Goal: Task Accomplishment & Management: Manage account settings

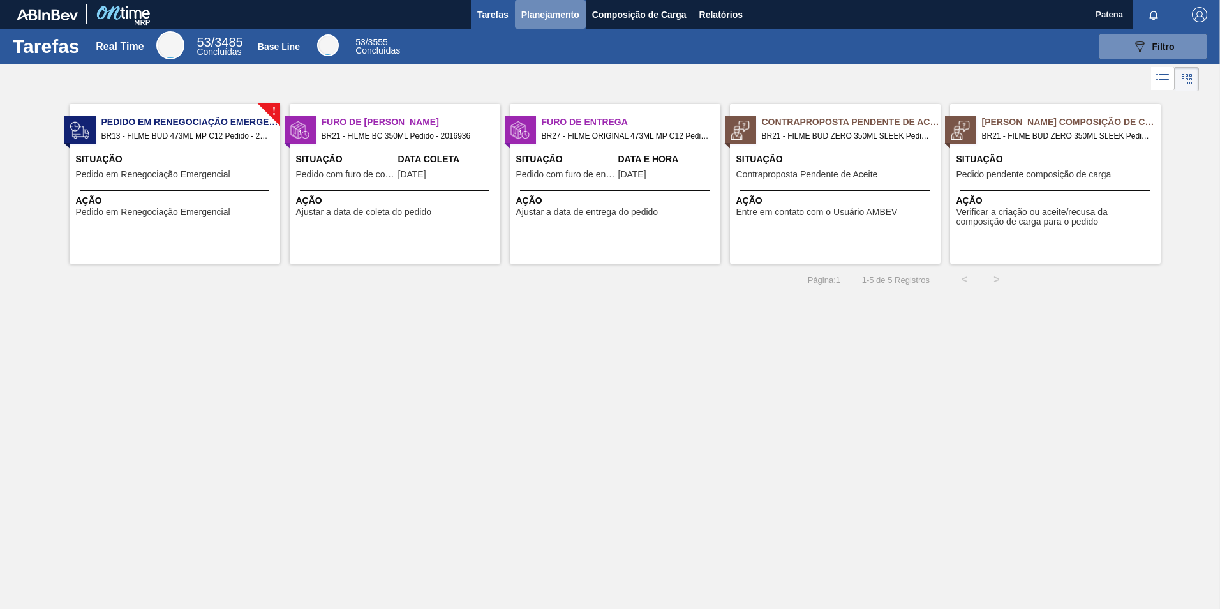
click at [548, 11] on span "Planejamento" at bounding box center [550, 14] width 58 height 15
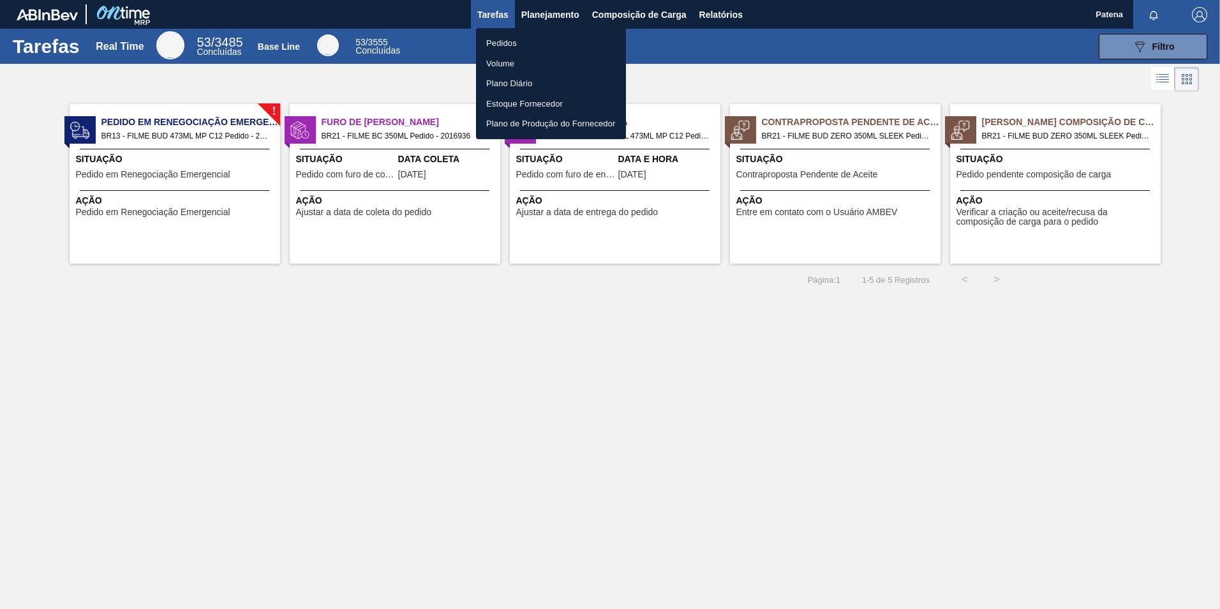
click at [504, 40] on li "Pedidos" at bounding box center [551, 43] width 150 height 20
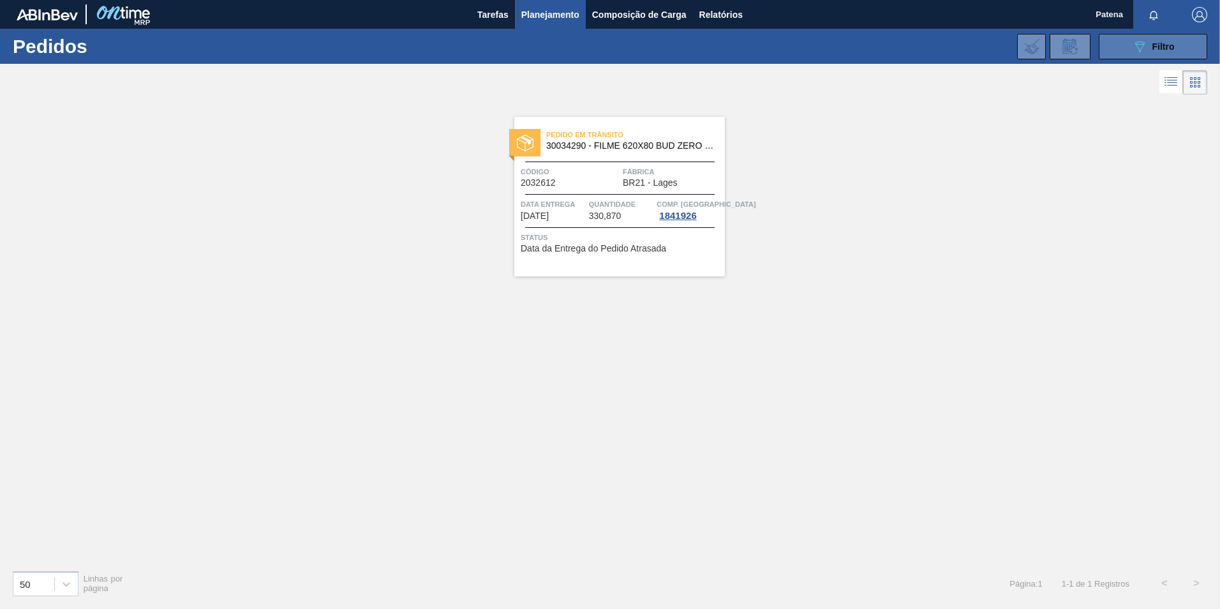
click at [1142, 43] on icon "089F7B8B-B2A5-4AFE-B5C0-19BA573D28AC" at bounding box center [1139, 46] width 15 height 15
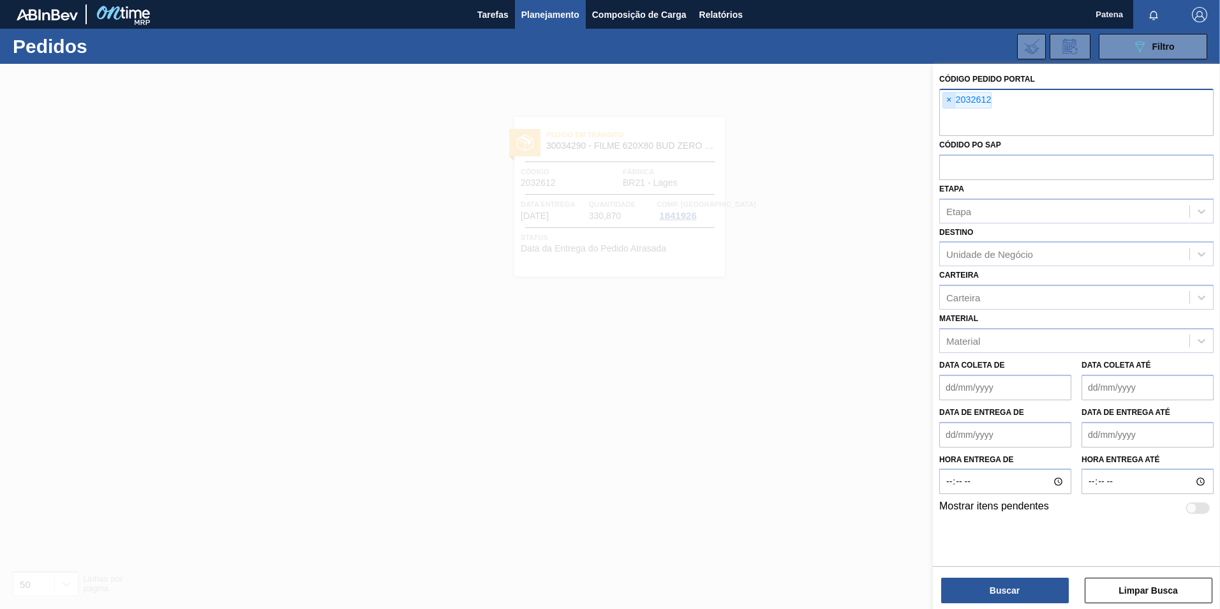
click at [950, 95] on span "×" at bounding box center [949, 100] width 12 height 15
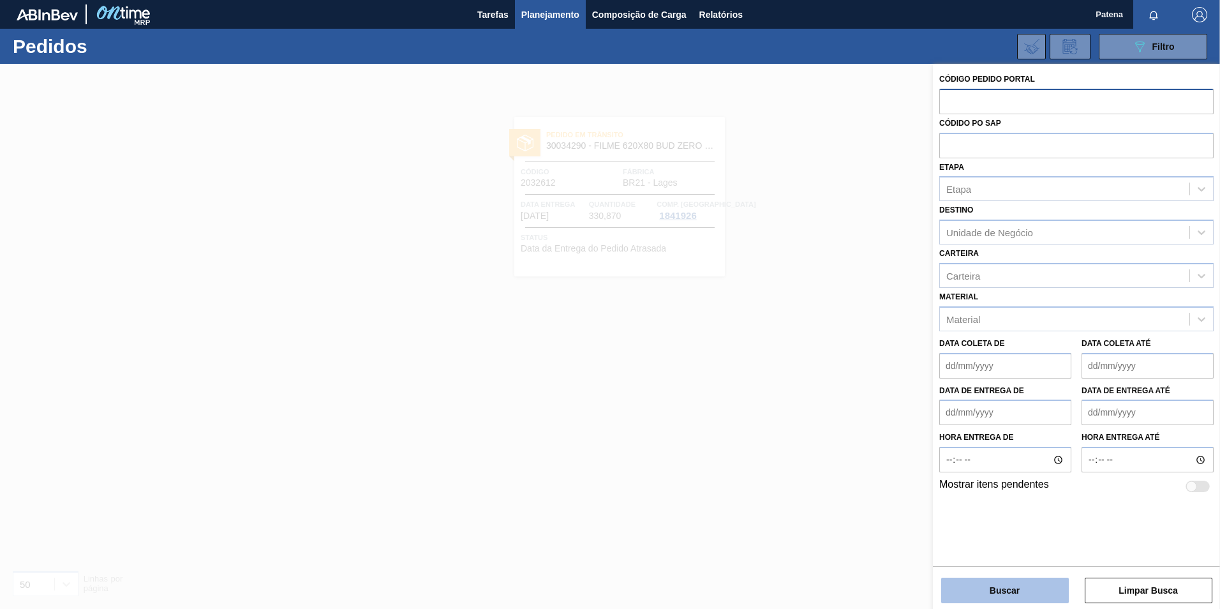
click at [1017, 590] on button "Buscar" at bounding box center [1005, 590] width 128 height 26
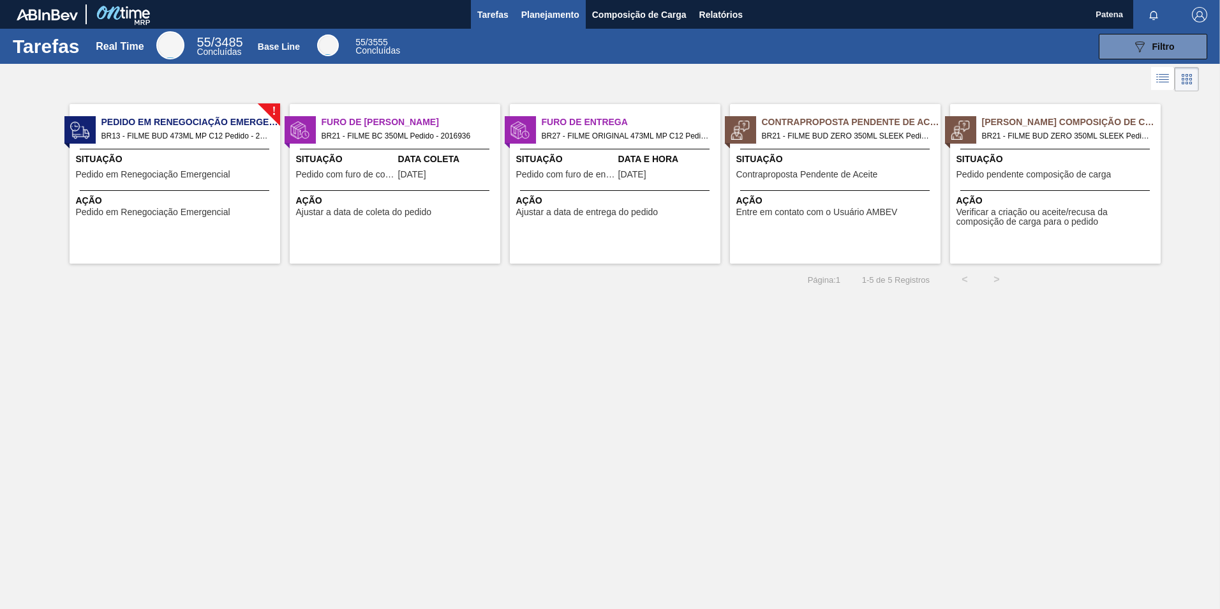
click at [556, 12] on span "Planejamento" at bounding box center [550, 14] width 58 height 15
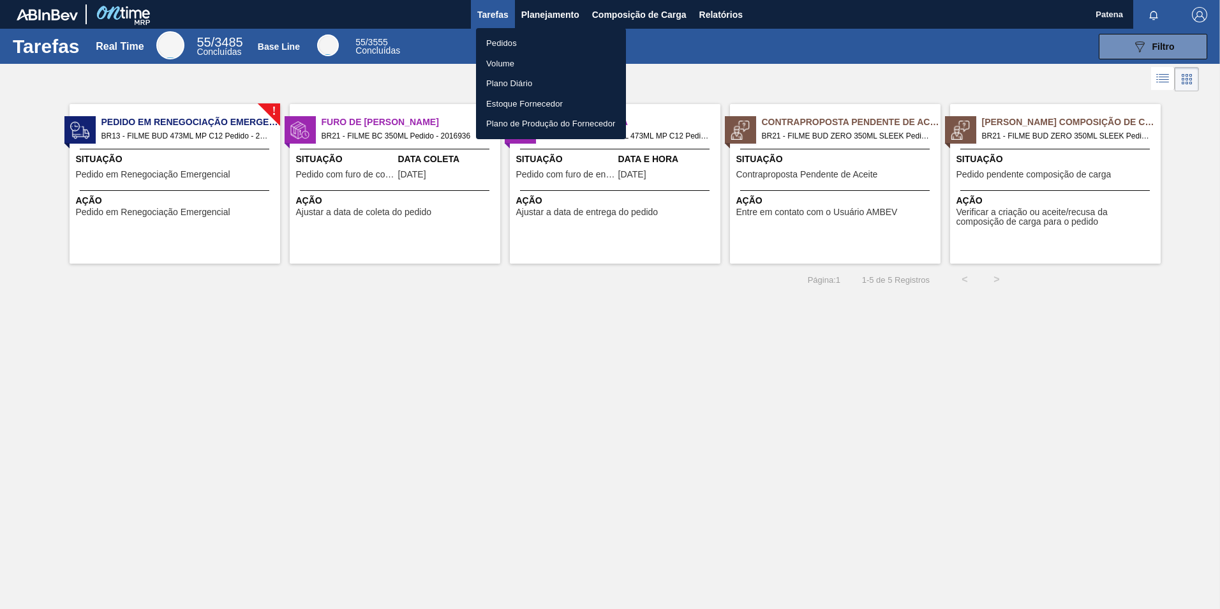
click at [503, 43] on li "Pedidos" at bounding box center [551, 43] width 150 height 20
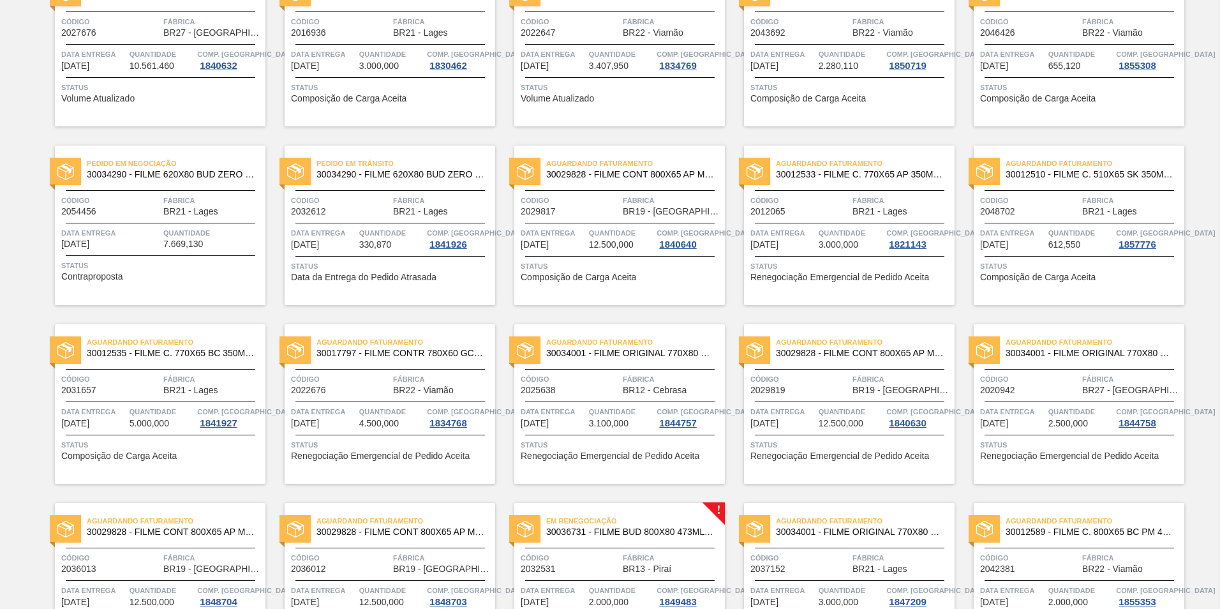
scroll to position [136, 0]
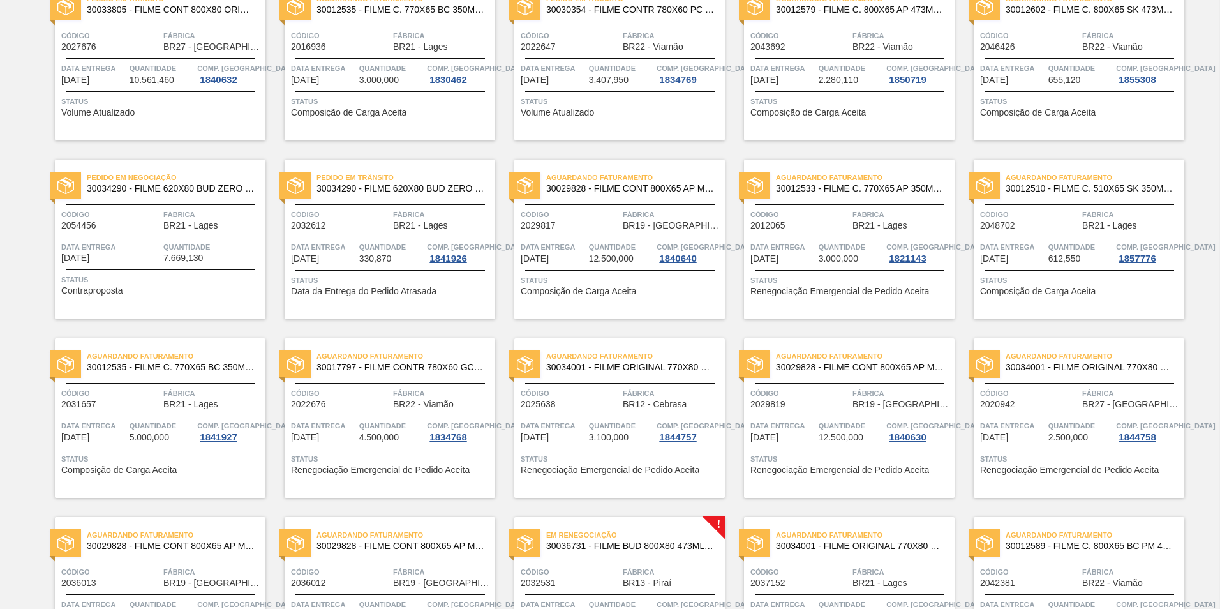
click at [170, 231] on div "Pedido em Negociação 30034290 - FILME 620X80 BUD ZERO 350 SLK C8 Código 2054456…" at bounding box center [160, 240] width 211 height 160
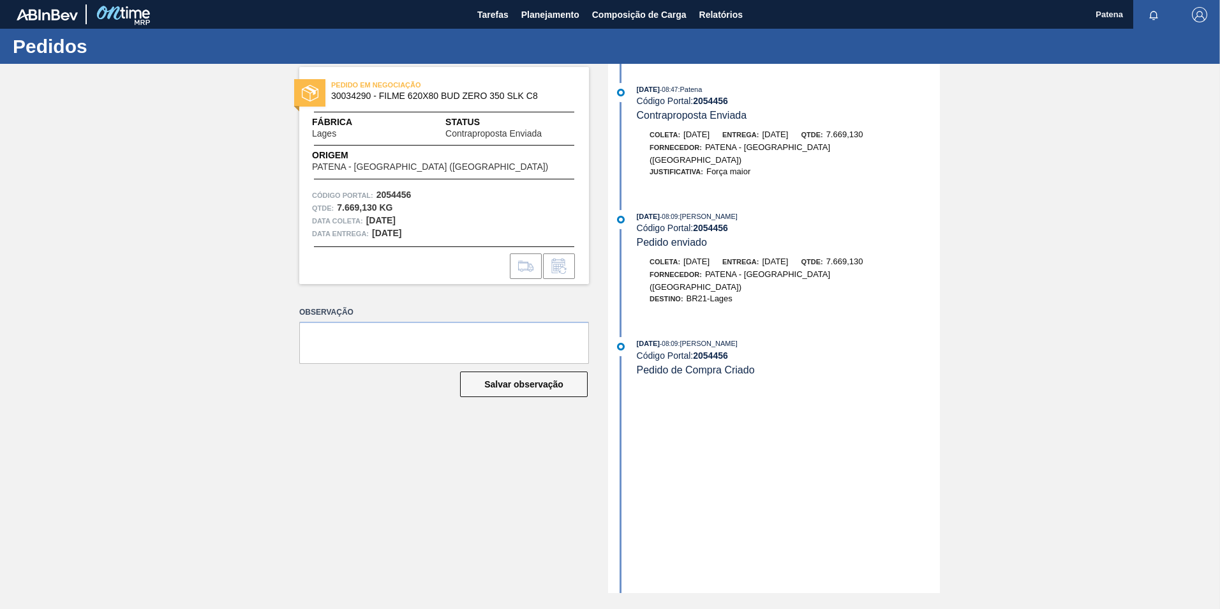
click at [1089, 282] on div "PEDIDO EM NEGOCIAÇÃO 30034290 - FILME 620X80 BUD ZERO 350 SLK C8 Fábrica Lages …" at bounding box center [610, 328] width 1220 height 529
click at [551, 1] on button "Planejamento" at bounding box center [550, 14] width 71 height 29
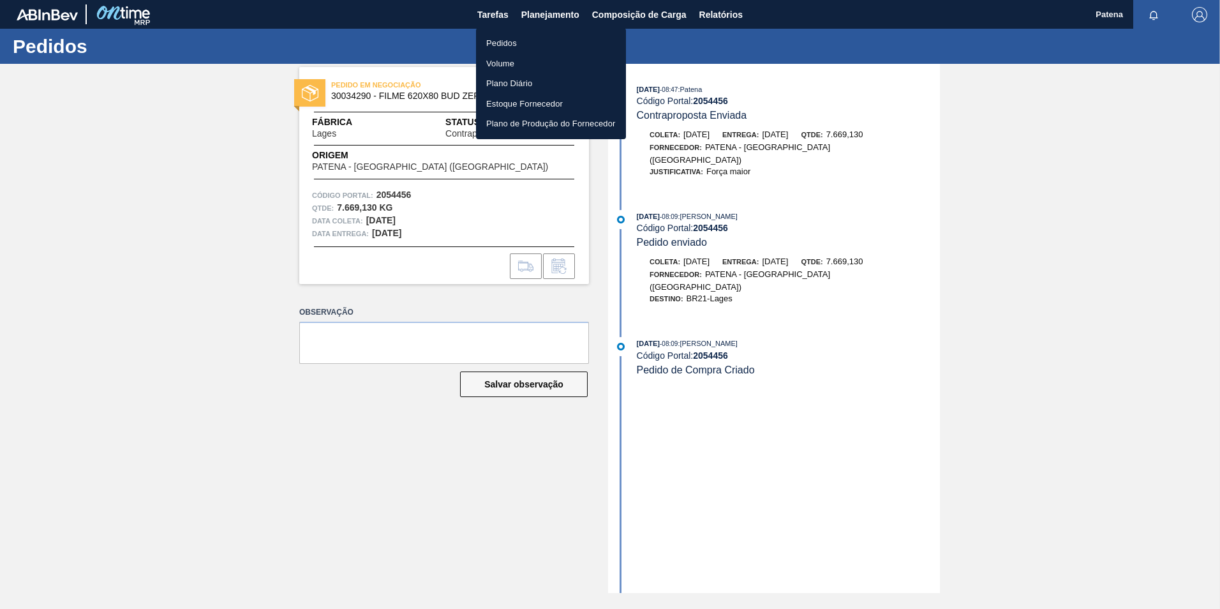
click at [504, 40] on li "Pedidos" at bounding box center [551, 43] width 150 height 20
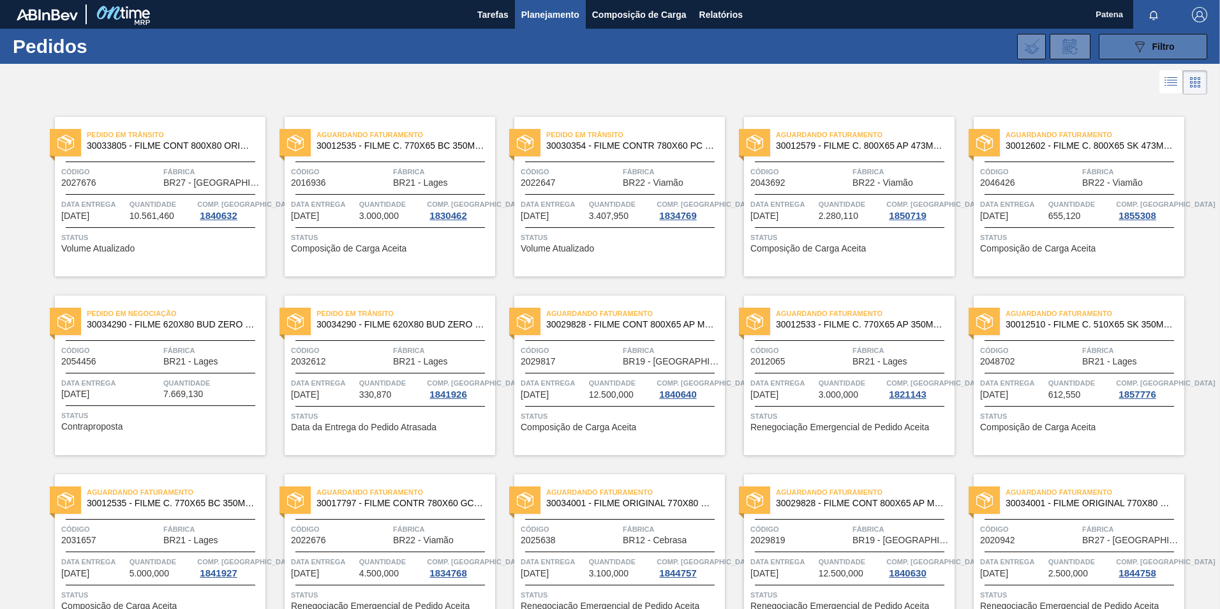
click at [1132, 52] on icon "089F7B8B-B2A5-4AFE-B5C0-19BA573D28AC" at bounding box center [1139, 46] width 15 height 15
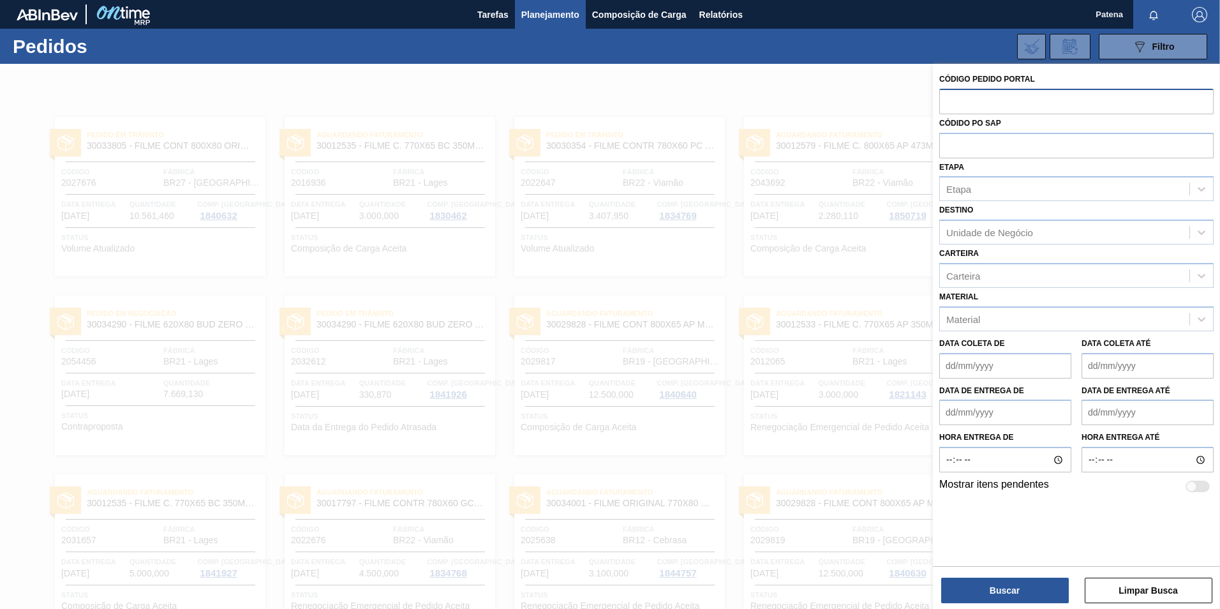
click at [979, 98] on input "text" at bounding box center [1076, 101] width 274 height 24
type input "2049002"
click at [1024, 585] on button "Buscar" at bounding box center [1005, 590] width 128 height 26
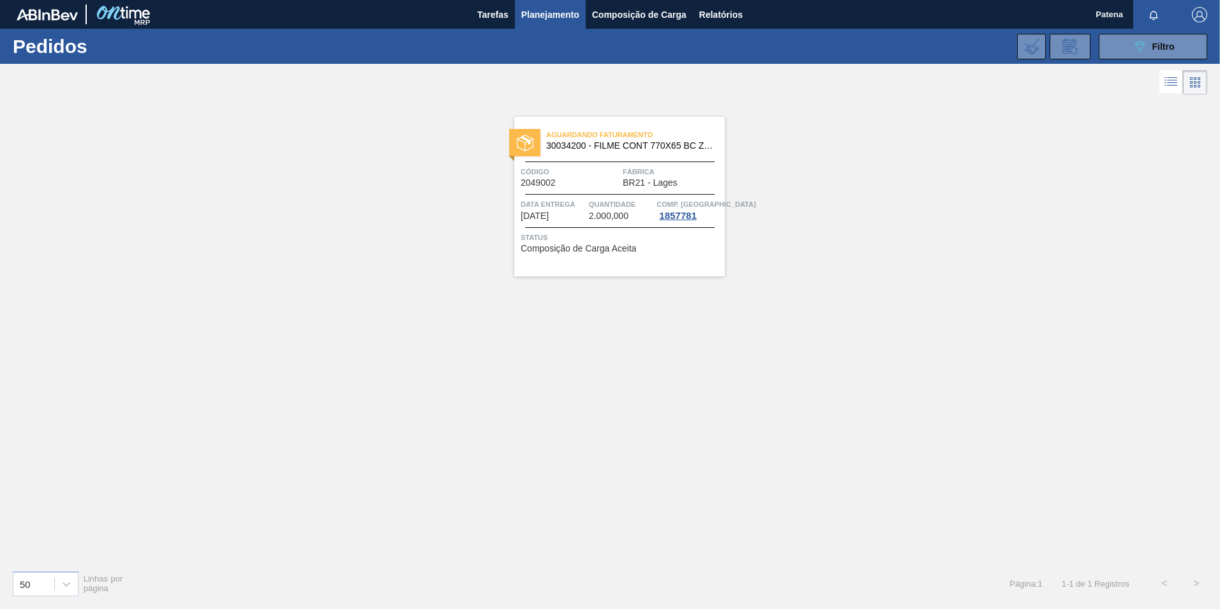
click at [571, 161] on div at bounding box center [619, 161] width 189 height 1
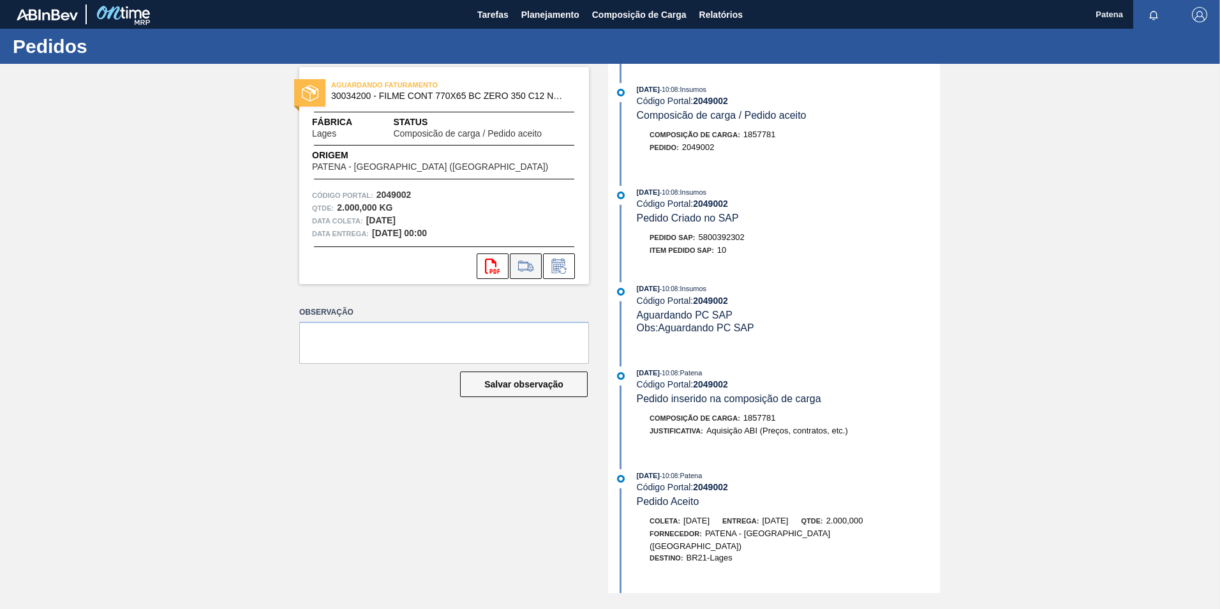
click at [527, 272] on icon at bounding box center [526, 265] width 20 height 15
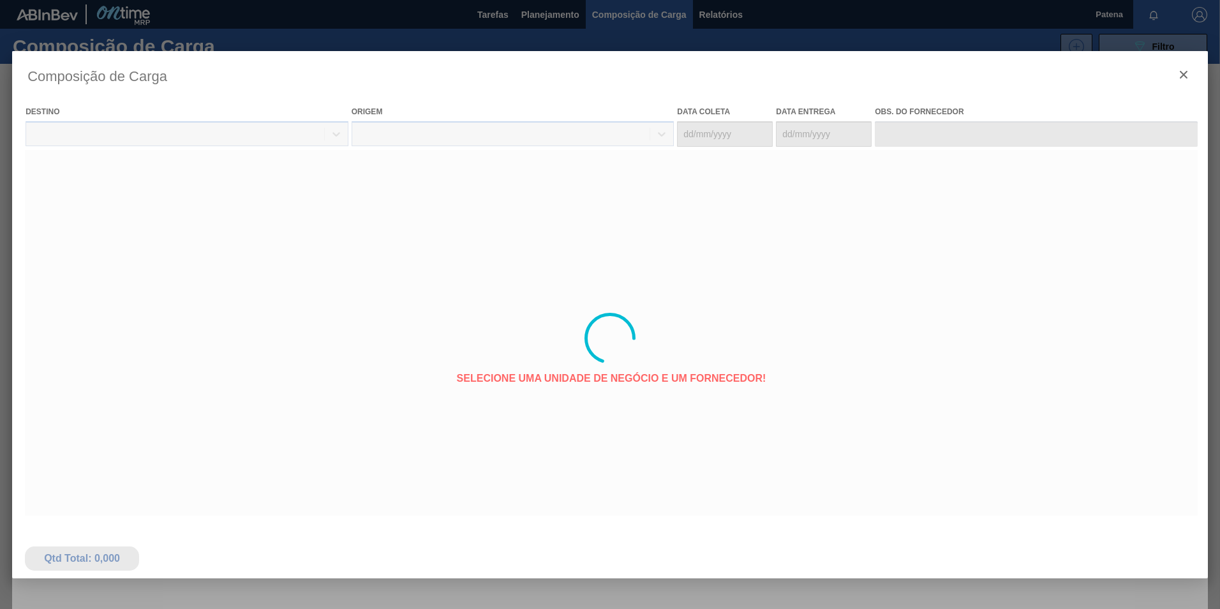
type coleta "[DATE]"
type Entrega "[DATE]"
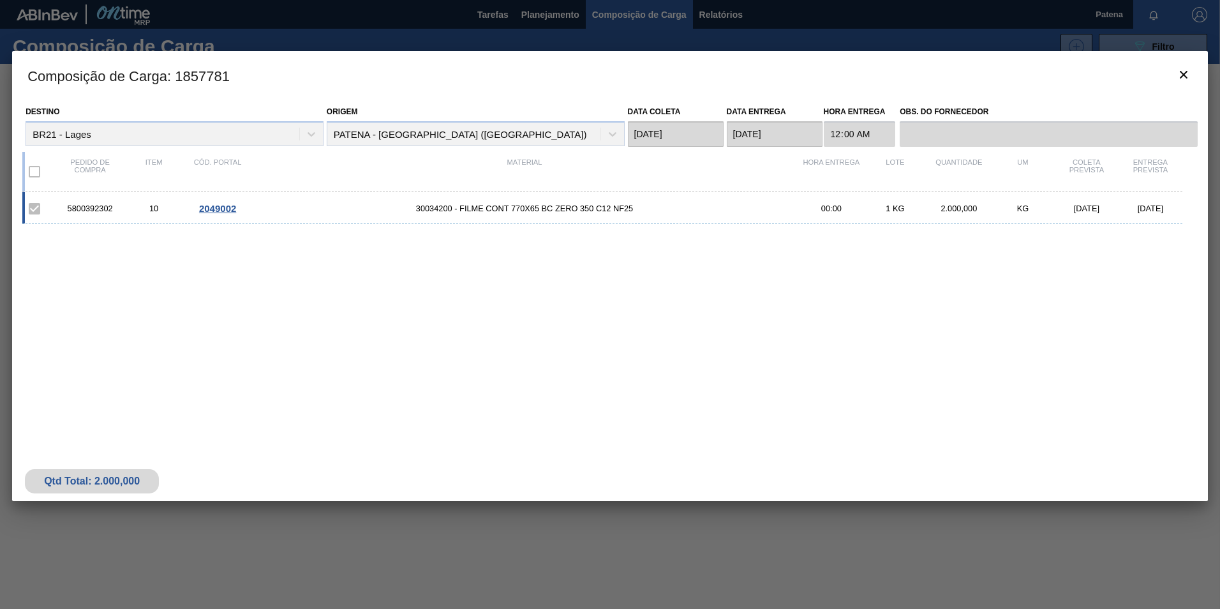
click at [964, 210] on div "2.000,000" at bounding box center [959, 209] width 64 height 10
click at [37, 170] on label at bounding box center [34, 171] width 27 height 27
click at [1183, 76] on icon "botão de ícone" at bounding box center [1183, 74] width 15 height 15
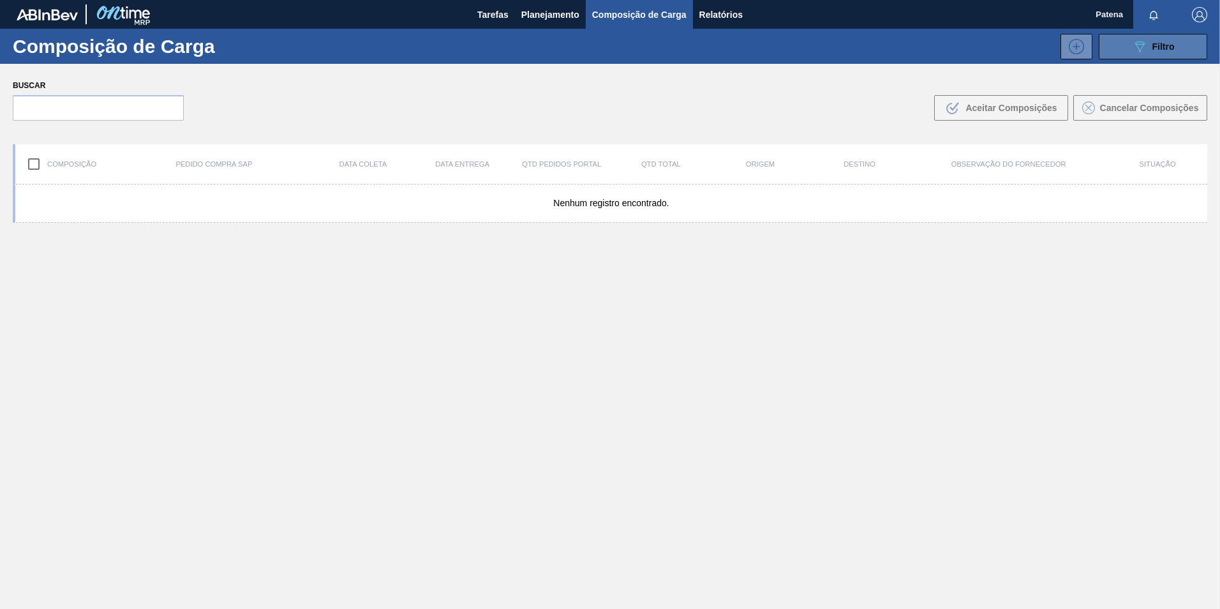
click at [1139, 52] on icon "089F7B8B-B2A5-4AFE-B5C0-19BA573D28AC" at bounding box center [1139, 46] width 15 height 15
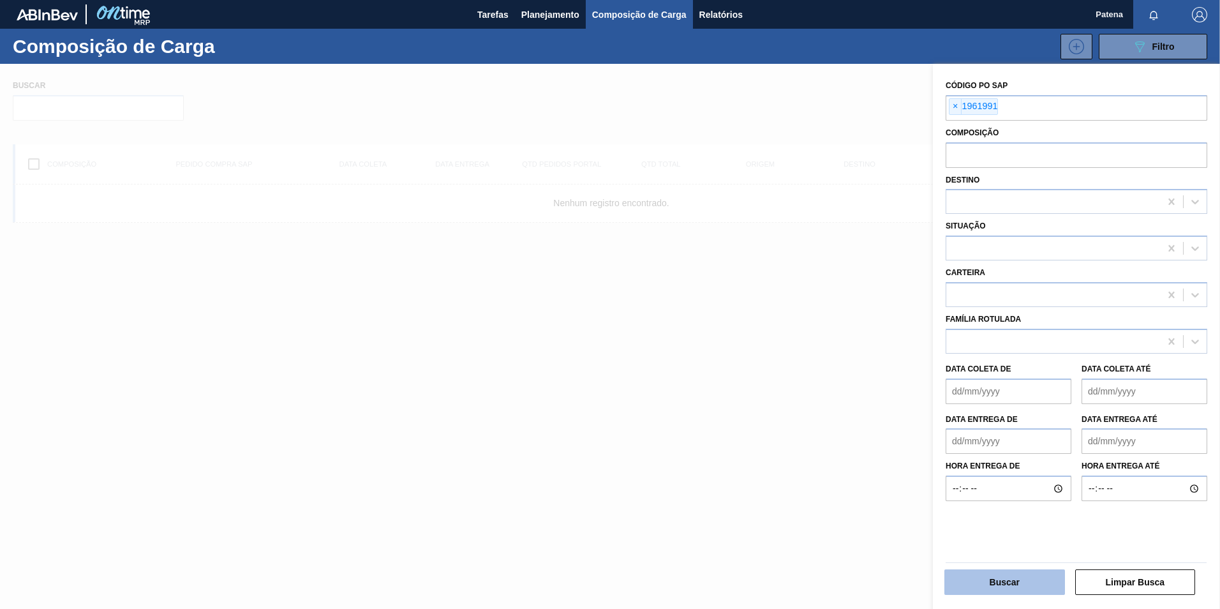
click at [1019, 588] on button "Buscar" at bounding box center [1004, 582] width 121 height 26
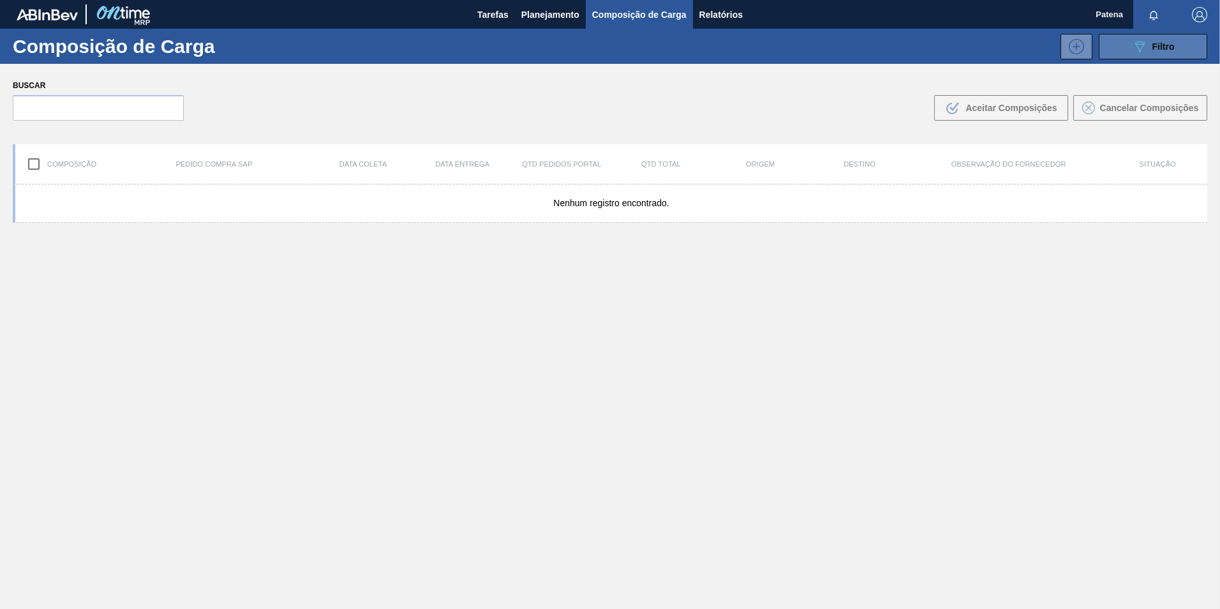
click at [1142, 40] on icon "089F7B8B-B2A5-4AFE-B5C0-19BA573D28AC" at bounding box center [1139, 46] width 15 height 15
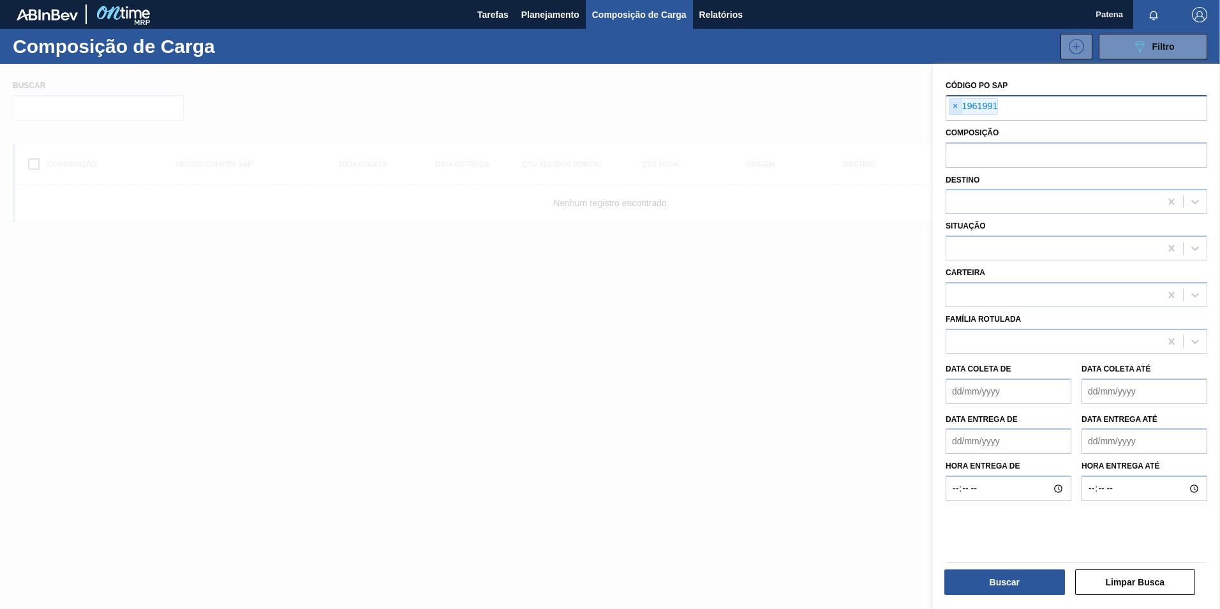
click at [954, 107] on span "×" at bounding box center [955, 106] width 12 height 15
click at [967, 107] on input "text" at bounding box center [1077, 107] width 262 height 24
type input "2049002"
click at [984, 580] on button "Buscar" at bounding box center [1004, 582] width 121 height 26
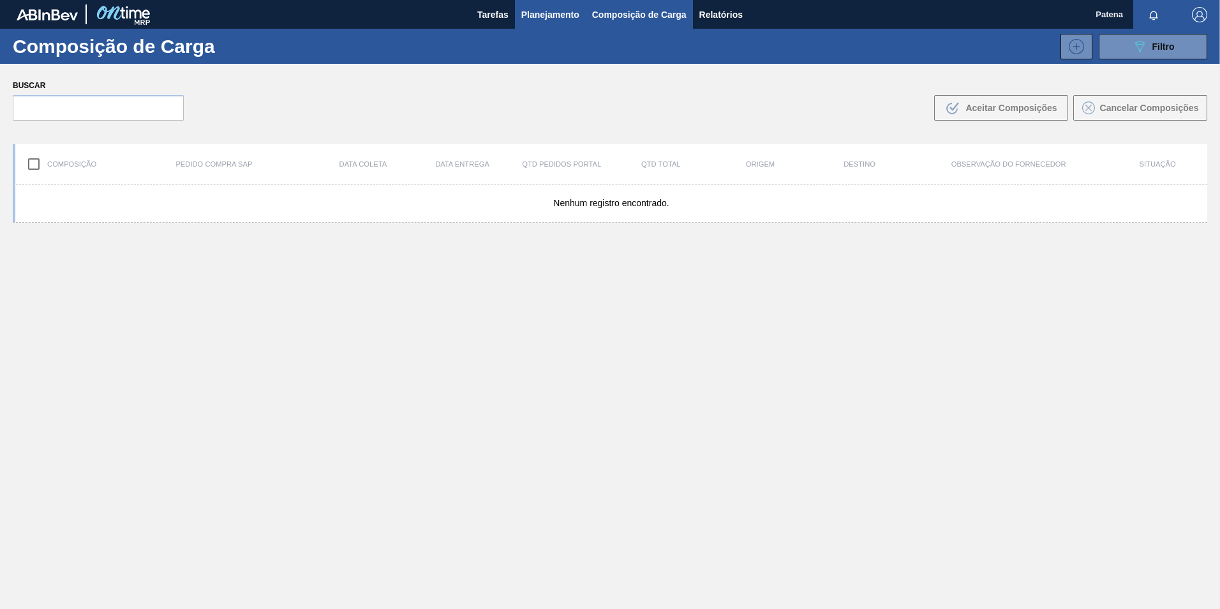
click at [563, 9] on span "Planejamento" at bounding box center [550, 14] width 58 height 15
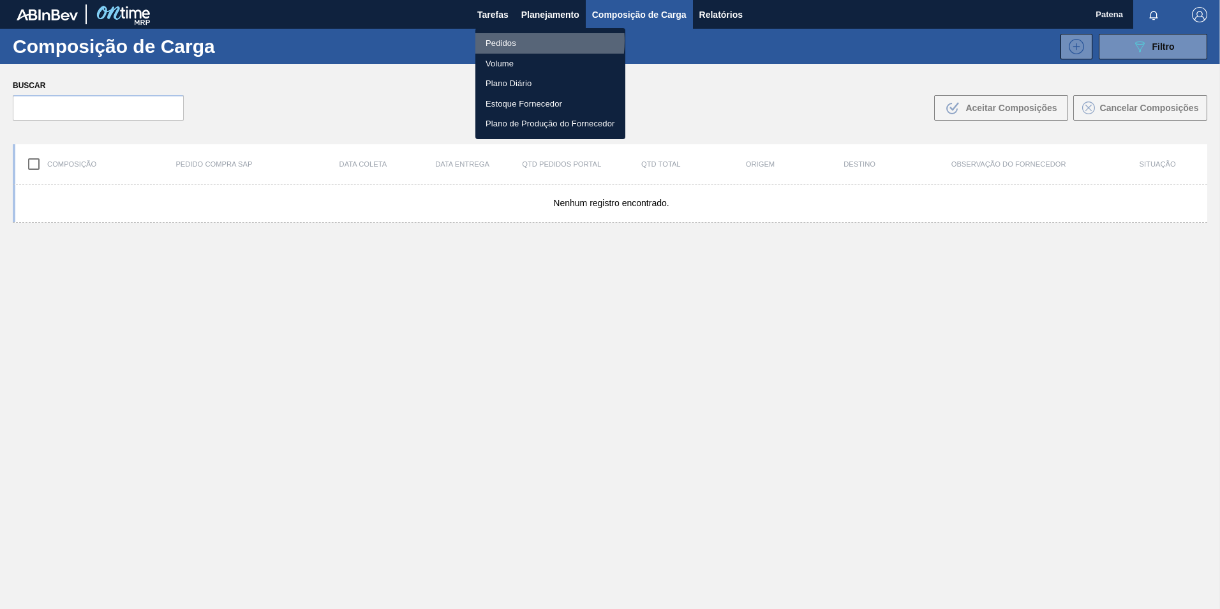
click at [515, 41] on li "Pedidos" at bounding box center [550, 43] width 150 height 20
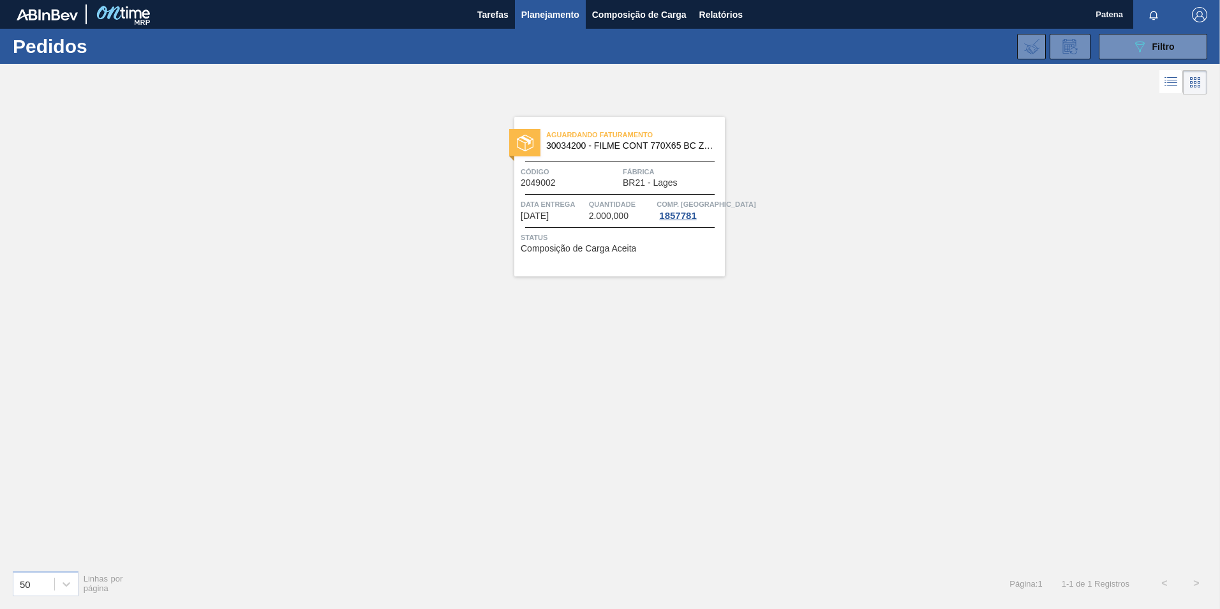
click at [598, 170] on span "Código" at bounding box center [570, 171] width 99 height 13
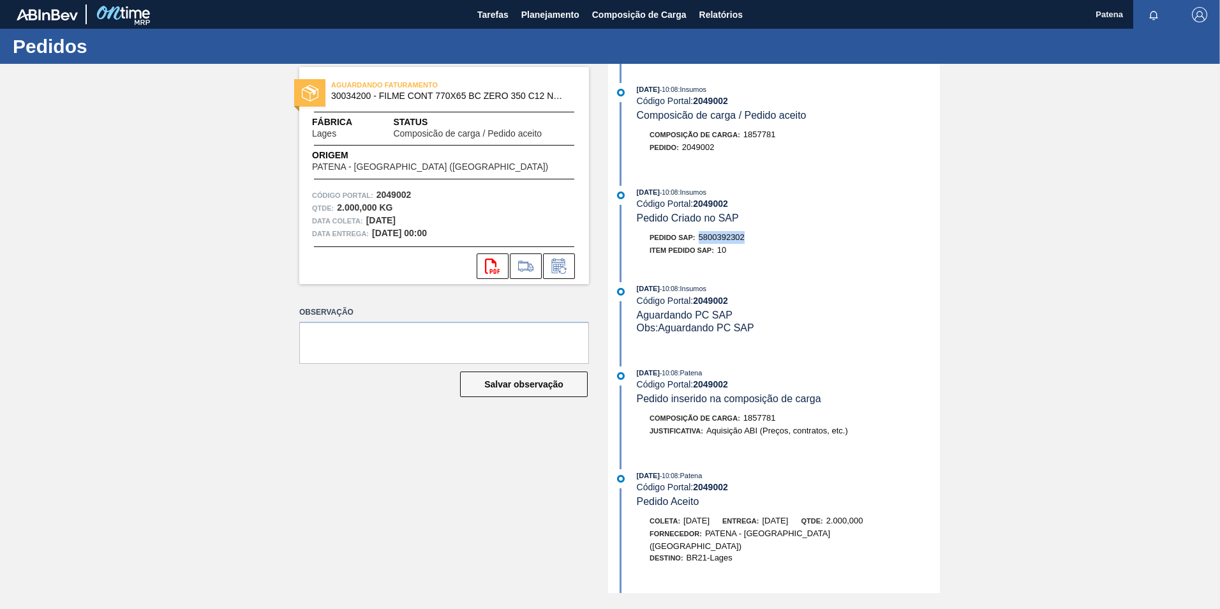
drag, startPoint x: 702, startPoint y: 235, endPoint x: 757, endPoint y: 234, distance: 55.5
click at [757, 234] on div "Pedido SAP: 5800392302" at bounding box center [788, 237] width 303 height 13
copy span "5800392302"
click at [859, 176] on div "[DATE] 10:08 : Insumos Código Portal: 2049002 Composicão de carga / Pedido acei…" at bounding box center [775, 328] width 329 height 529
click at [1105, 14] on span "Patena" at bounding box center [1109, 14] width 27 height 29
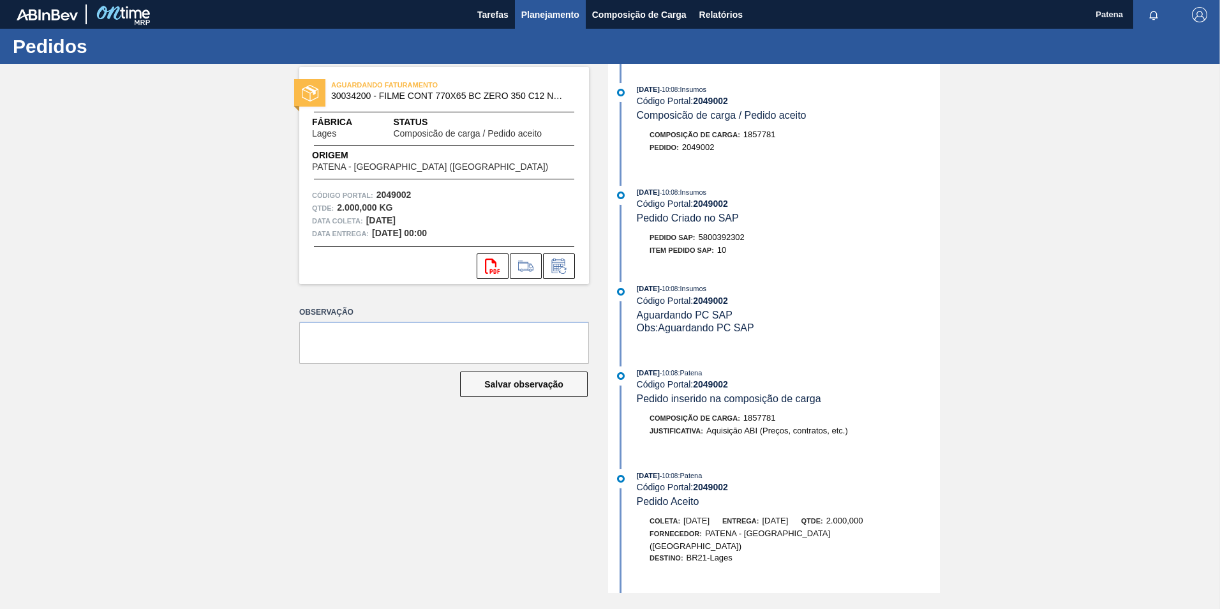
click at [565, 11] on span "Planejamento" at bounding box center [550, 14] width 58 height 15
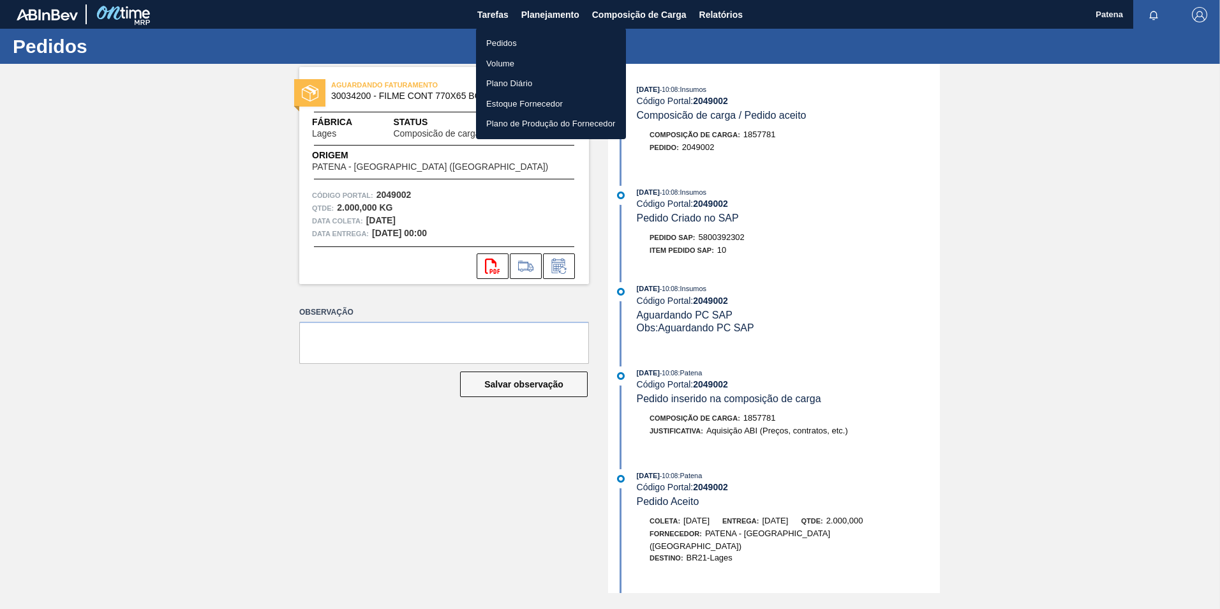
click at [505, 45] on li "Pedidos" at bounding box center [551, 43] width 150 height 20
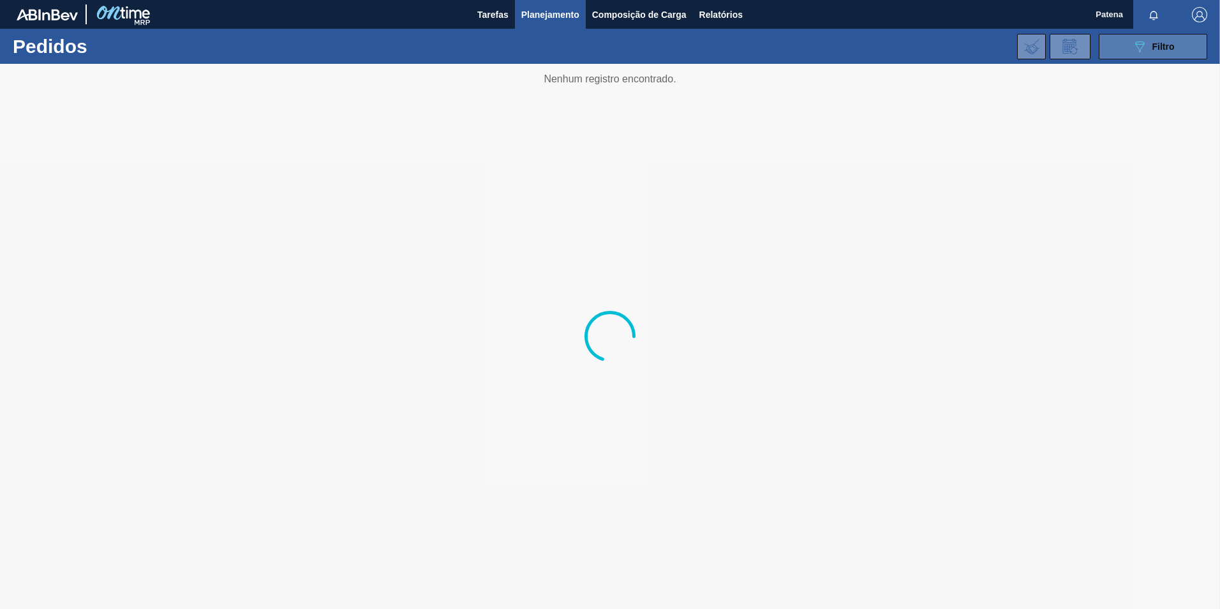
click at [1161, 48] on span "Filtro" at bounding box center [1163, 46] width 22 height 10
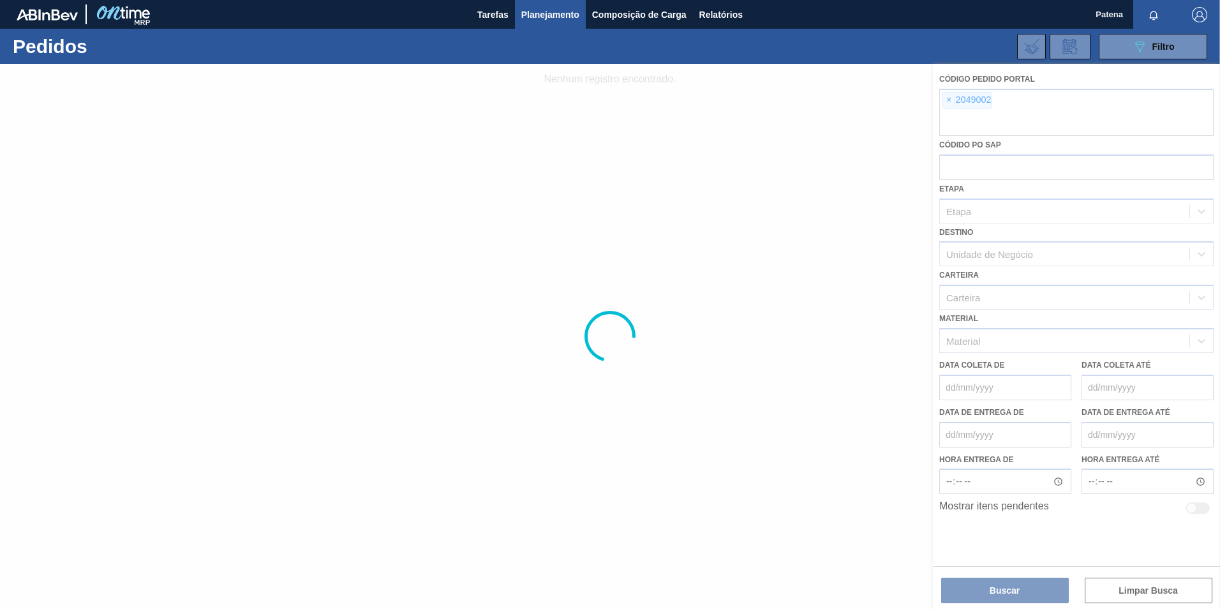
click at [951, 100] on div at bounding box center [610, 336] width 1220 height 545
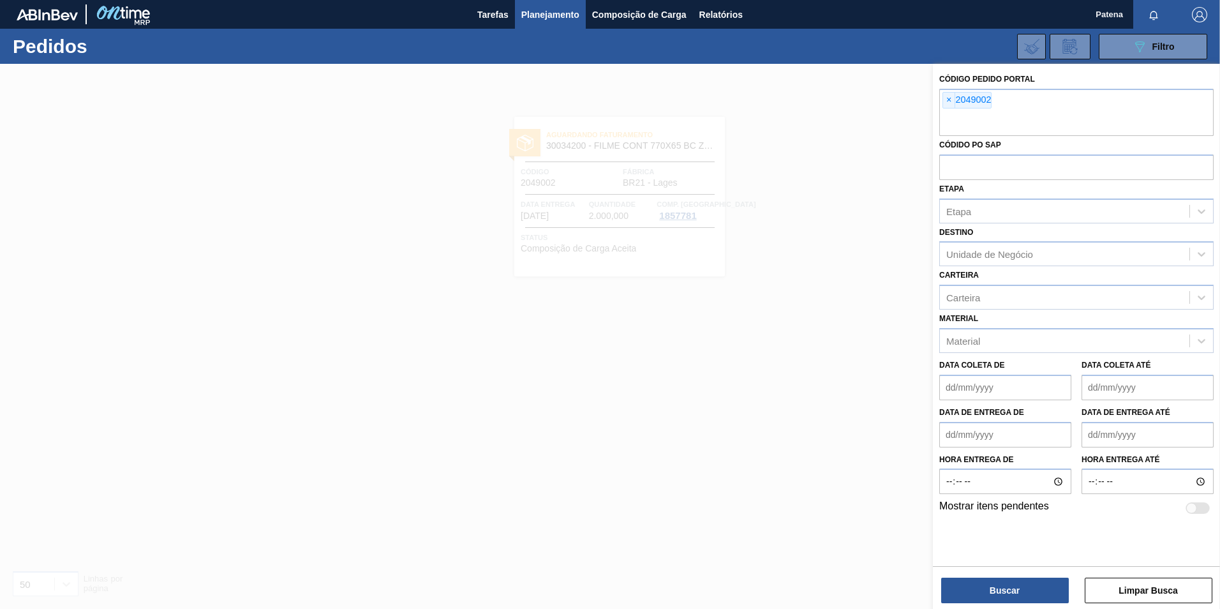
click at [947, 99] on span "×" at bounding box center [949, 100] width 12 height 15
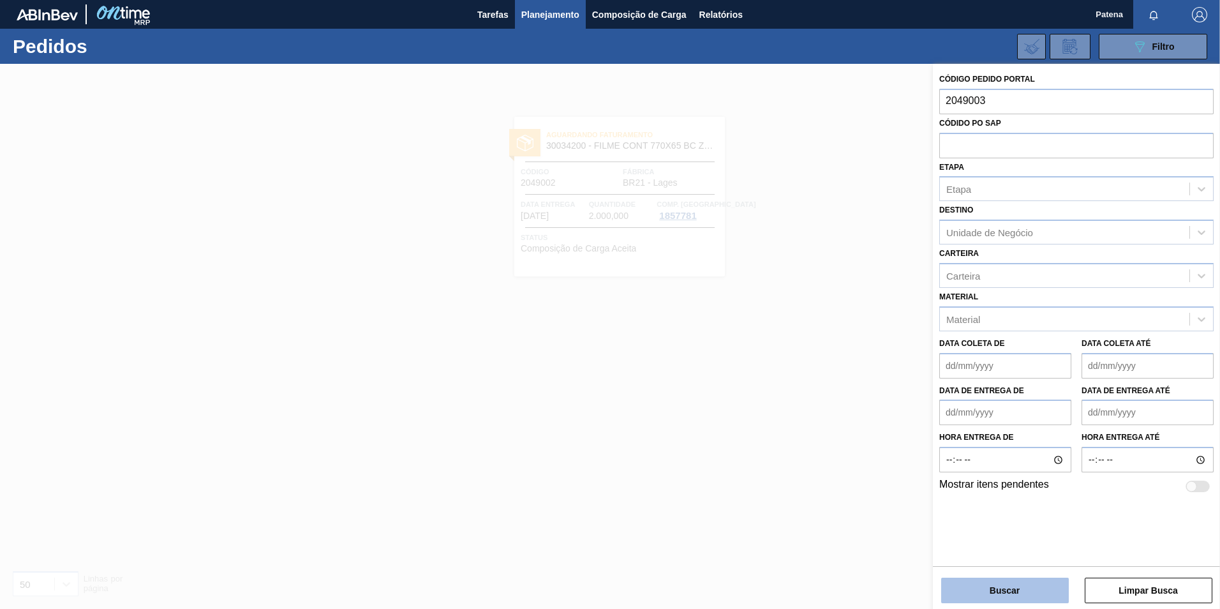
type input "2049003"
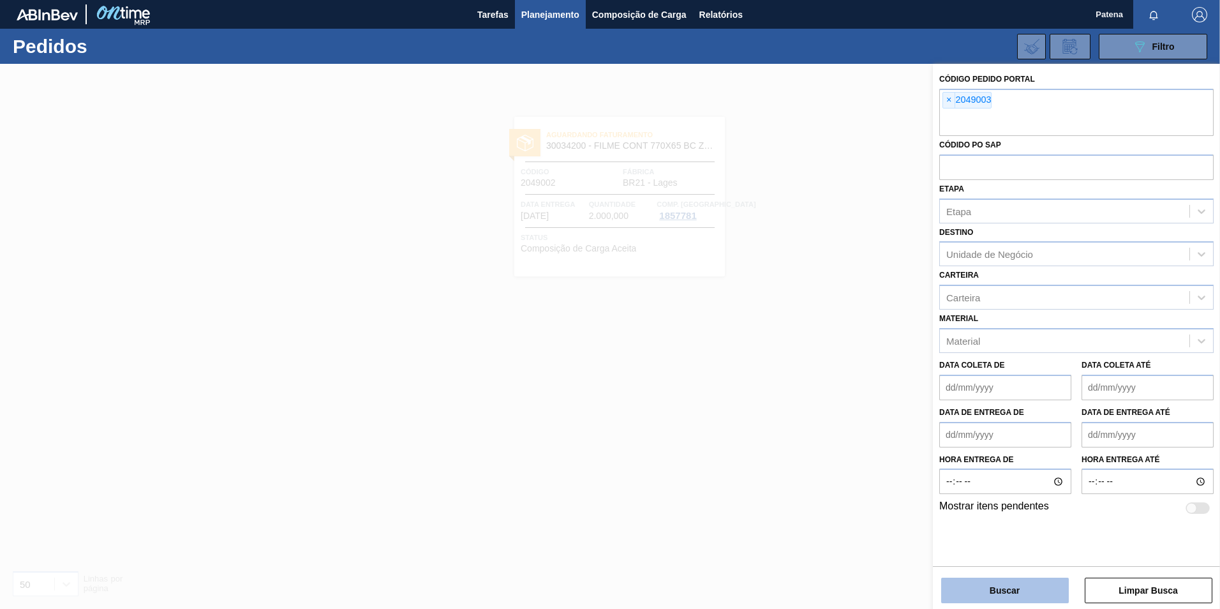
click at [1000, 585] on button "Buscar" at bounding box center [1005, 590] width 128 height 26
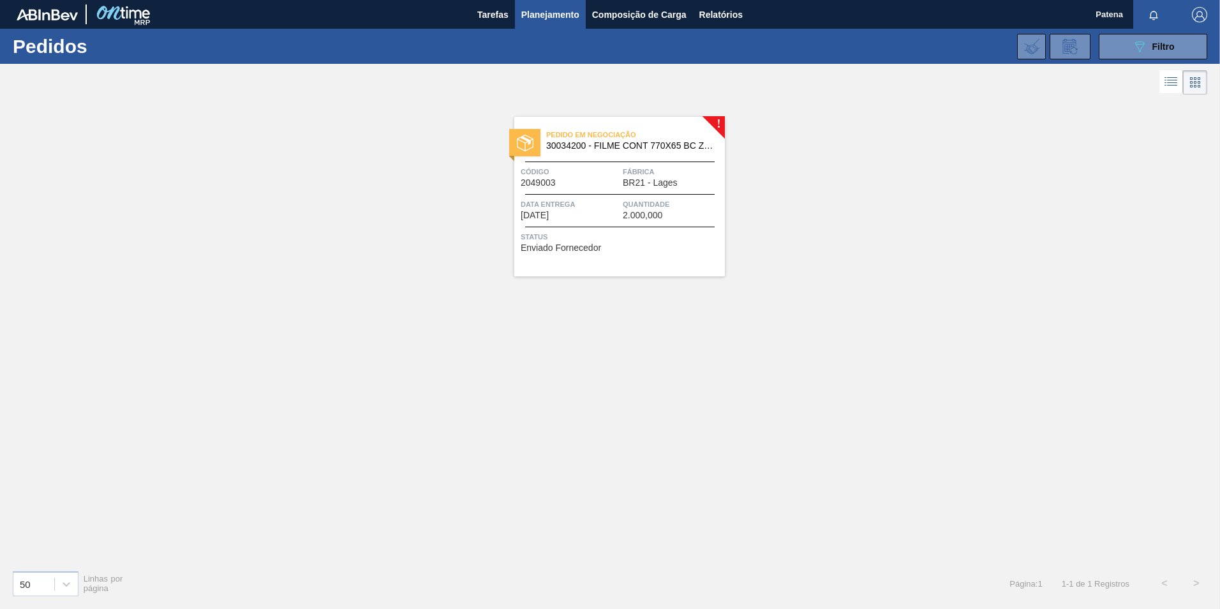
click at [593, 205] on span "Data Entrega" at bounding box center [570, 204] width 99 height 13
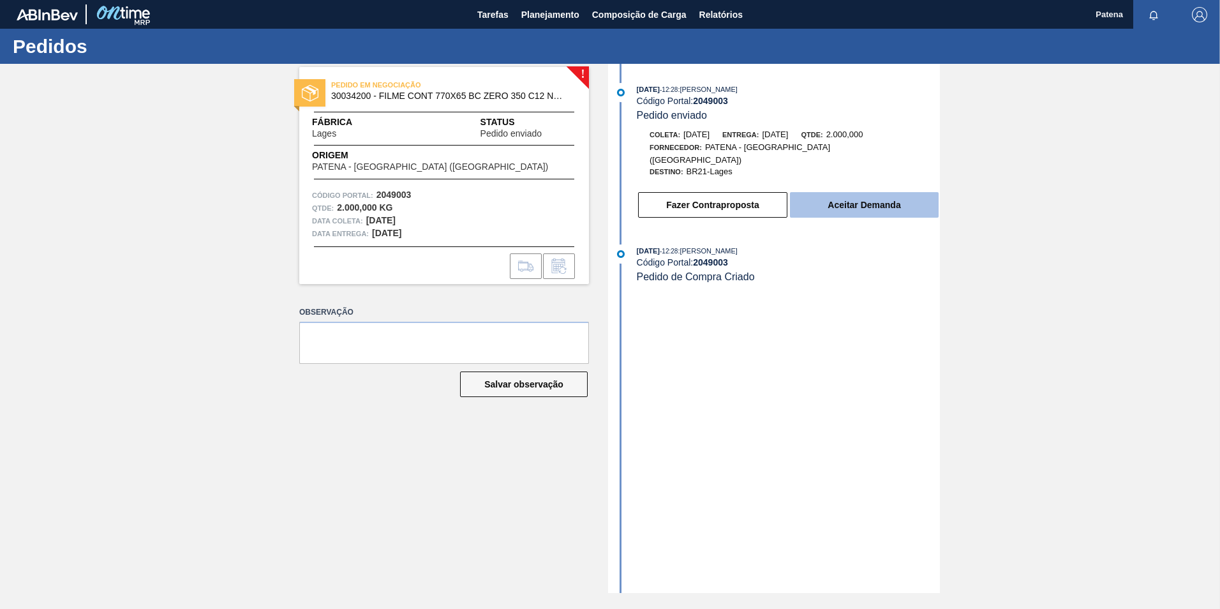
click at [865, 192] on button "Aceitar Demanda" at bounding box center [864, 205] width 149 height 26
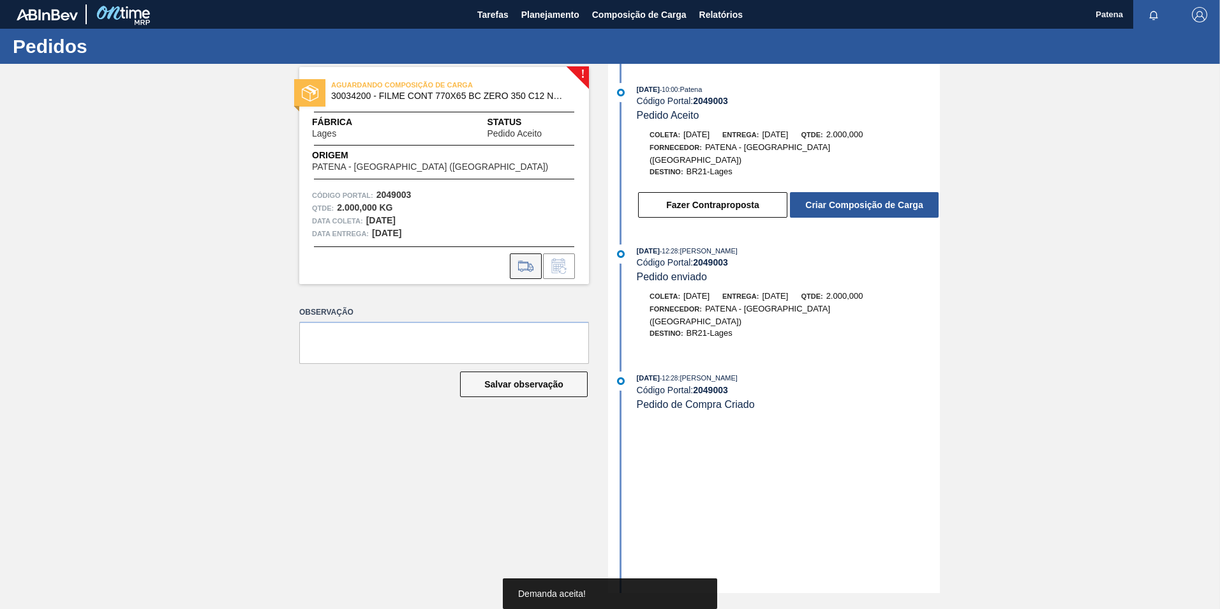
click at [523, 262] on icon at bounding box center [526, 265] width 20 height 15
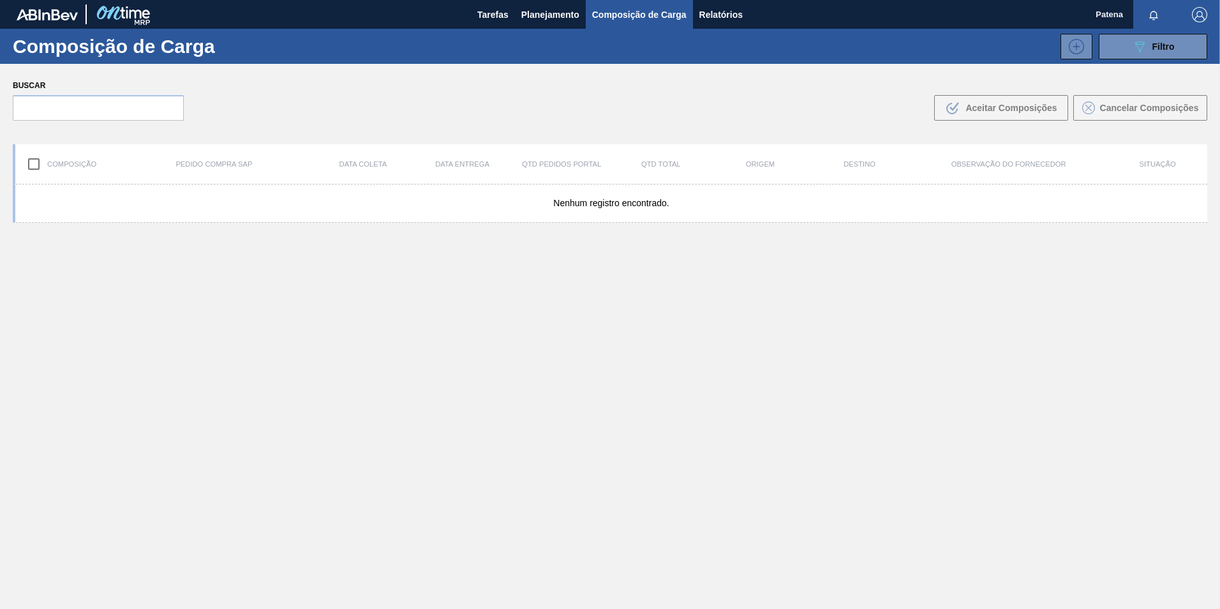
click at [36, 163] on input "checkbox" at bounding box center [33, 164] width 27 height 27
checkbox input "true"
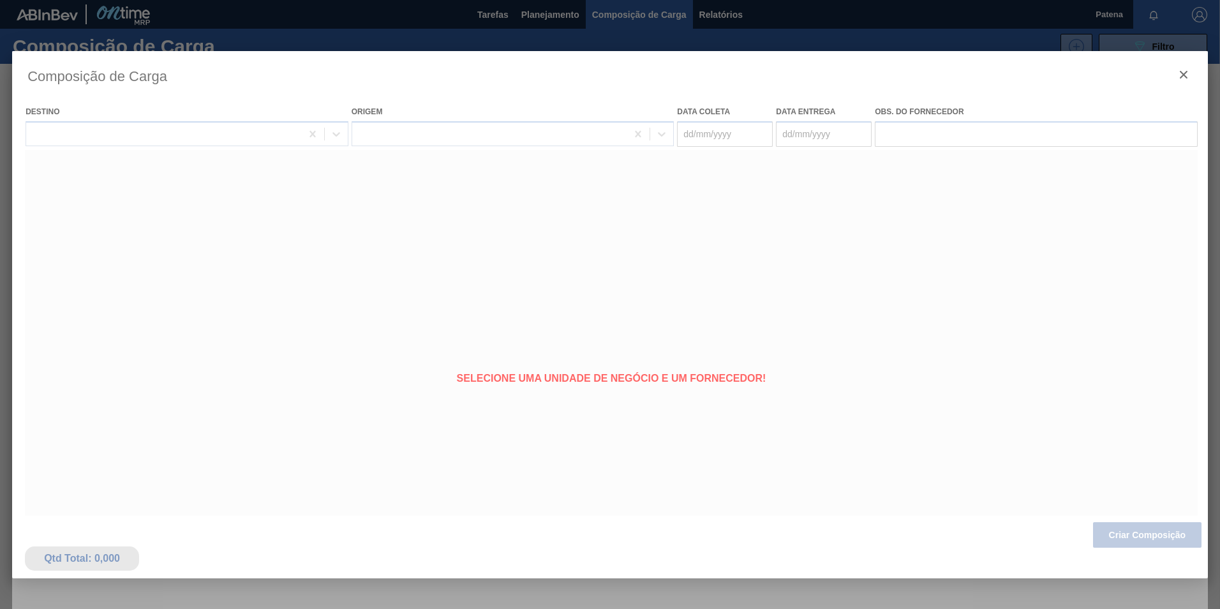
type coleta "[DATE]"
type Entrega "[DATE]"
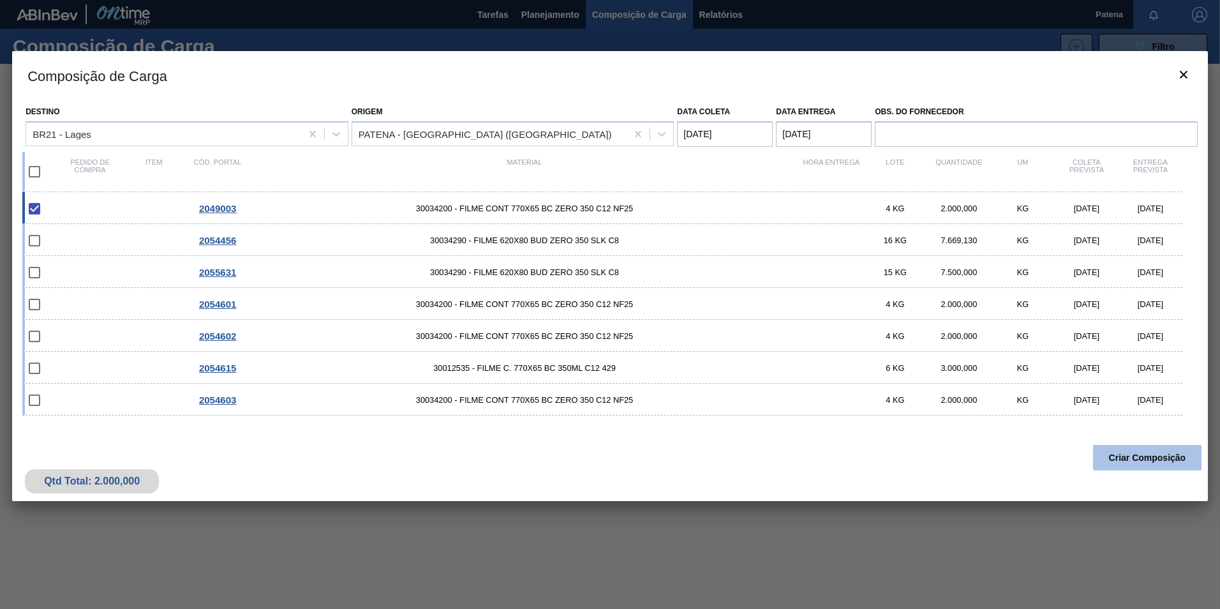
click at [1166, 461] on button "Criar Composição" at bounding box center [1147, 458] width 108 height 26
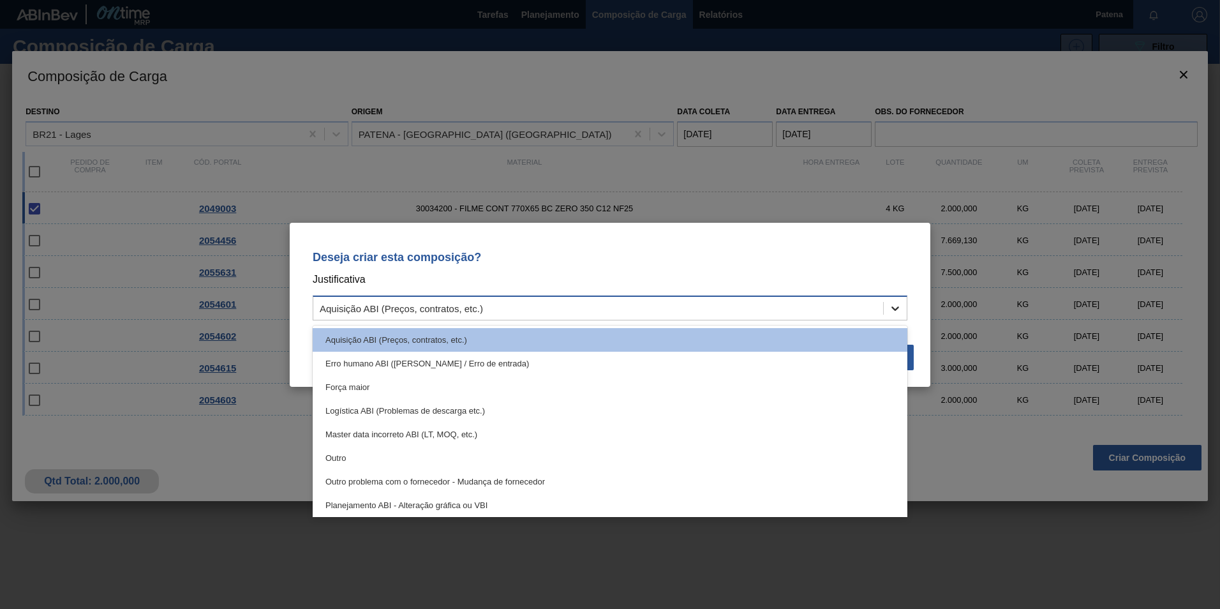
click at [895, 310] on icon at bounding box center [895, 308] width 8 height 4
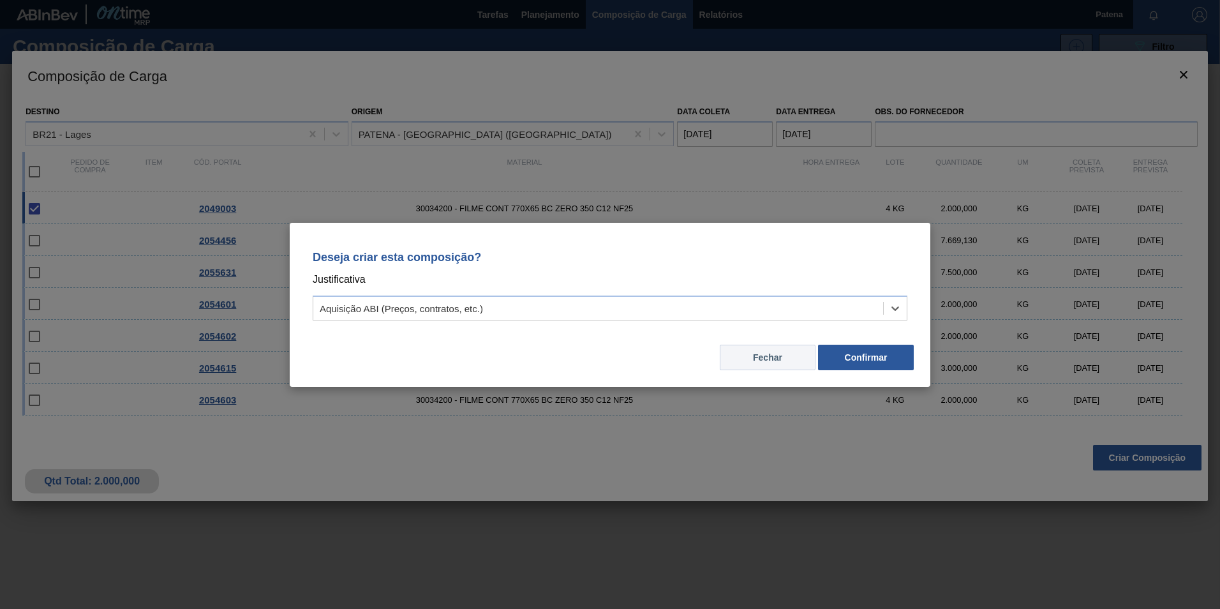
click at [762, 356] on button "Fechar" at bounding box center [768, 358] width 96 height 26
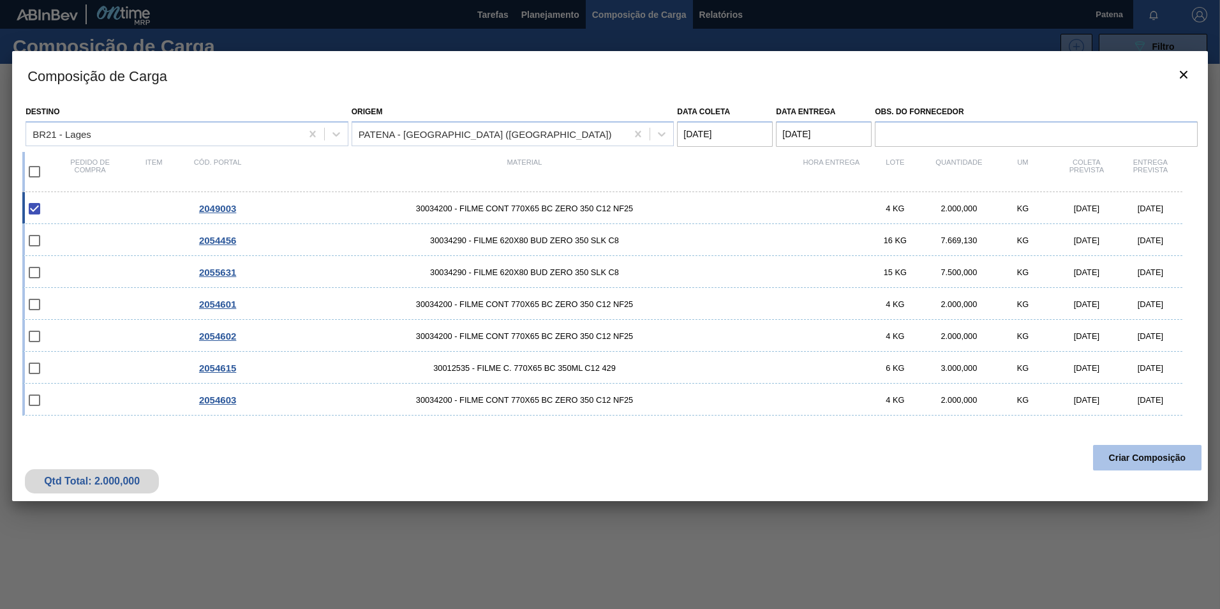
click at [1147, 458] on button "Criar Composição" at bounding box center [1147, 458] width 108 height 26
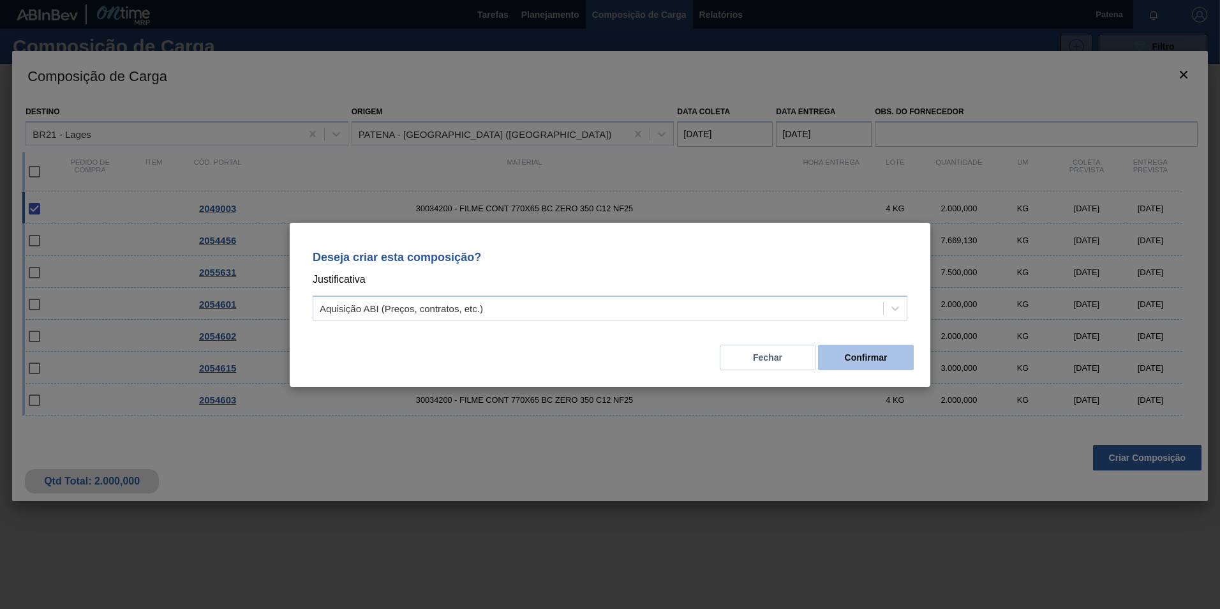
click at [879, 364] on button "Confirmar" at bounding box center [866, 358] width 96 height 26
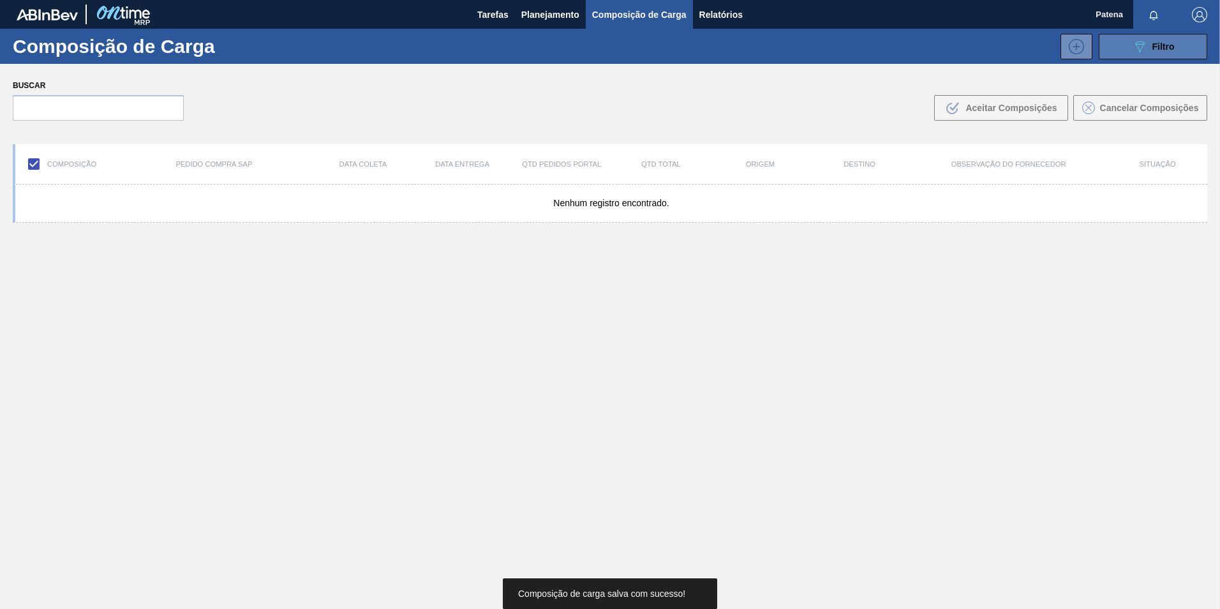
click at [1146, 47] on div "089F7B8B-B2A5-4AFE-B5C0-19BA573D28AC Filtro" at bounding box center [1153, 46] width 43 height 15
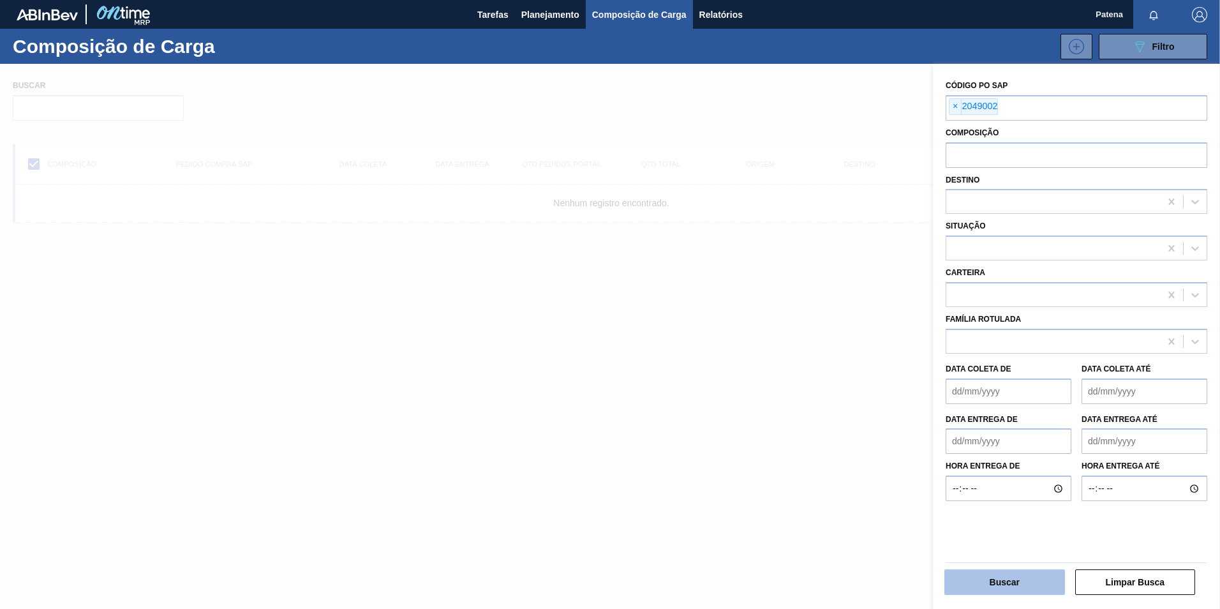
click at [1016, 579] on button "Buscar" at bounding box center [1004, 582] width 121 height 26
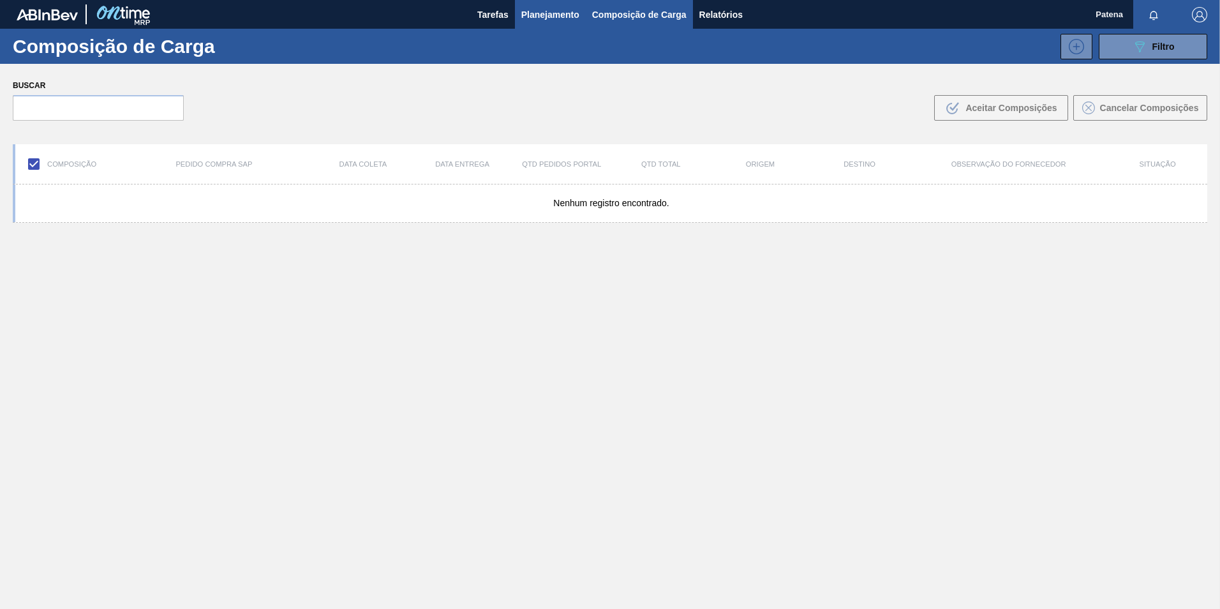
click at [561, 11] on span "Planejamento" at bounding box center [550, 14] width 58 height 15
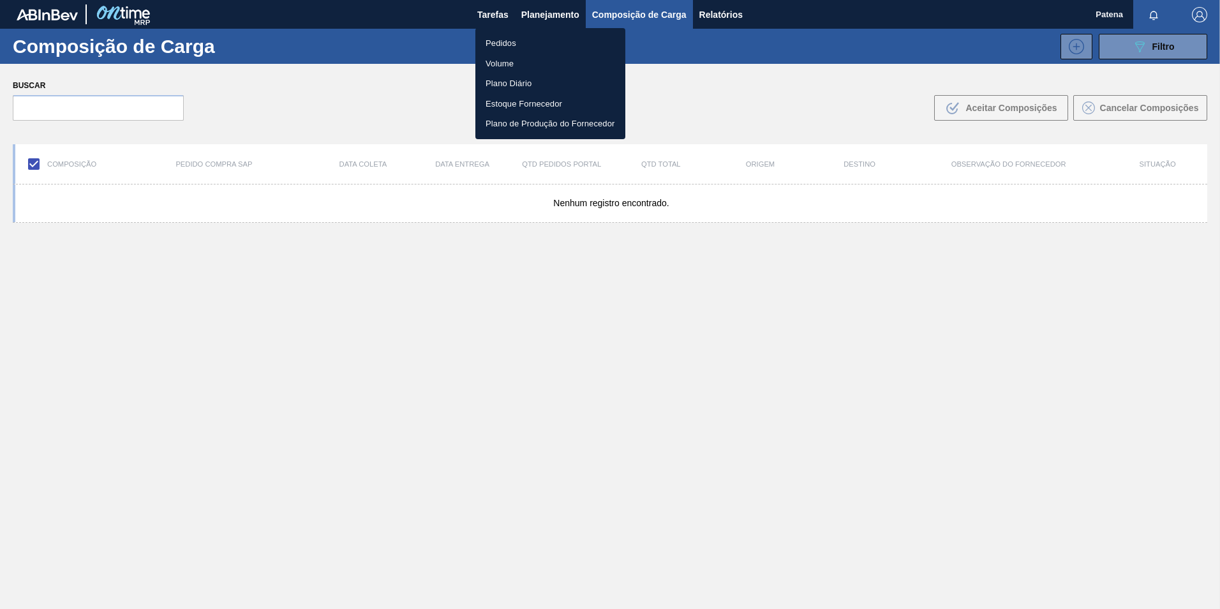
click at [513, 43] on li "Pedidos" at bounding box center [550, 43] width 150 height 20
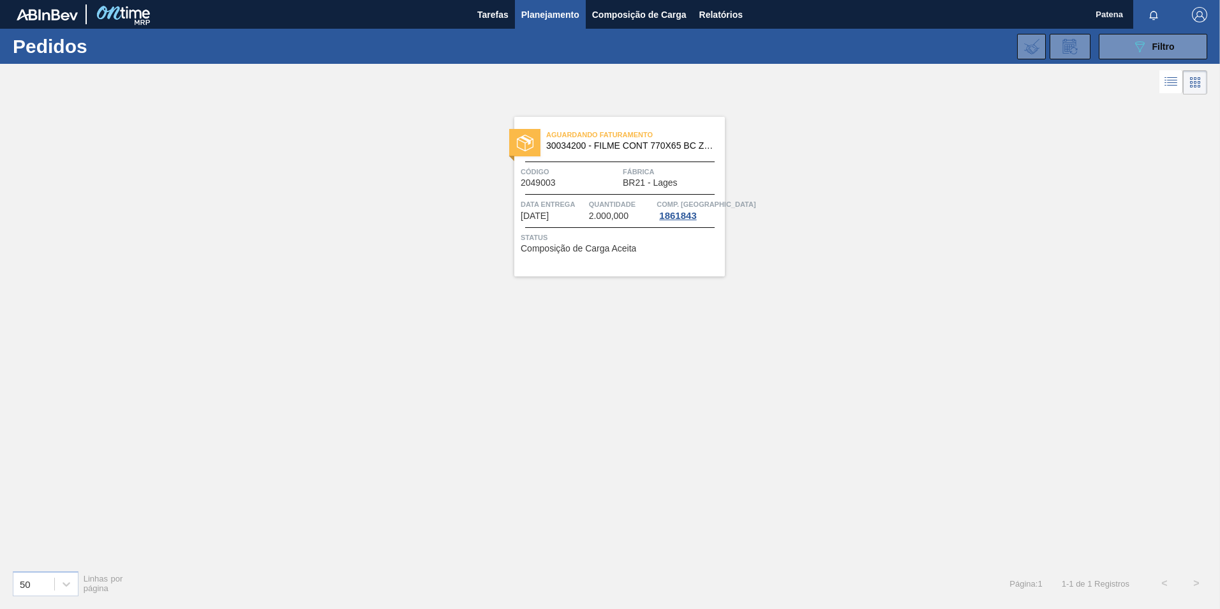
click at [586, 170] on span "Código" at bounding box center [570, 171] width 99 height 13
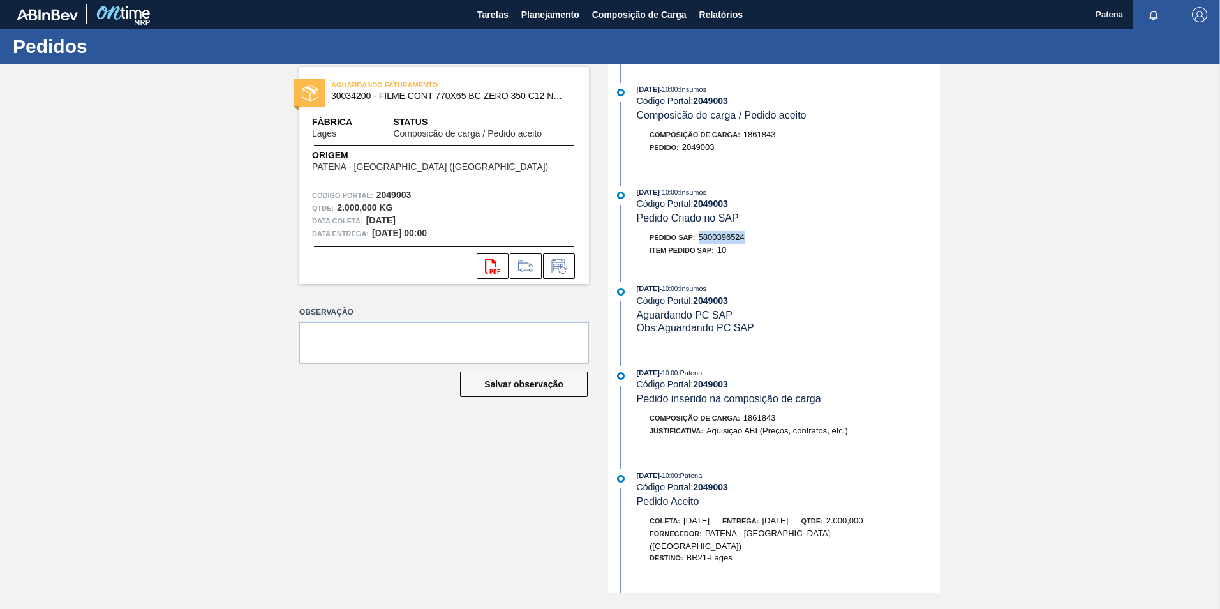
drag, startPoint x: 701, startPoint y: 233, endPoint x: 750, endPoint y: 232, distance: 48.5
click at [750, 232] on div "Pedido SAP: 5800396524" at bounding box center [788, 237] width 303 height 13
copy span "5800396524"
drag, startPoint x: 551, startPoint y: 12, endPoint x: 568, endPoint y: 31, distance: 25.3
click at [551, 12] on span "Planejamento" at bounding box center [550, 14] width 58 height 15
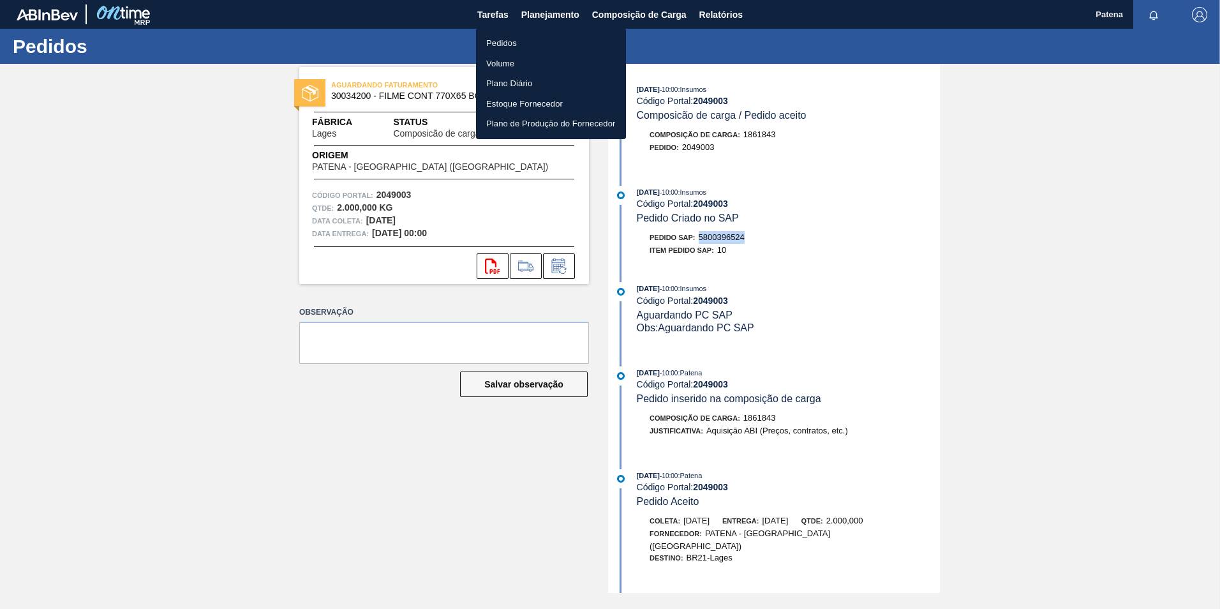
click at [503, 40] on li "Pedidos" at bounding box center [551, 43] width 150 height 20
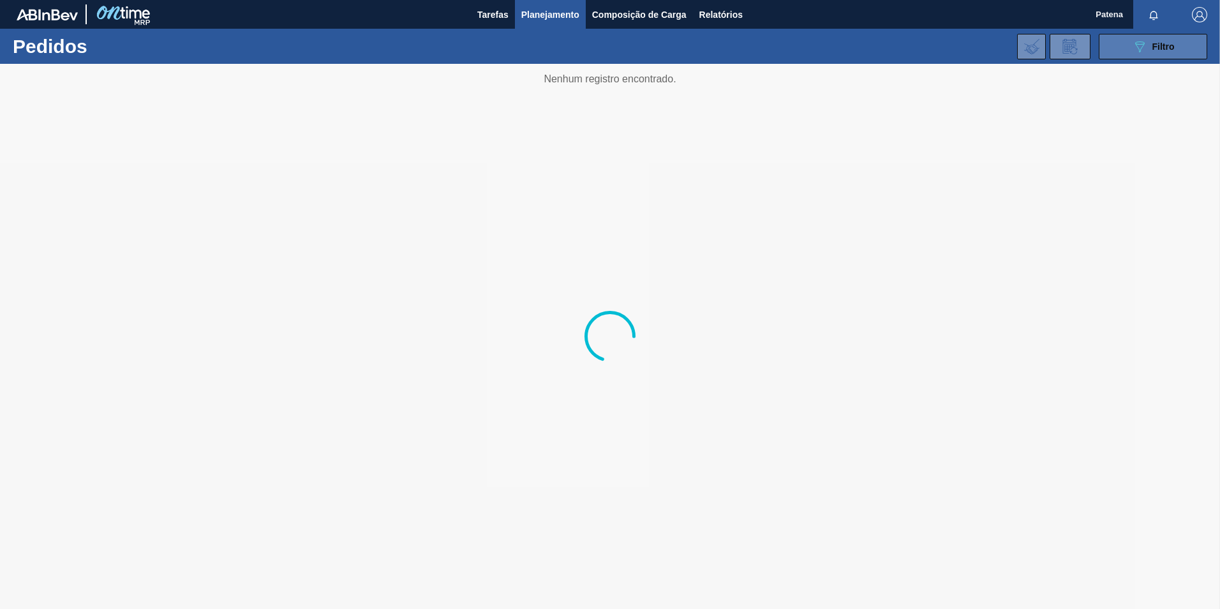
click at [1170, 45] on span "Filtro" at bounding box center [1163, 46] width 22 height 10
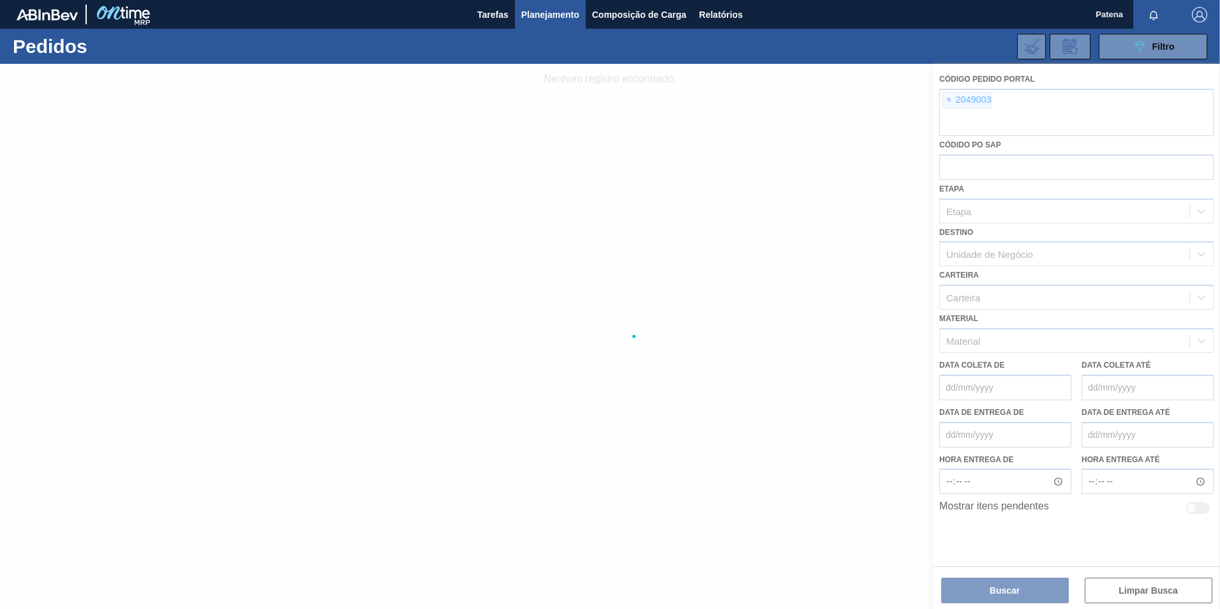
click at [956, 98] on div at bounding box center [610, 336] width 1220 height 545
click at [950, 98] on div at bounding box center [610, 336] width 1220 height 545
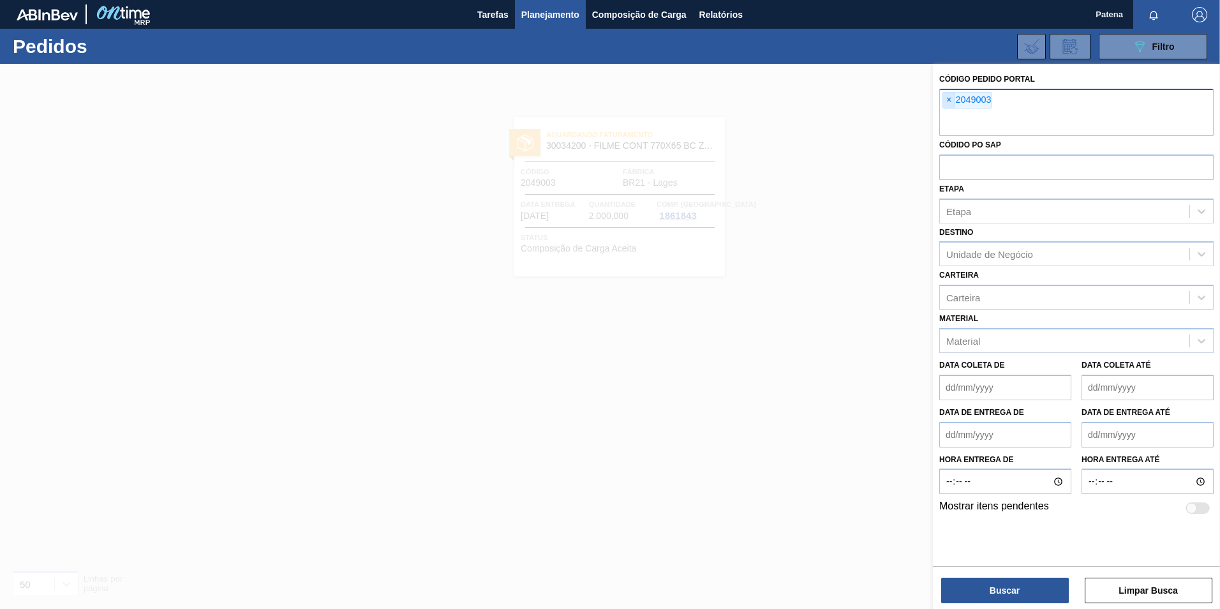
click at [950, 99] on span "×" at bounding box center [949, 100] width 12 height 15
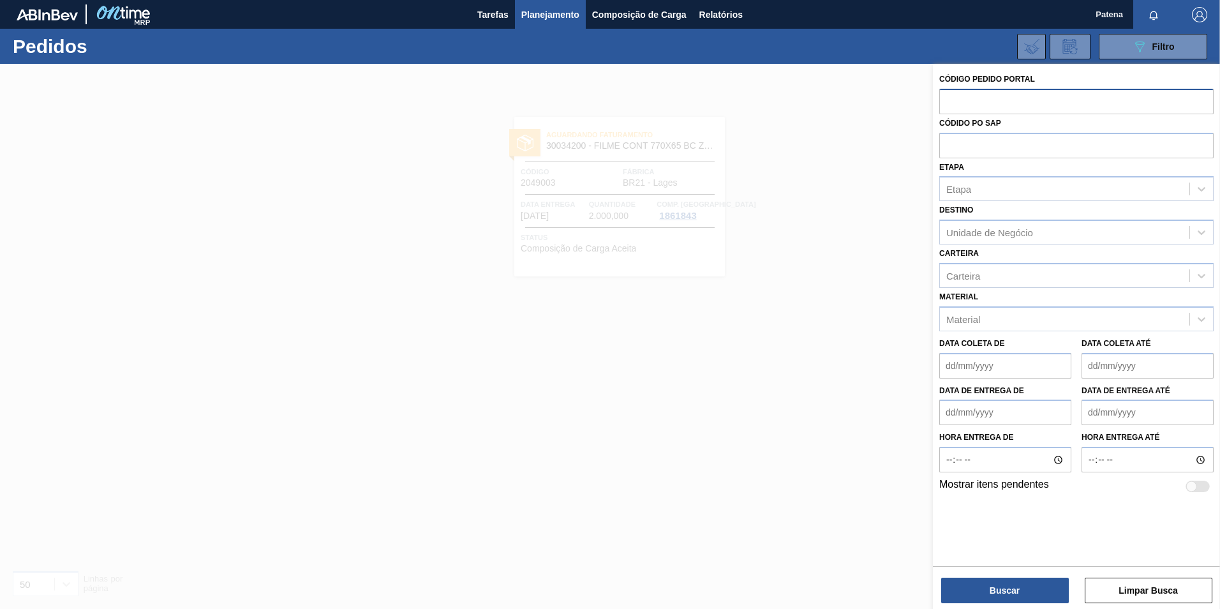
click at [975, 106] on input "text" at bounding box center [1076, 101] width 274 height 24
type input "1049002"
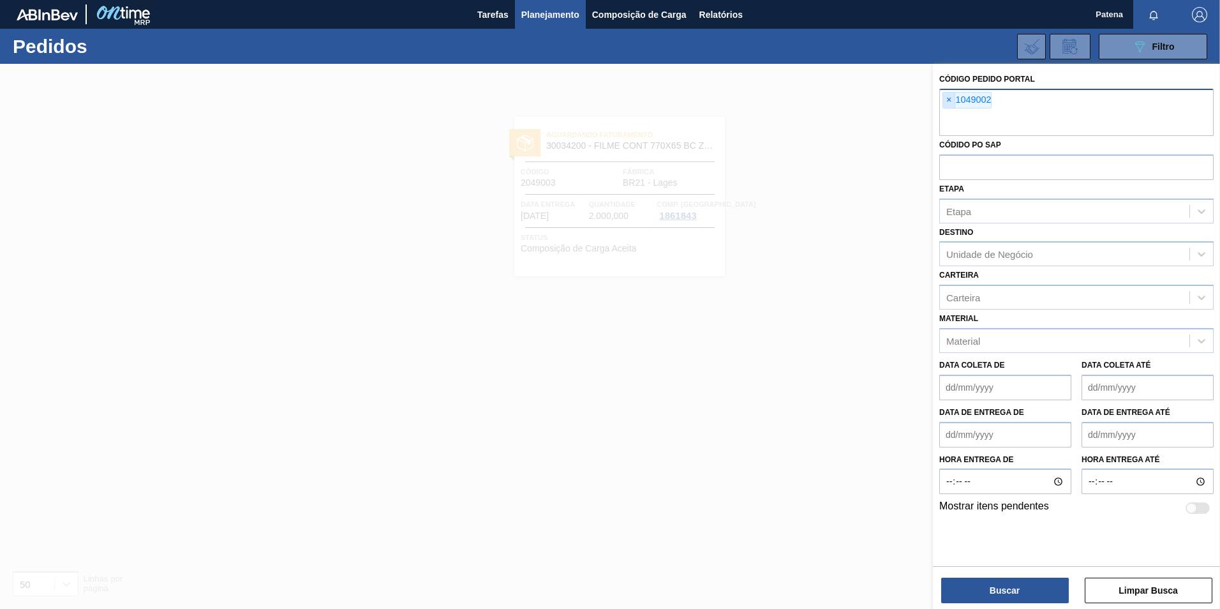
click at [949, 97] on span "×" at bounding box center [949, 100] width 12 height 15
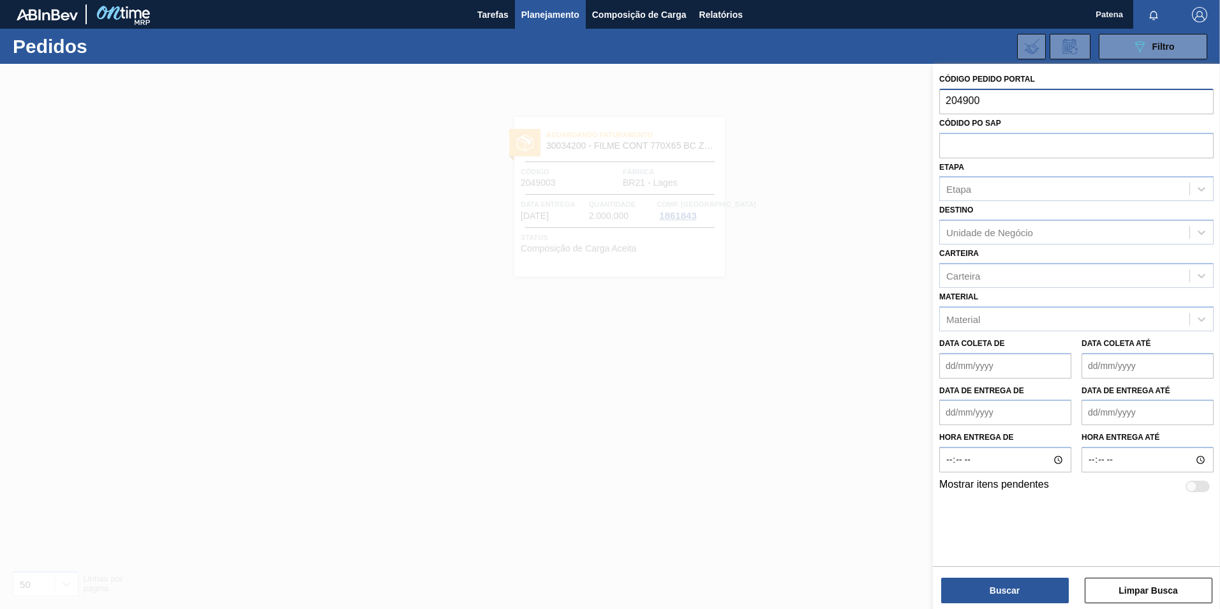
type input "2049002"
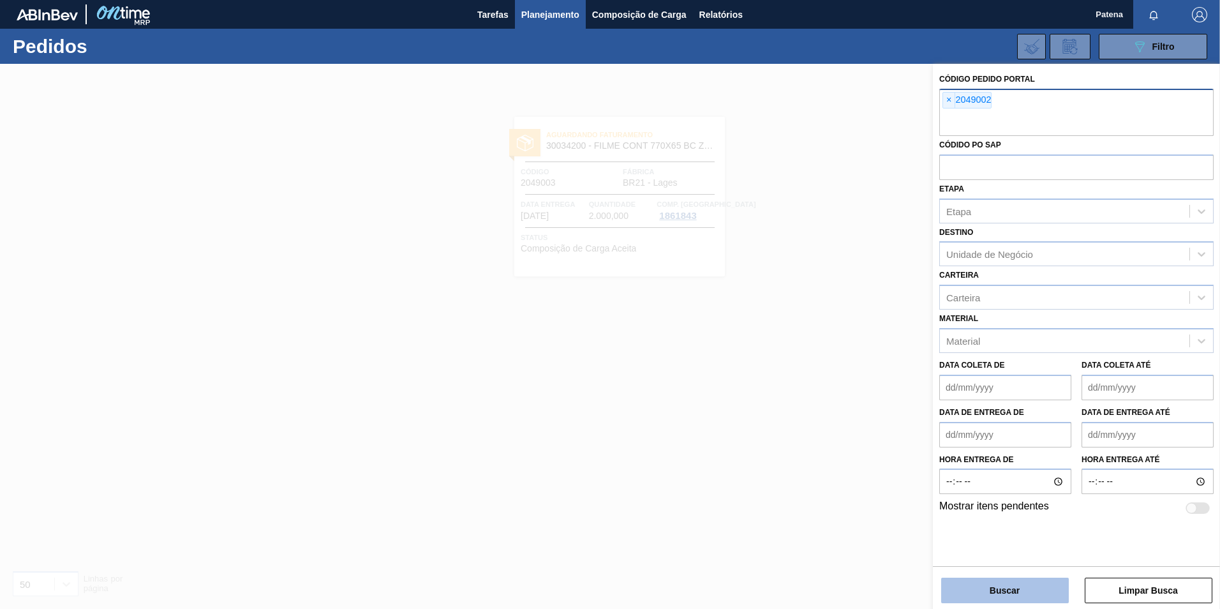
click at [1022, 588] on button "Buscar" at bounding box center [1005, 590] width 128 height 26
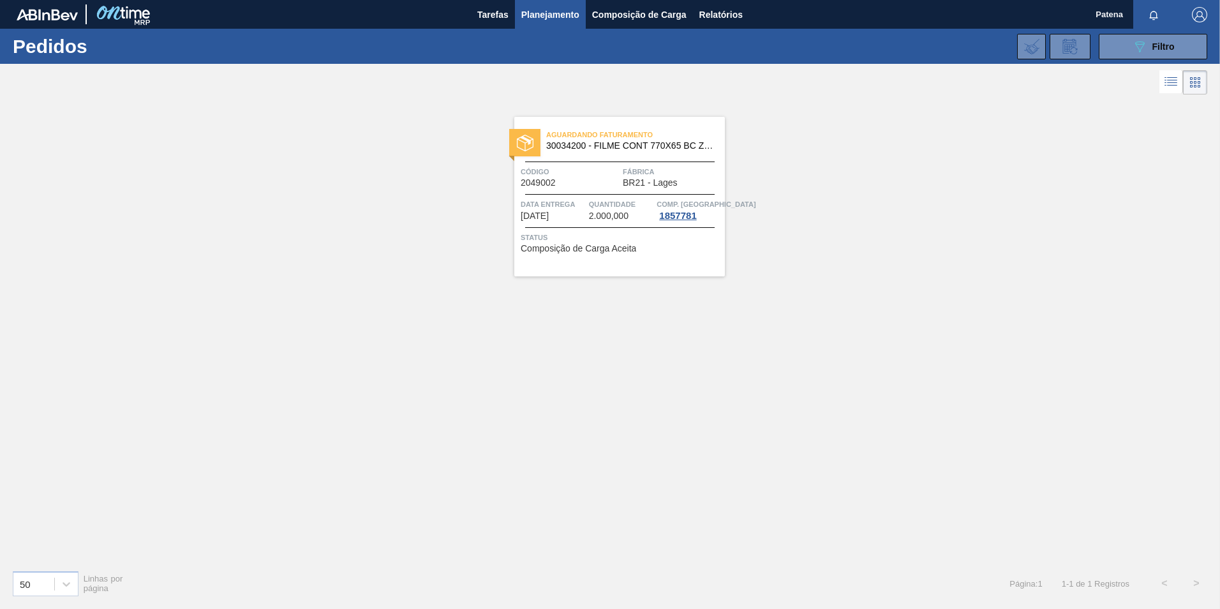
click at [592, 170] on span "Código" at bounding box center [570, 171] width 99 height 13
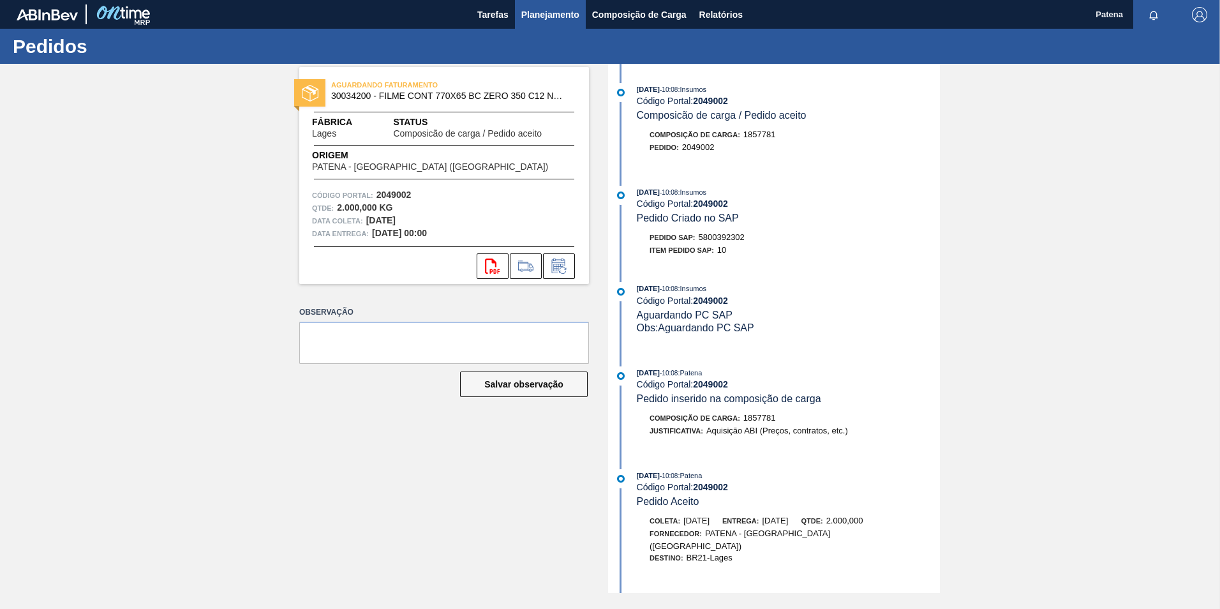
click at [556, 23] on button "Planejamento" at bounding box center [550, 14] width 71 height 29
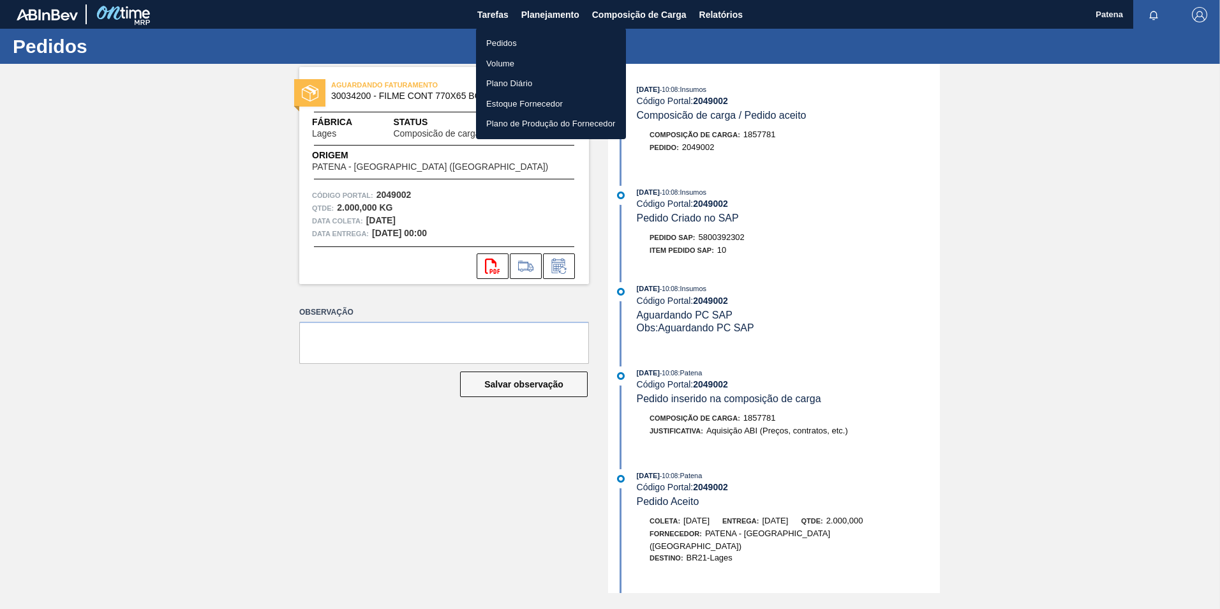
click at [521, 38] on li "Pedidos" at bounding box center [551, 43] width 150 height 20
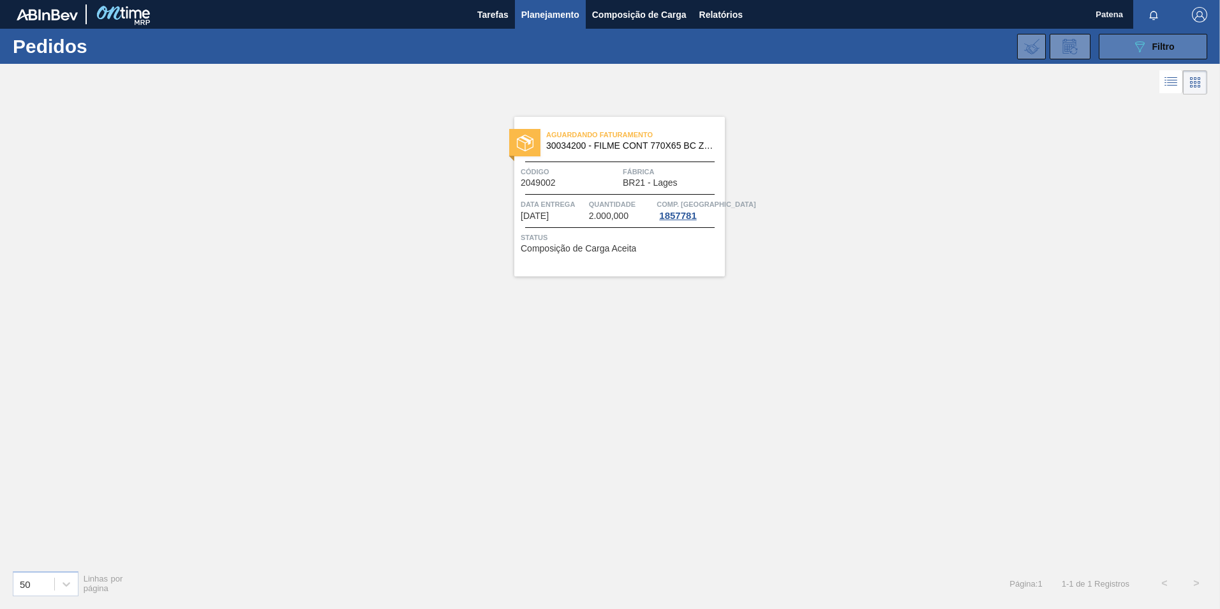
click at [1169, 36] on button "089F7B8B-B2A5-4AFE-B5C0-19BA573D28AC Filtro" at bounding box center [1153, 47] width 108 height 26
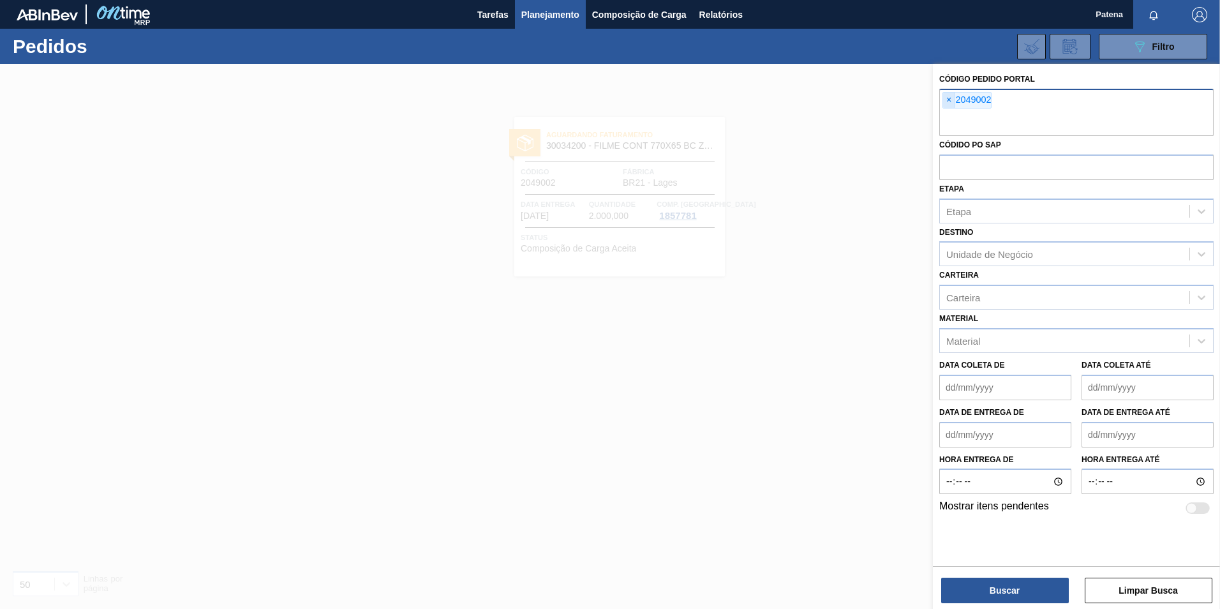
click at [947, 96] on span "×" at bounding box center [949, 100] width 12 height 15
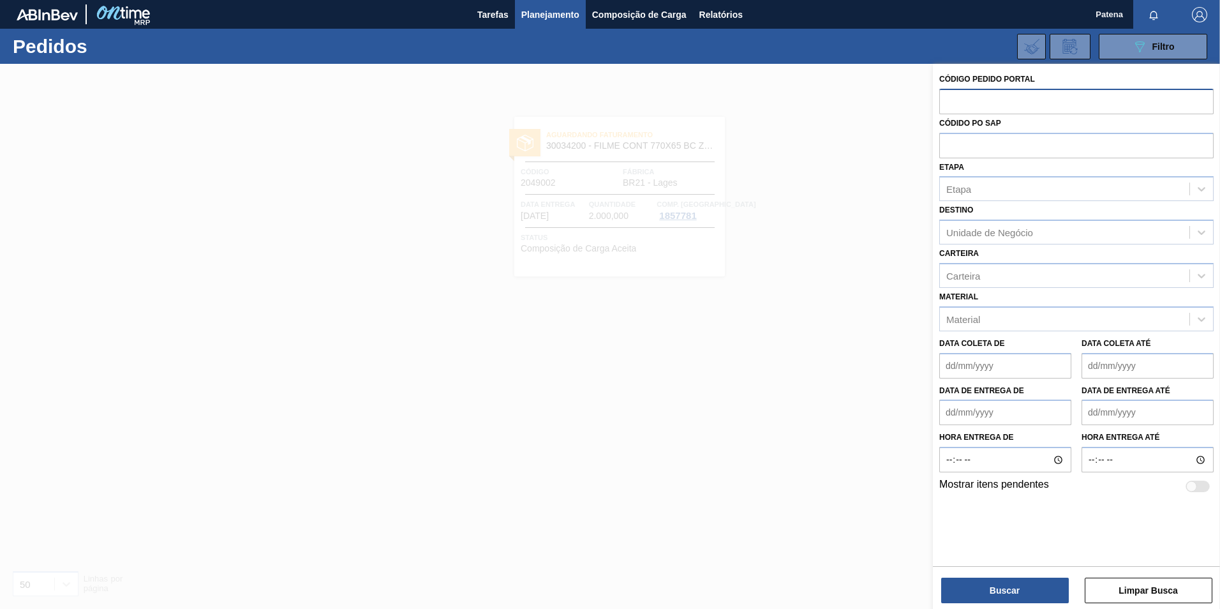
click at [974, 106] on input "text" at bounding box center [1076, 101] width 274 height 24
click at [743, 287] on div at bounding box center [610, 368] width 1220 height 609
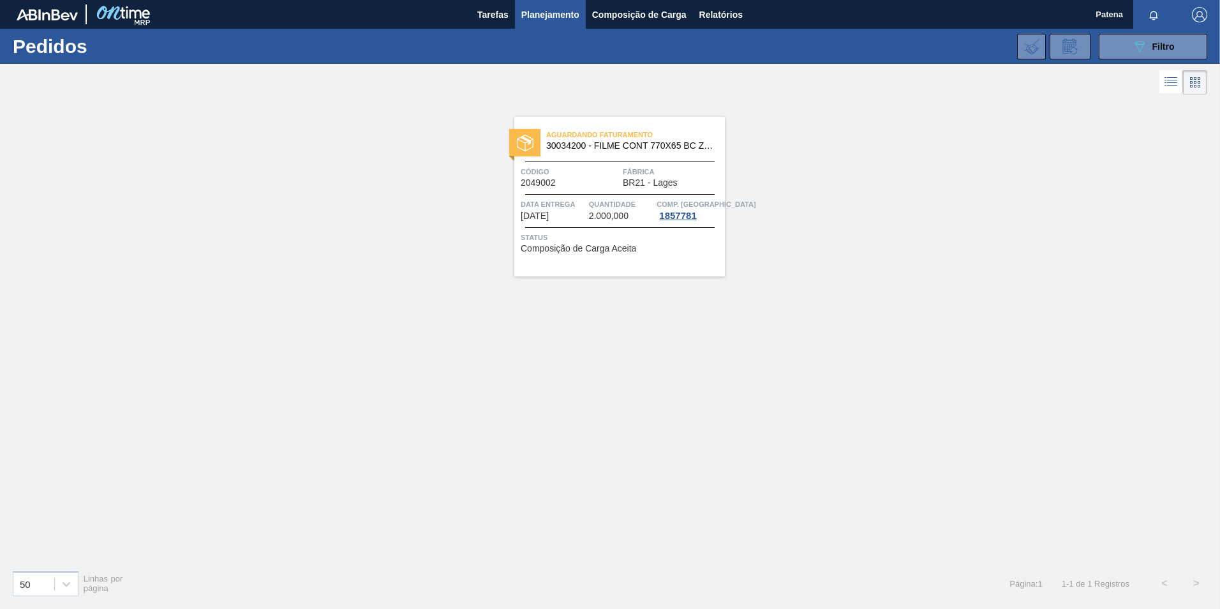
click at [553, 11] on span "Planejamento" at bounding box center [550, 14] width 58 height 15
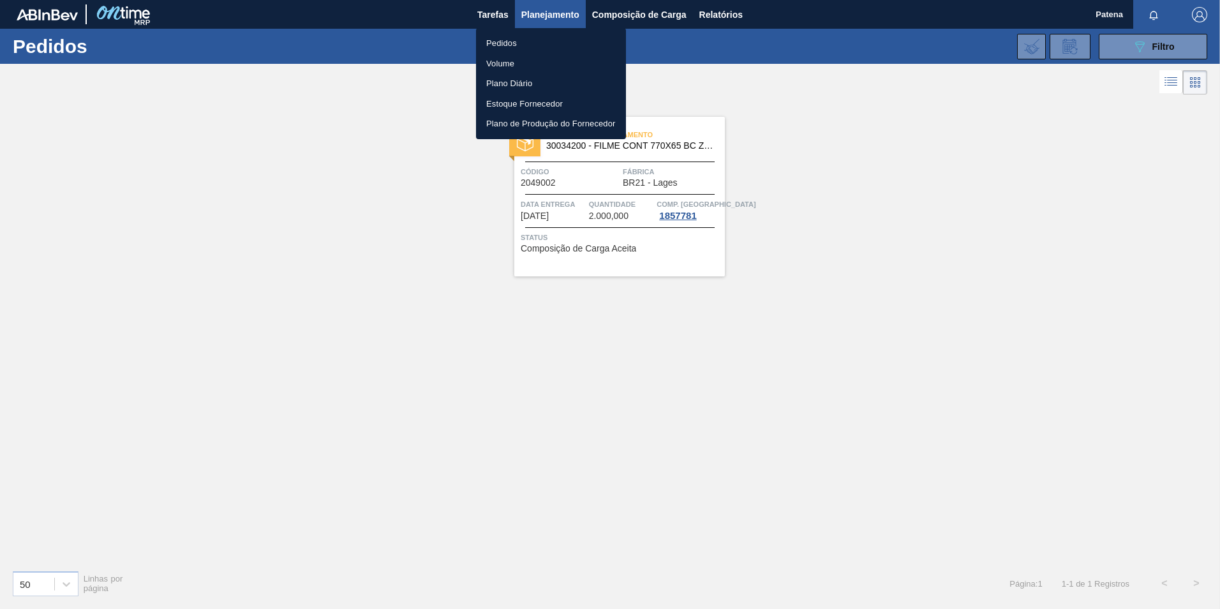
click at [509, 37] on li "Pedidos" at bounding box center [551, 43] width 150 height 20
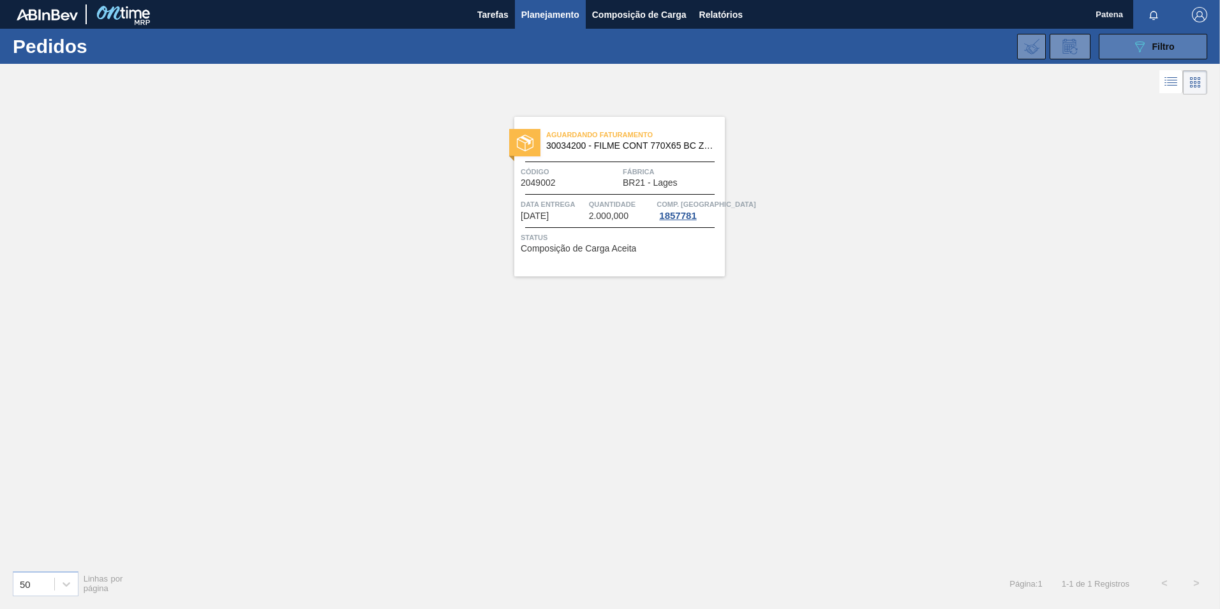
click at [1136, 48] on icon "089F7B8B-B2A5-4AFE-B5C0-19BA573D28AC" at bounding box center [1139, 46] width 15 height 15
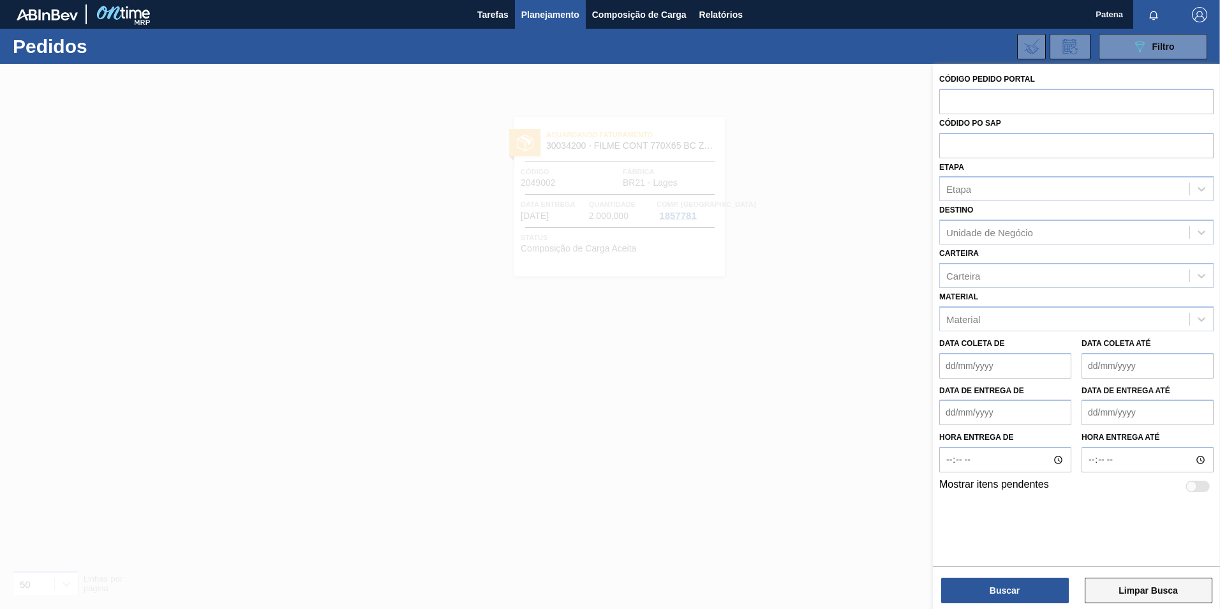
click at [1146, 594] on button "Limpar Busca" at bounding box center [1149, 590] width 128 height 26
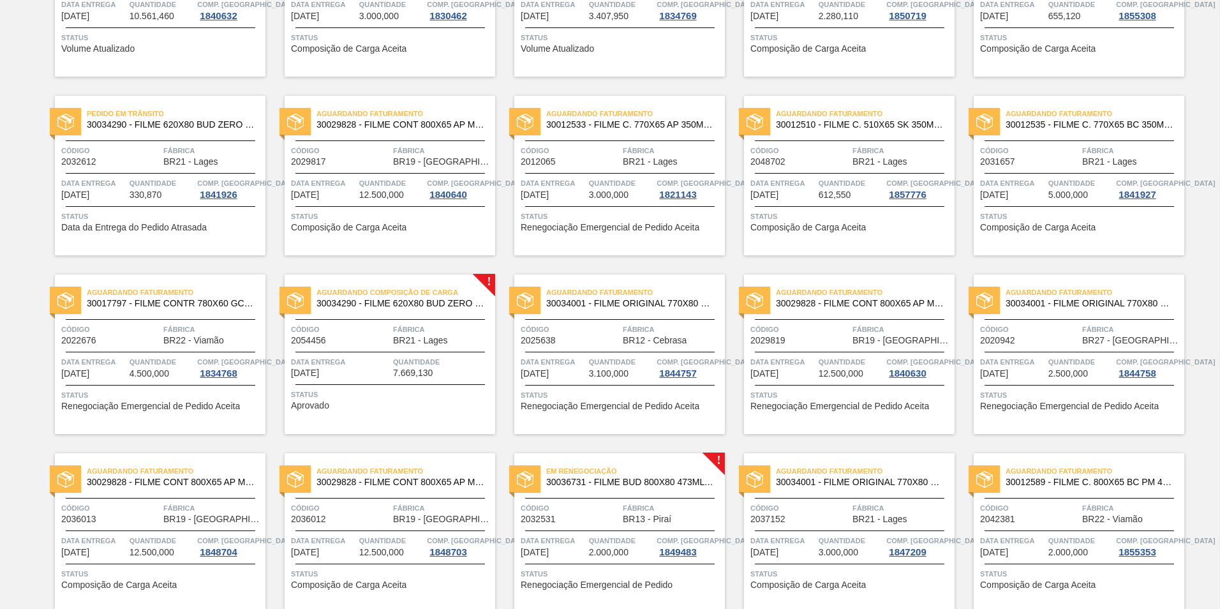
scroll to position [136, 0]
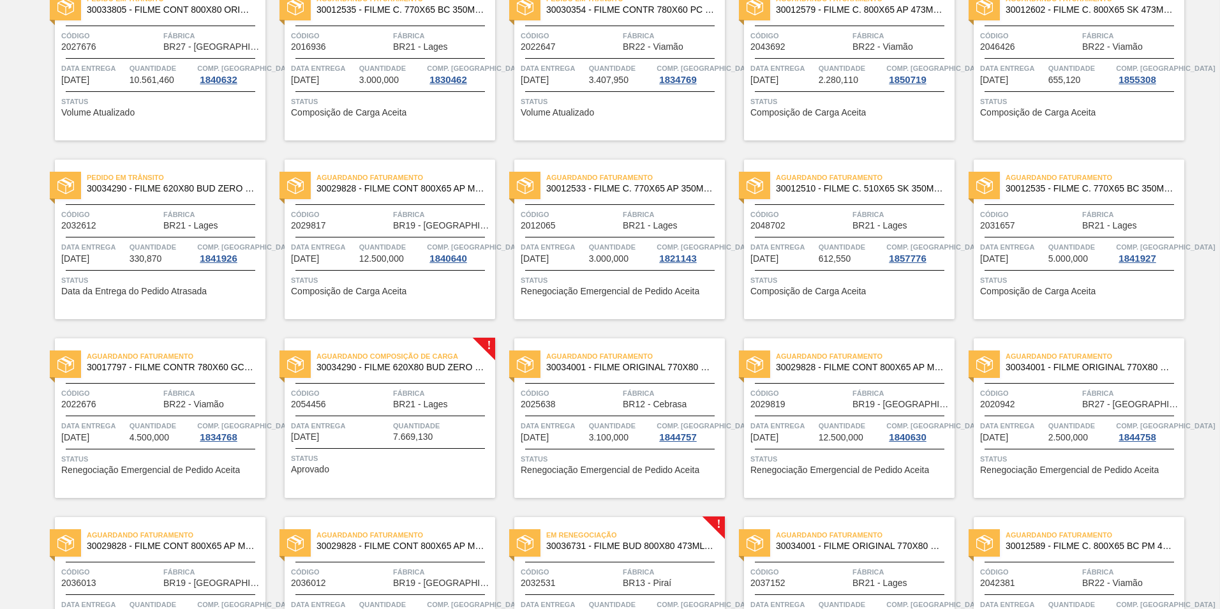
click at [454, 445] on div "Aguardando Composição de Carga 30034290 - FILME 620X80 BUD ZERO 350 SLK C8 Códi…" at bounding box center [390, 418] width 211 height 160
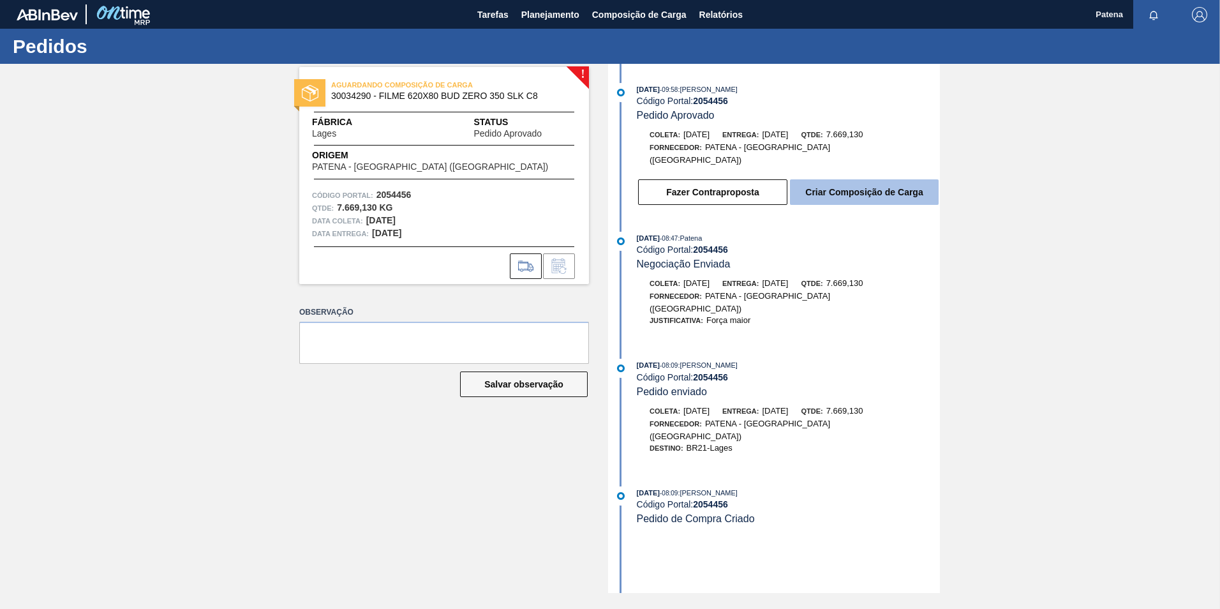
click at [858, 181] on button "Criar Composição de Carga" at bounding box center [864, 192] width 149 height 26
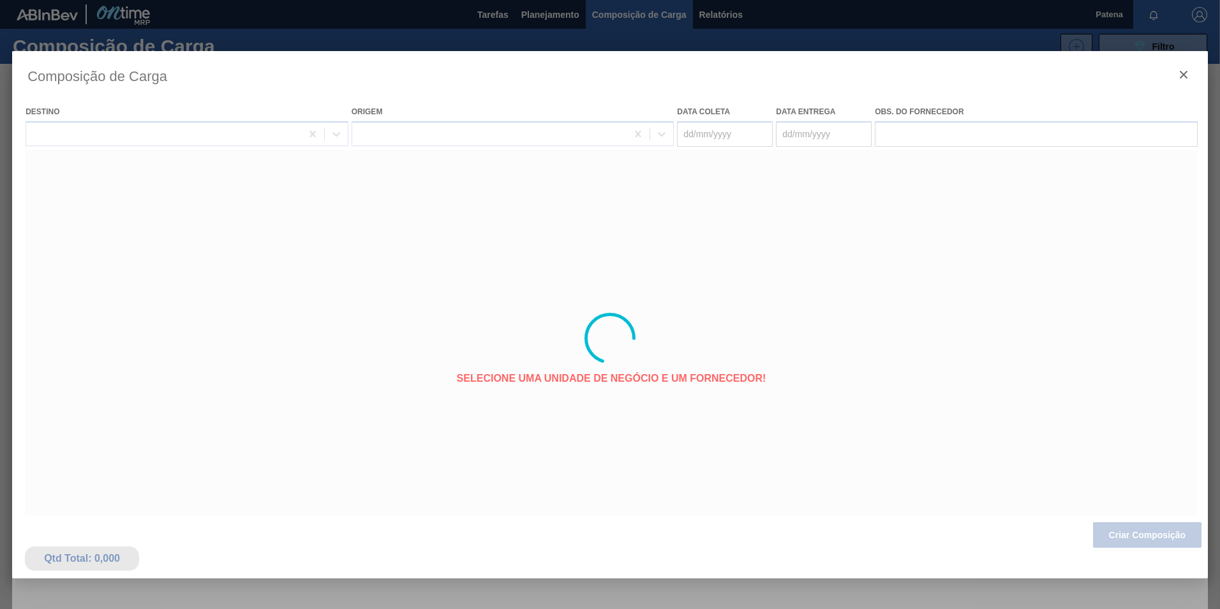
type coleta "[DATE]"
type Entrega "[DATE]"
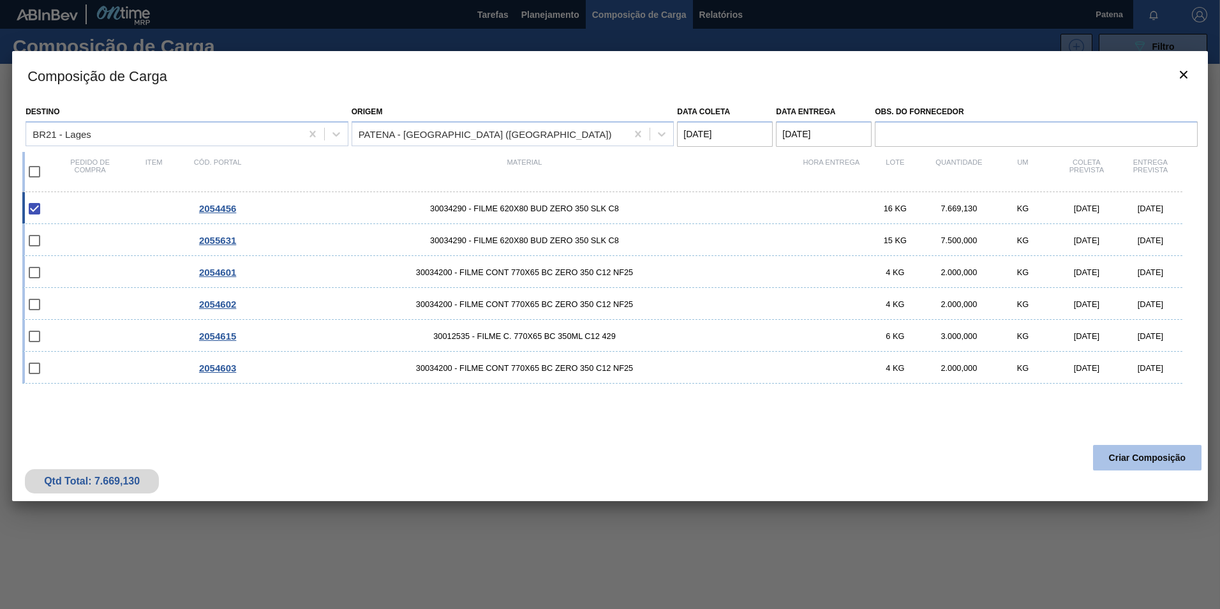
click at [1142, 461] on button "Criar Composição" at bounding box center [1147, 458] width 108 height 26
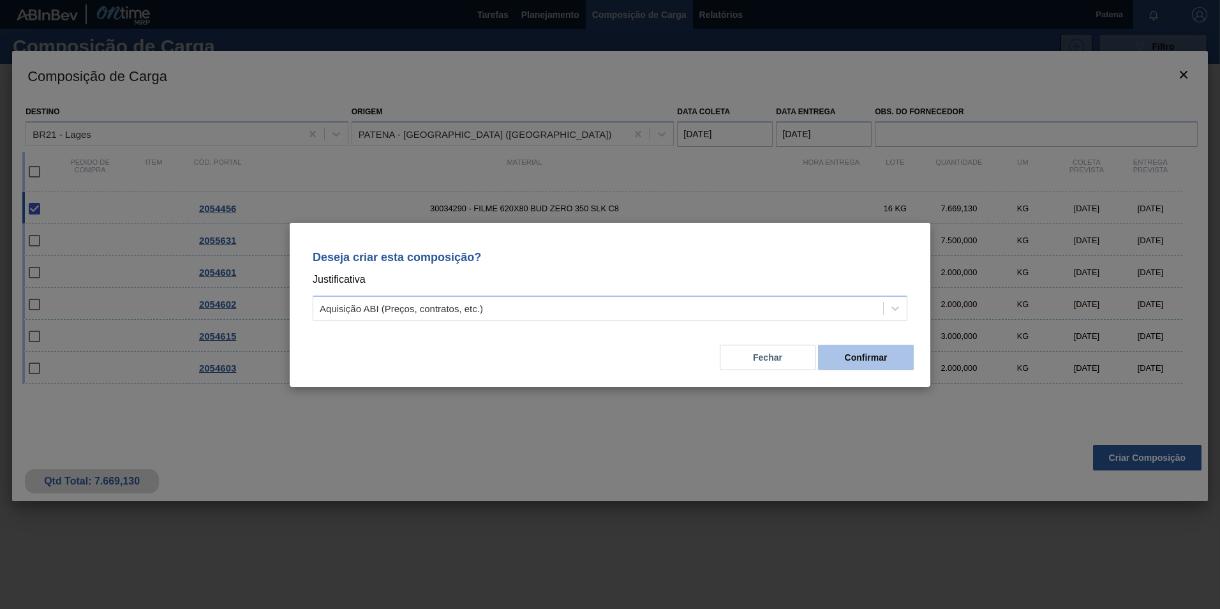
click at [874, 362] on button "Confirmar" at bounding box center [866, 358] width 96 height 26
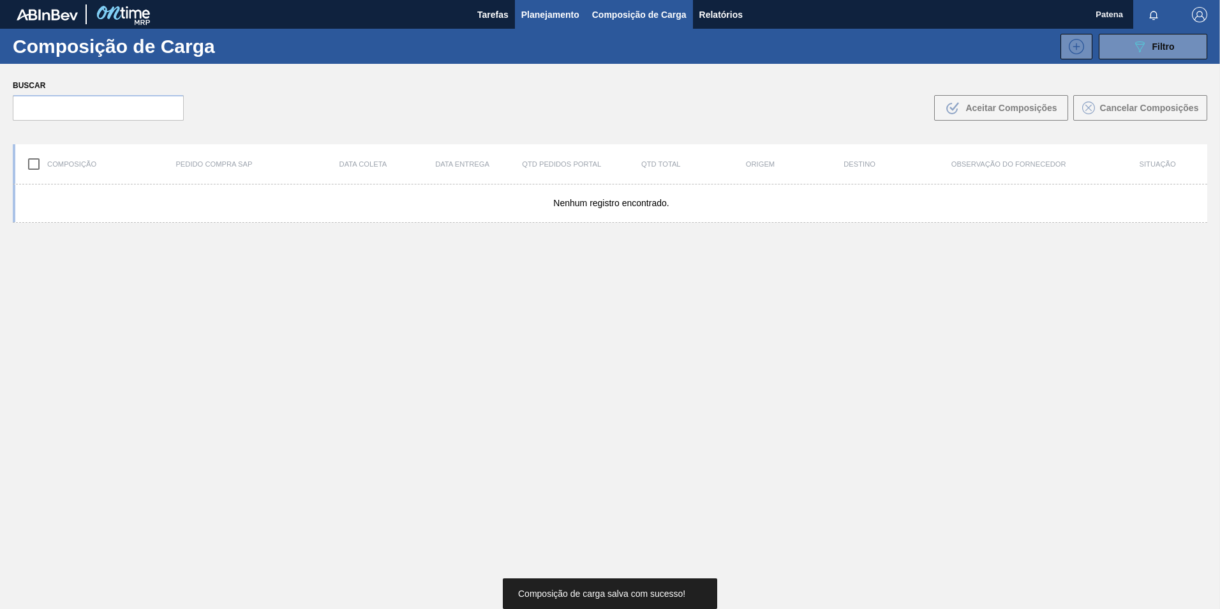
click at [546, 22] on span "Planejamento" at bounding box center [550, 14] width 58 height 15
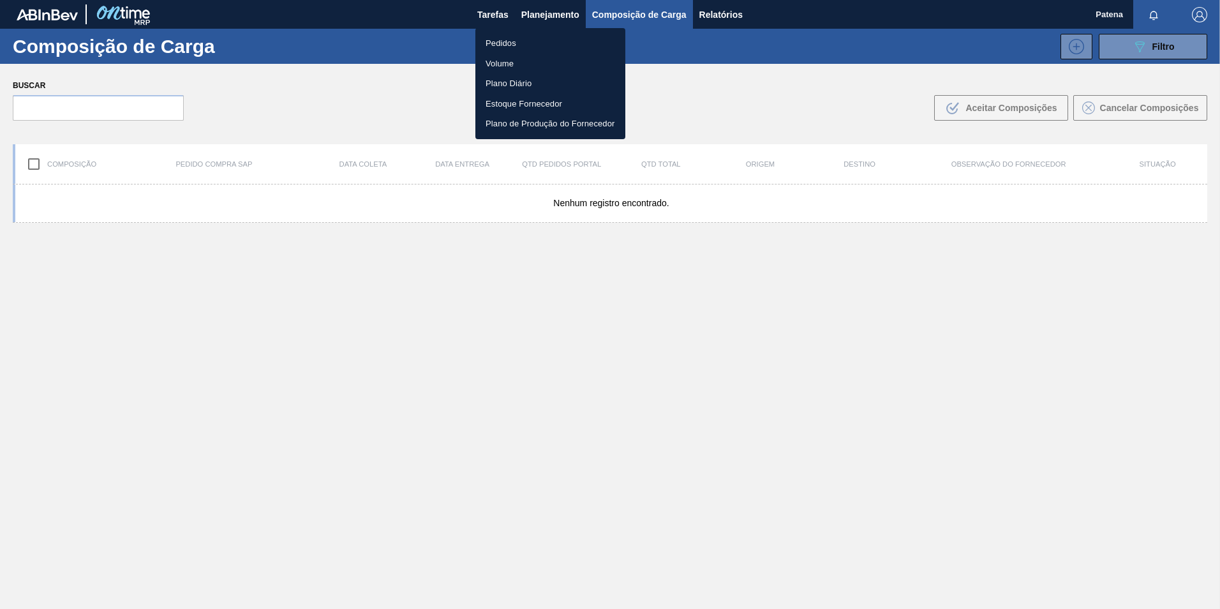
click at [515, 43] on li "Pedidos" at bounding box center [550, 43] width 150 height 20
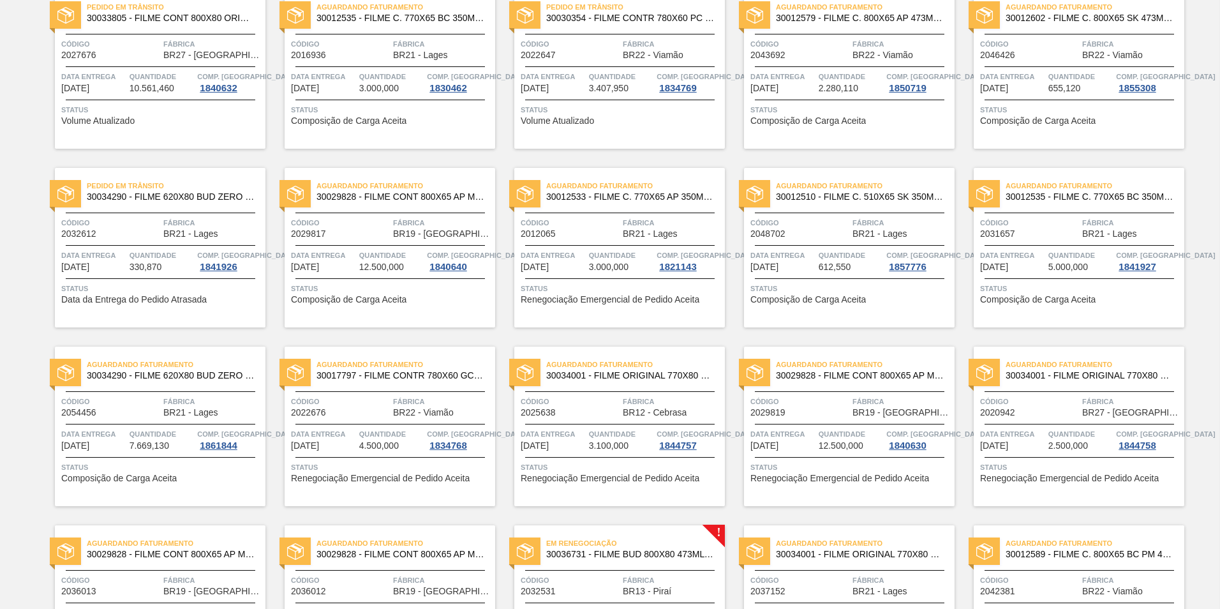
scroll to position [191, 0]
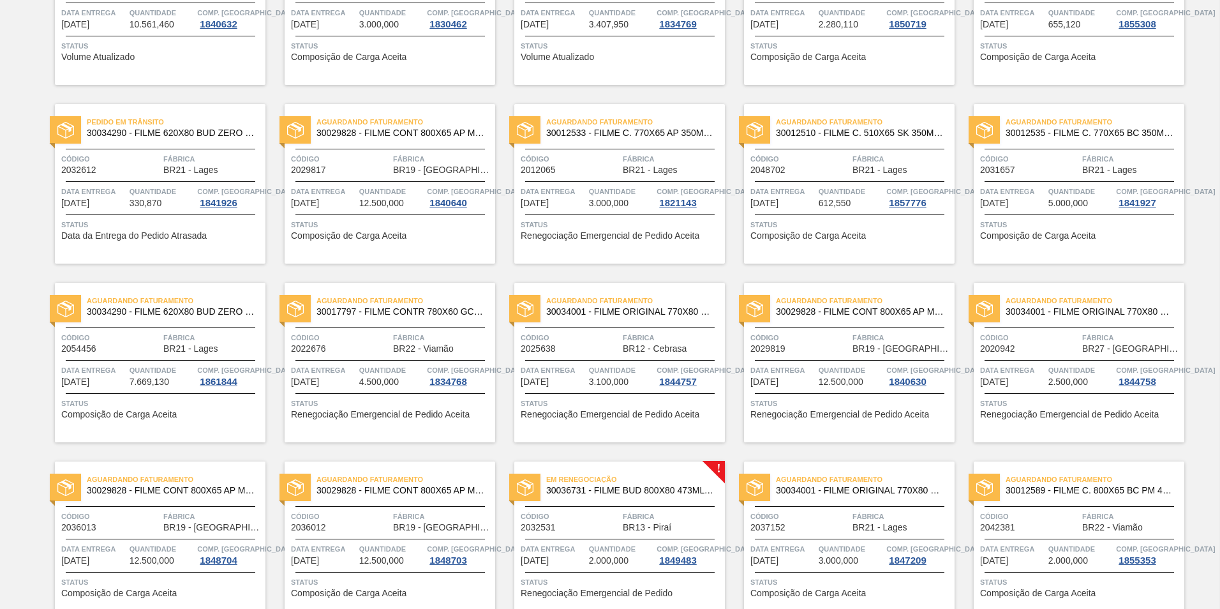
click at [152, 402] on span "Status" at bounding box center [161, 403] width 201 height 13
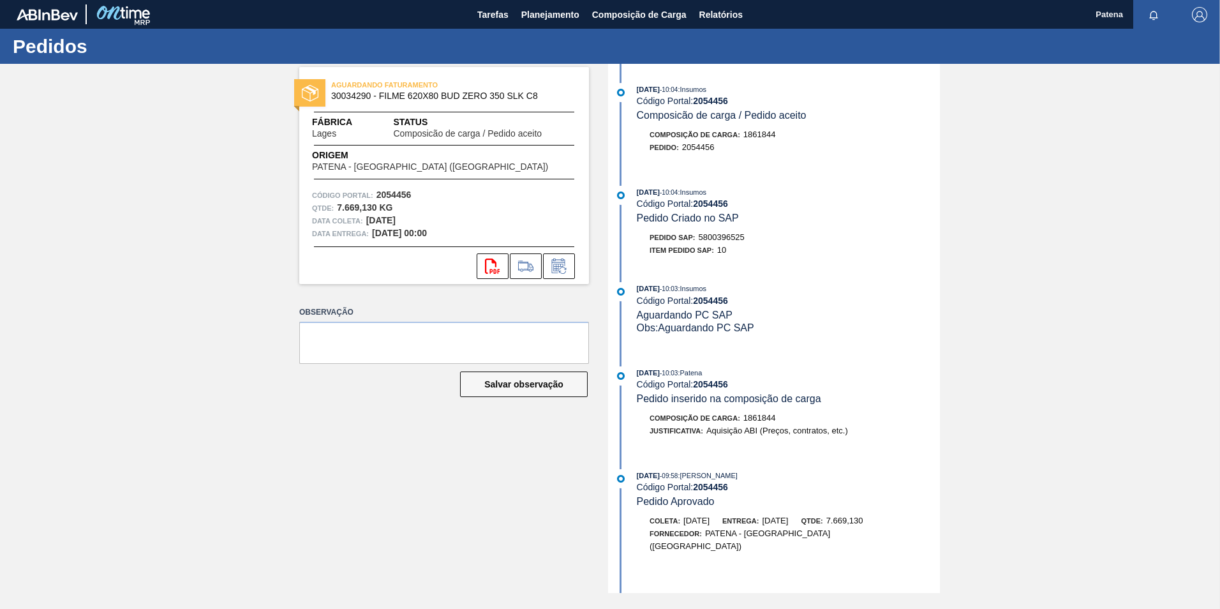
click at [727, 213] on span "Pedido Criado no SAP" at bounding box center [688, 217] width 102 height 11
drag, startPoint x: 701, startPoint y: 235, endPoint x: 766, endPoint y: 235, distance: 65.7
click at [766, 235] on div "Pedido SAP: 5800396525" at bounding box center [788, 237] width 303 height 13
copy span "5800396525"
click at [785, 258] on div "[DATE] 10:04 : Insumos Código Portal: 2054456 Pedido Criado no SAP Pedido SAP: …" at bounding box center [775, 224] width 329 height 77
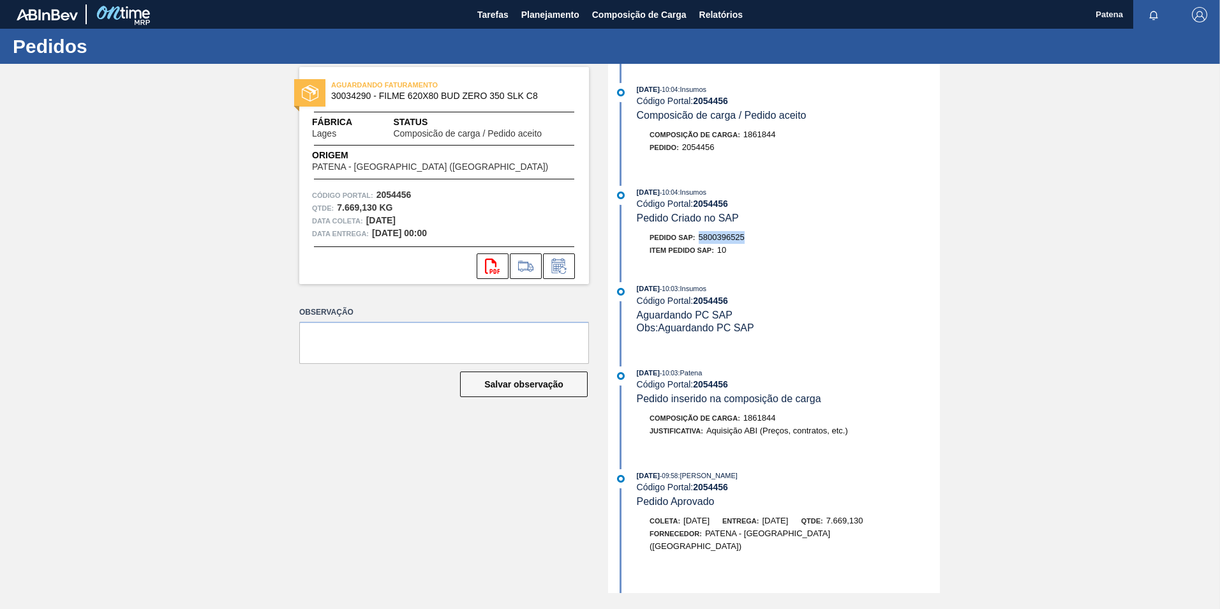
drag, startPoint x: 701, startPoint y: 234, endPoint x: 748, endPoint y: 235, distance: 46.6
click at [748, 235] on div "Pedido SAP: 5800396525" at bounding box center [788, 237] width 303 height 13
copy span "5800396525"
click at [1117, 292] on div "AGUARDANDO FATURAMENTO 30034290 - FILME 620X80 BUD ZERO 350 SLK C8 Fábrica Lage…" at bounding box center [610, 328] width 1220 height 529
click at [799, 234] on div "Pedido SAP: 5800396525" at bounding box center [788, 237] width 303 height 13
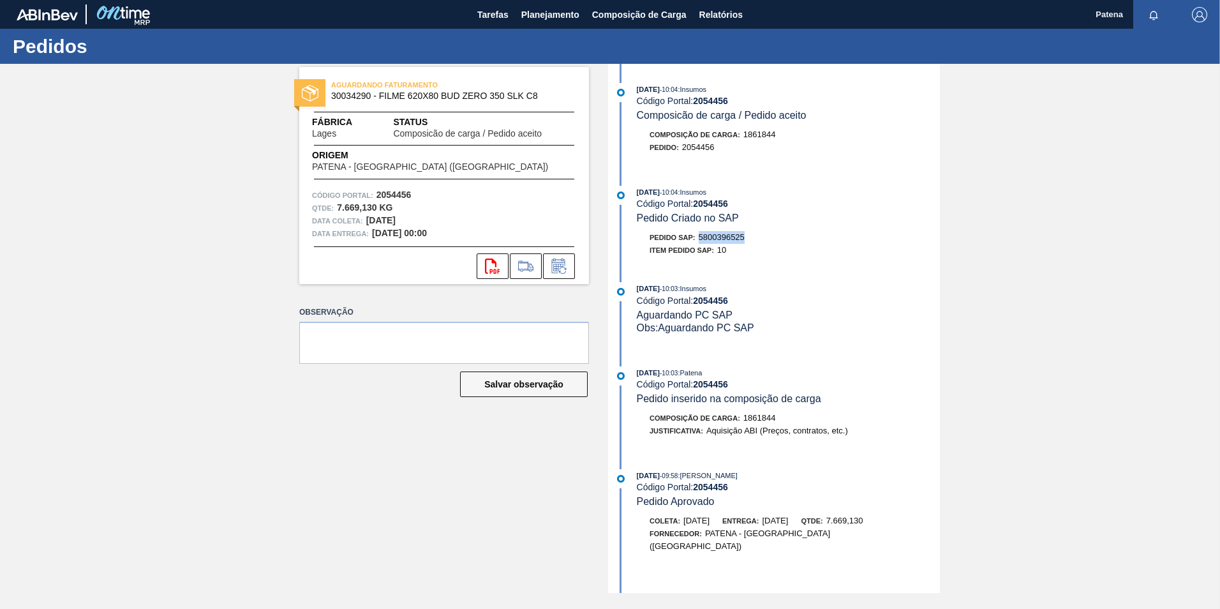
drag, startPoint x: 701, startPoint y: 234, endPoint x: 750, endPoint y: 234, distance: 49.8
click at [750, 234] on div "Pedido SAP: 5800396525" at bounding box center [788, 237] width 303 height 13
copy span "5800396525"
drag, startPoint x: 794, startPoint y: 204, endPoint x: 734, endPoint y: 170, distance: 68.9
click at [792, 202] on div "Código Portal: 2054456" at bounding box center [788, 203] width 303 height 10
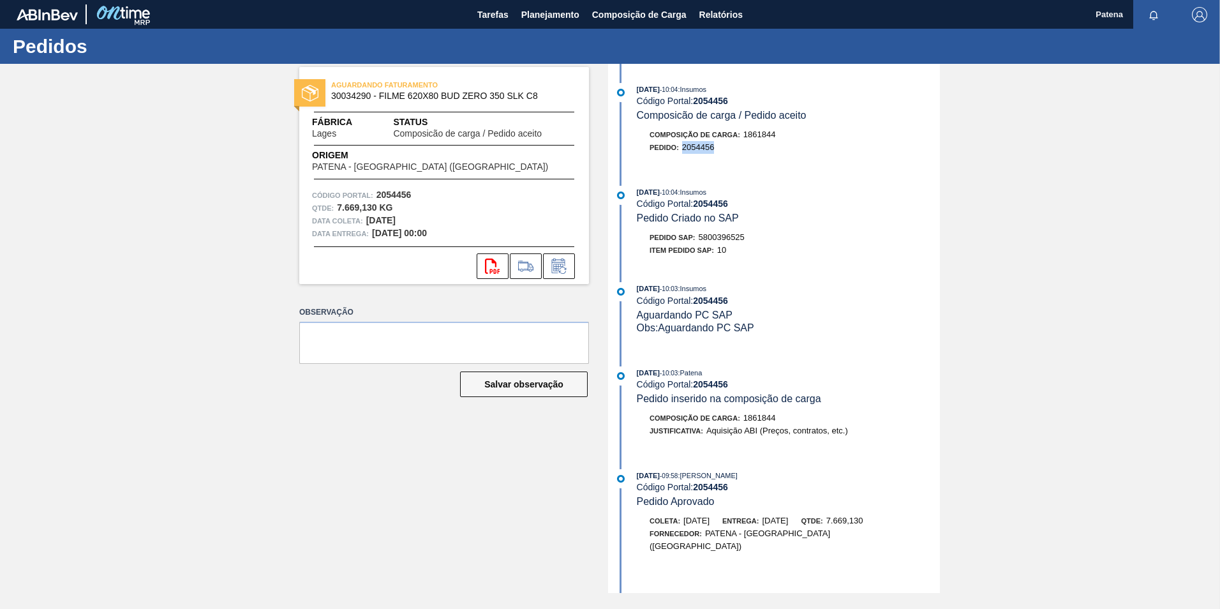
drag, startPoint x: 684, startPoint y: 144, endPoint x: 715, endPoint y: 146, distance: 30.7
click at [715, 146] on div "Pedido : 2054456" at bounding box center [788, 147] width 303 height 13
copy span "2054456"
click at [711, 152] on div "Pedido : 2054456" at bounding box center [682, 147] width 64 height 13
drag, startPoint x: 701, startPoint y: 237, endPoint x: 749, endPoint y: 238, distance: 47.9
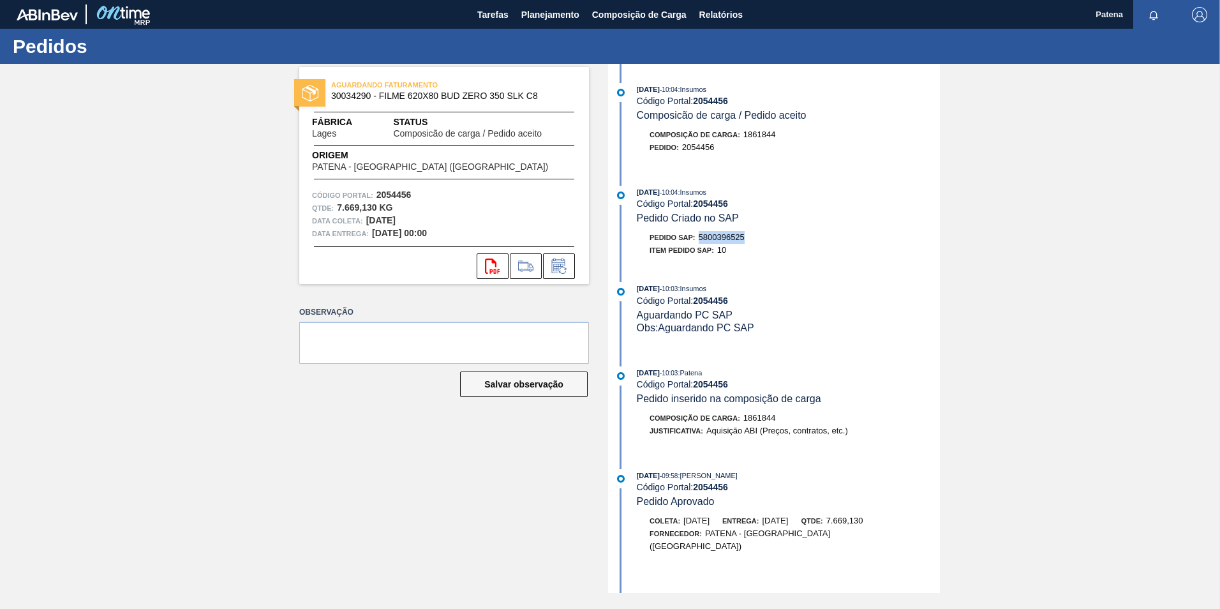
click at [749, 238] on div "Pedido SAP: 5800396525" at bounding box center [788, 237] width 303 height 13
copy span "5800396525"
click at [863, 522] on span "7.669,130" at bounding box center [844, 521] width 37 height 10
click at [554, 10] on span "Planejamento" at bounding box center [550, 14] width 58 height 15
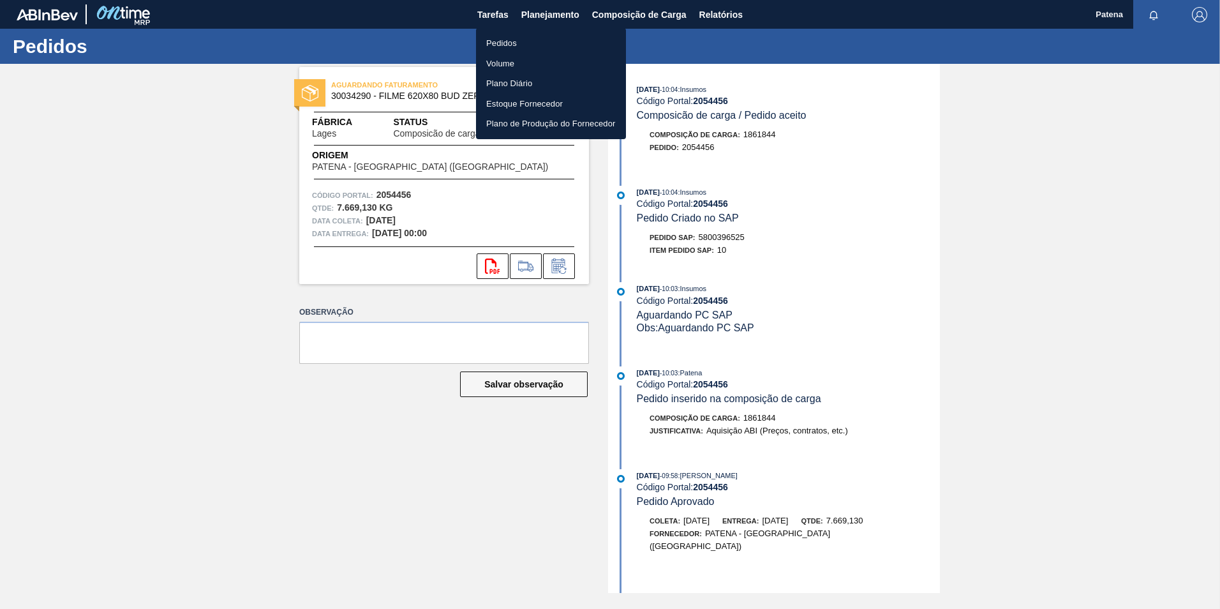
click at [507, 43] on li "Pedidos" at bounding box center [551, 43] width 150 height 20
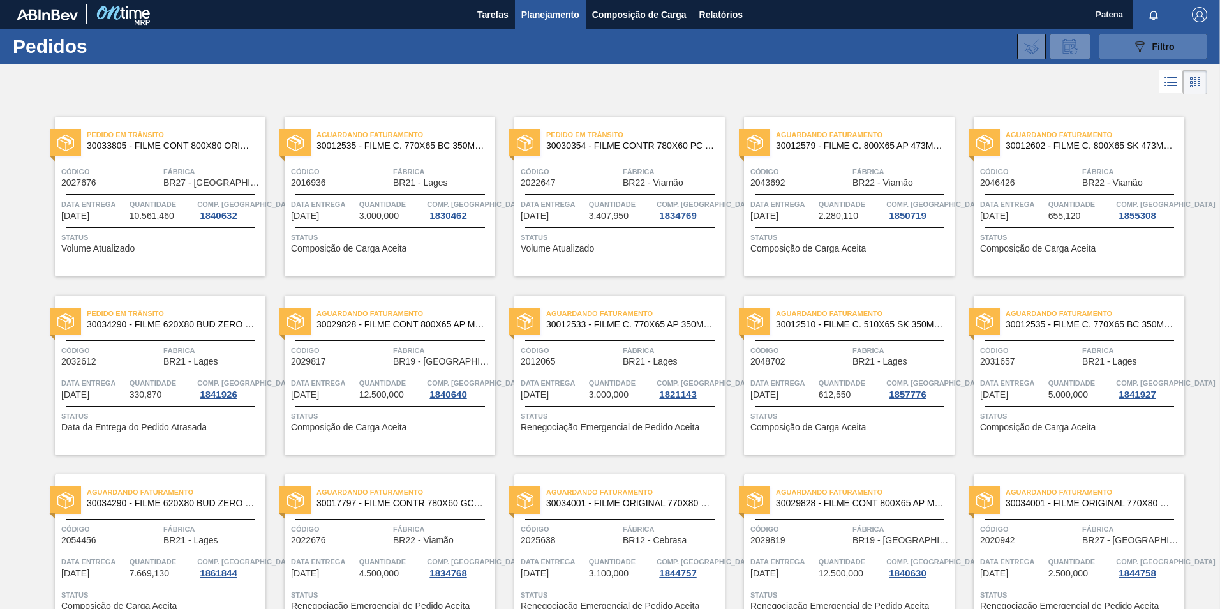
click at [1129, 51] on button "089F7B8B-B2A5-4AFE-B5C0-19BA573D28AC Filtro" at bounding box center [1153, 47] width 108 height 26
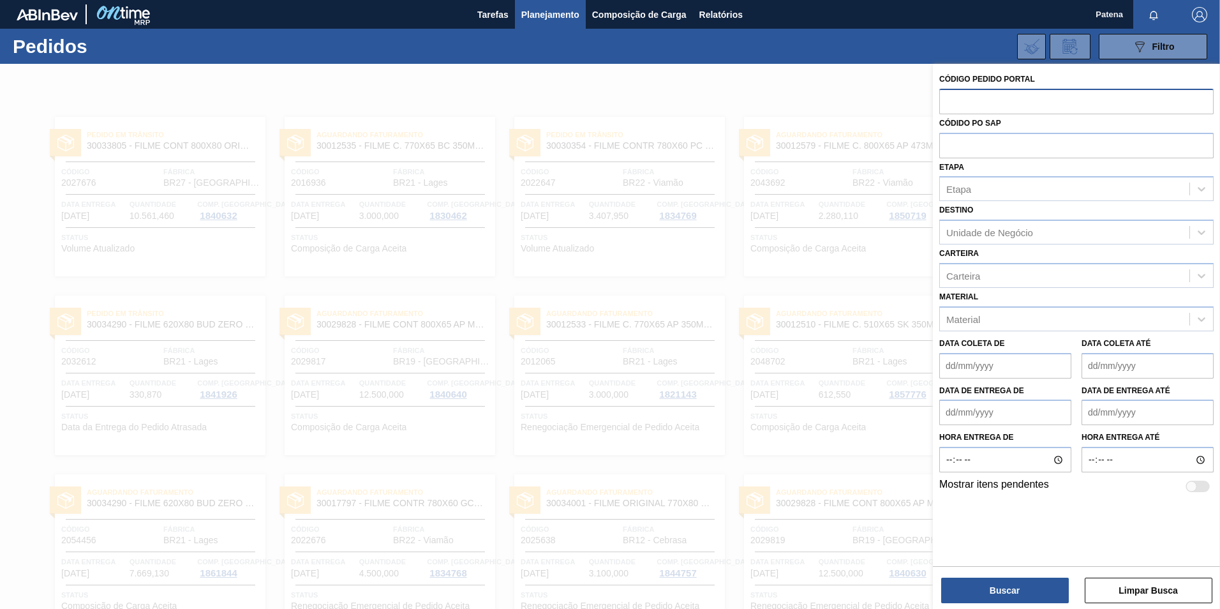
click at [965, 107] on input "text" at bounding box center [1076, 101] width 274 height 24
type input "2027676"
click at [1004, 587] on button "Buscar" at bounding box center [1005, 590] width 128 height 26
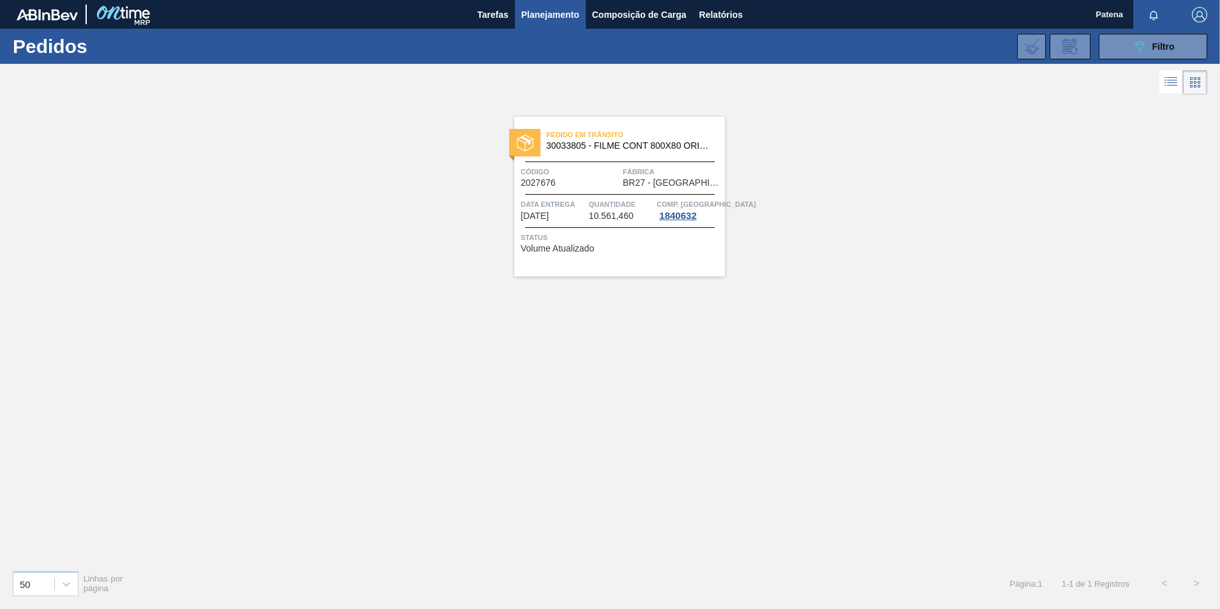
click at [572, 188] on div "Pedido em Trânsito 30033805 - FILME CONT 800X80 ORIG 473 MP C12 429 Código 2027…" at bounding box center [619, 197] width 211 height 160
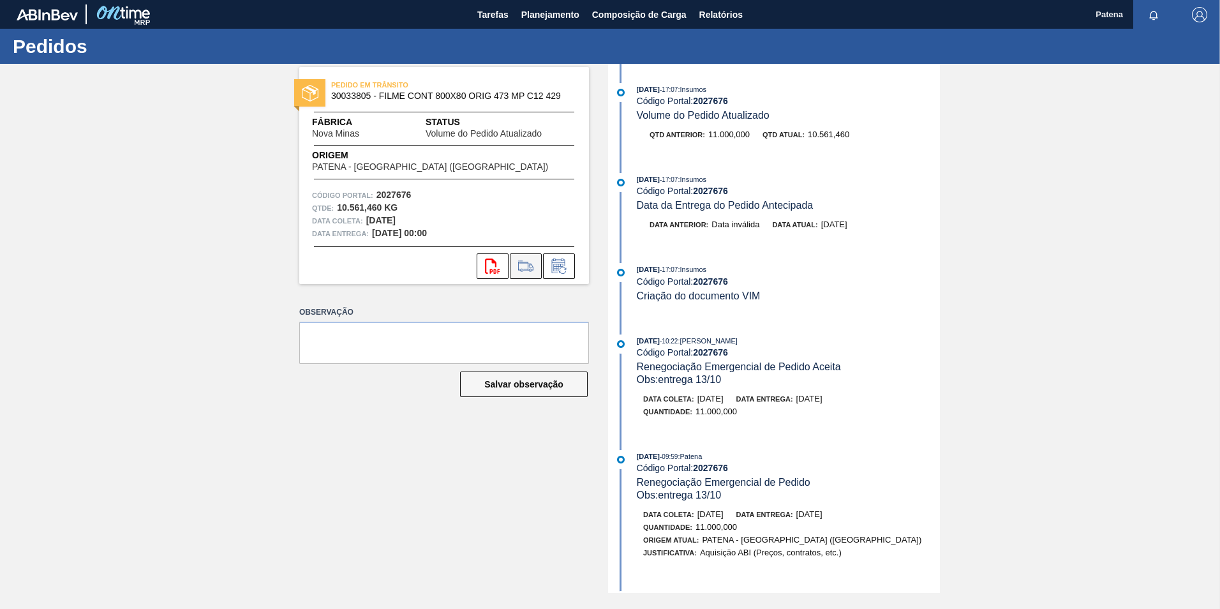
click at [528, 267] on icon at bounding box center [526, 265] width 20 height 15
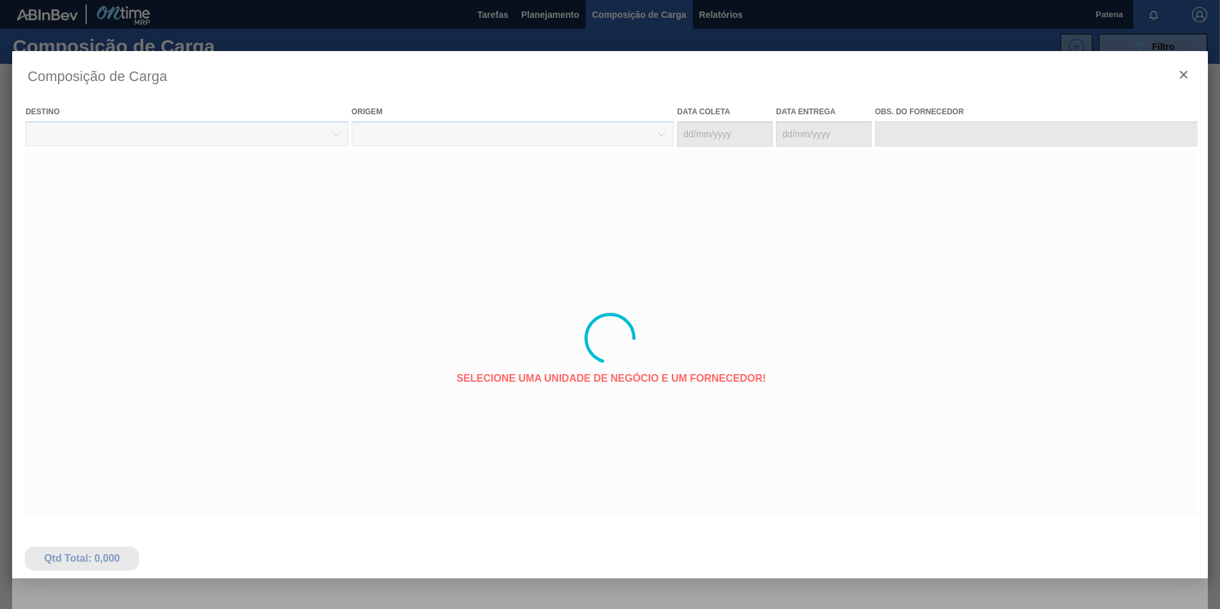
type coleta "[DATE]"
type Entrega "[DATE]"
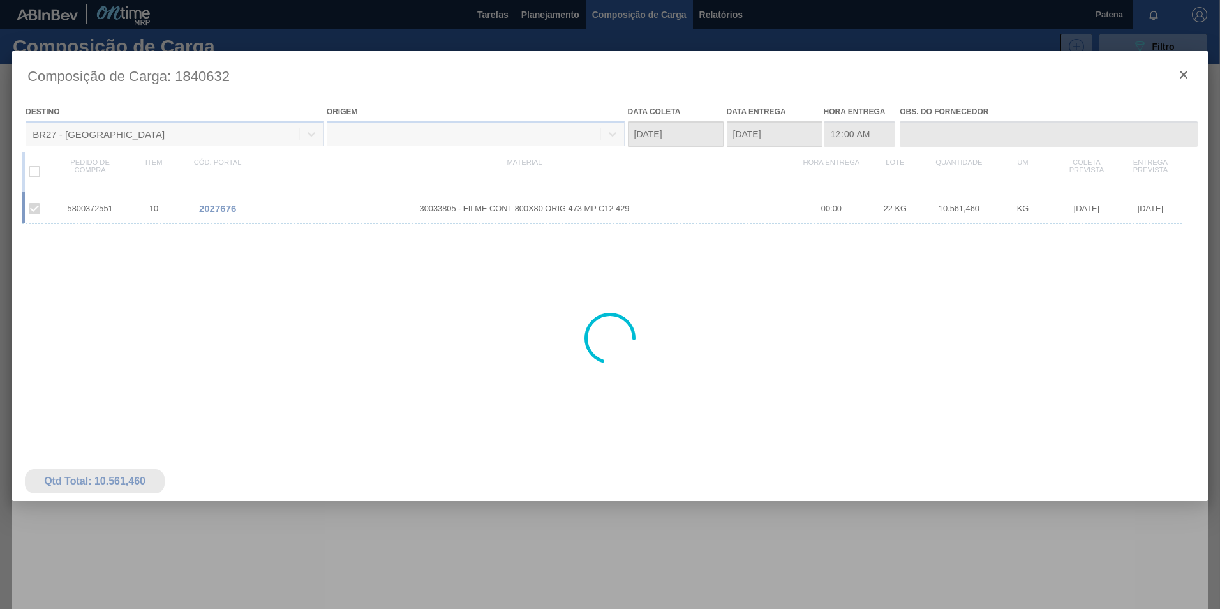
click at [1180, 78] on div at bounding box center [610, 338] width 1196 height 574
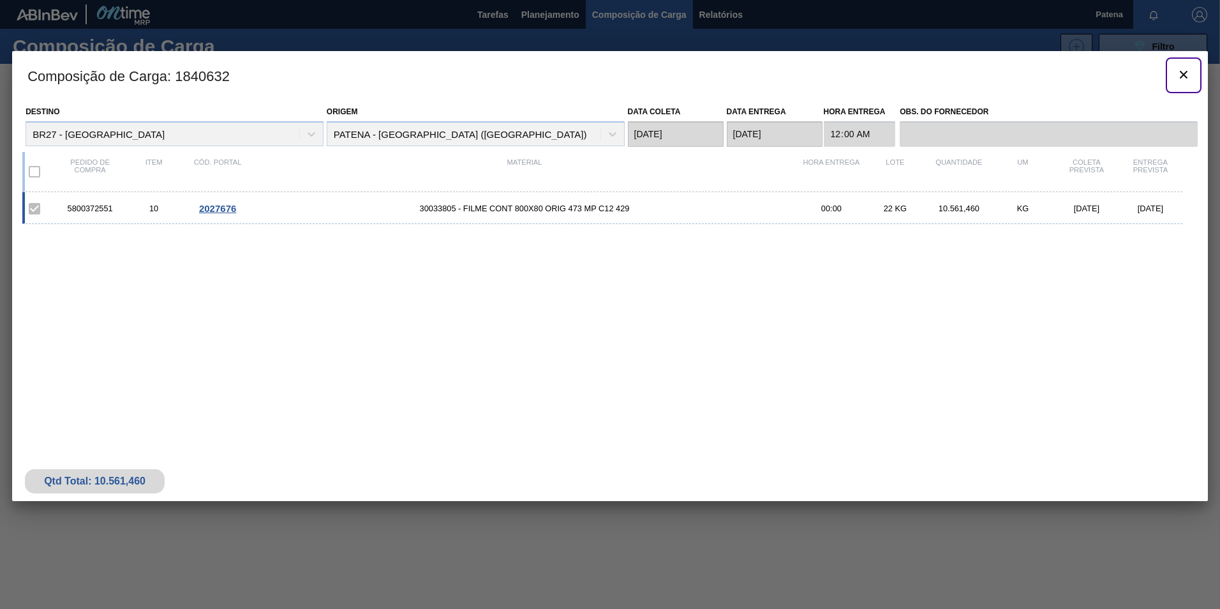
click at [1185, 77] on icon "botão de ícone" at bounding box center [1184, 75] width 8 height 8
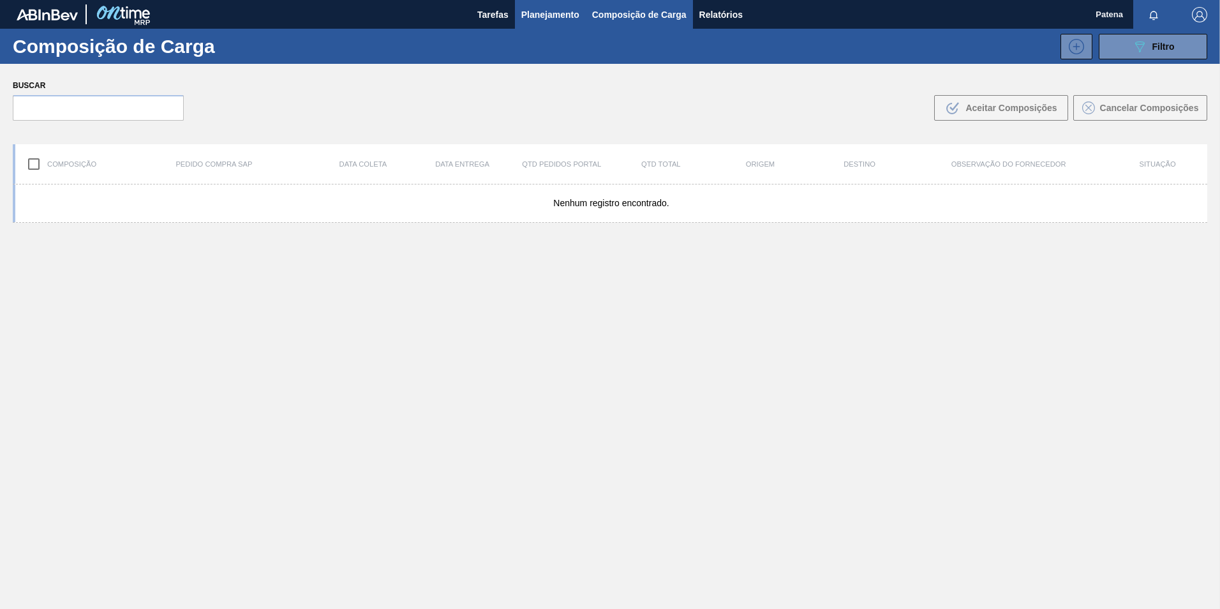
click at [551, 14] on span "Planejamento" at bounding box center [550, 14] width 58 height 15
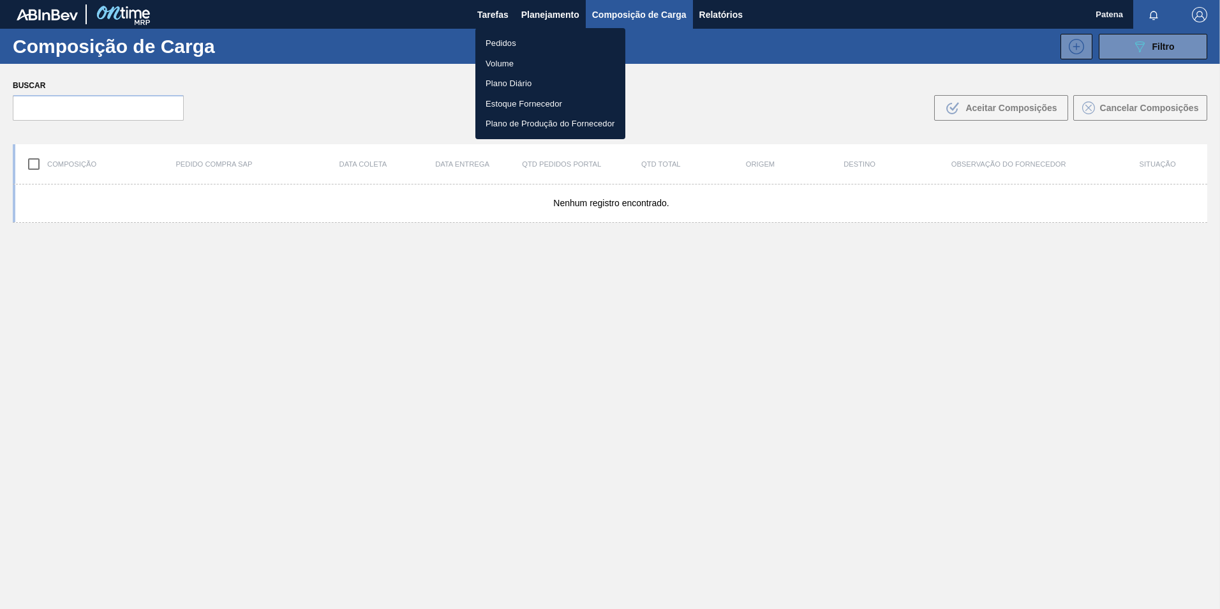
click at [526, 42] on li "Pedidos" at bounding box center [550, 43] width 150 height 20
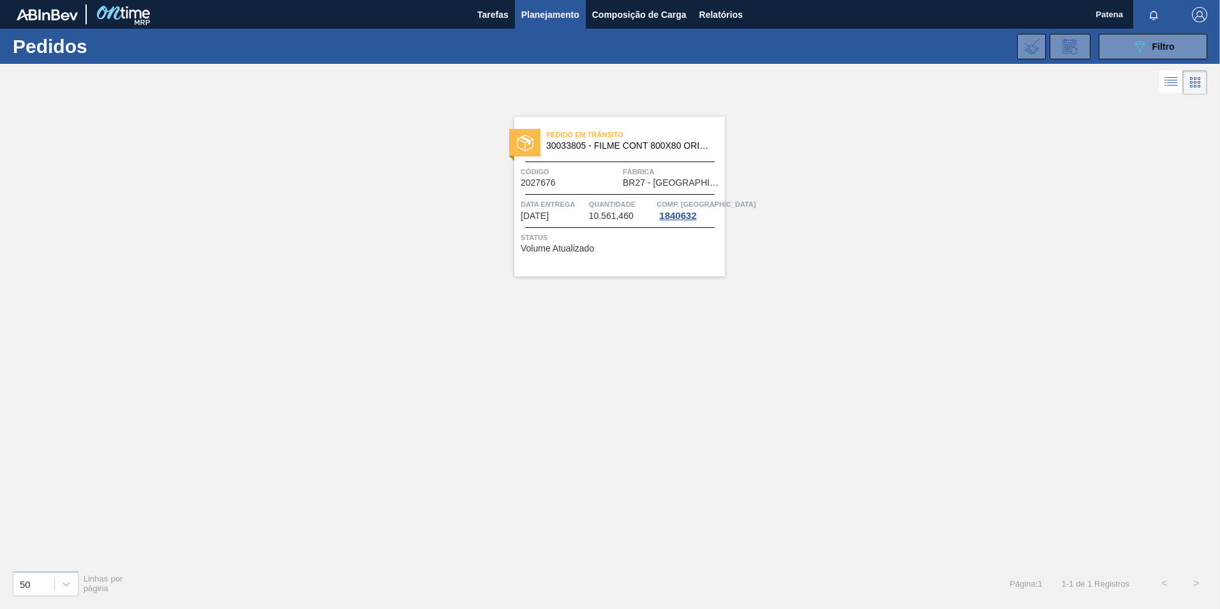
click at [591, 186] on div "Código 2027676" at bounding box center [570, 176] width 99 height 22
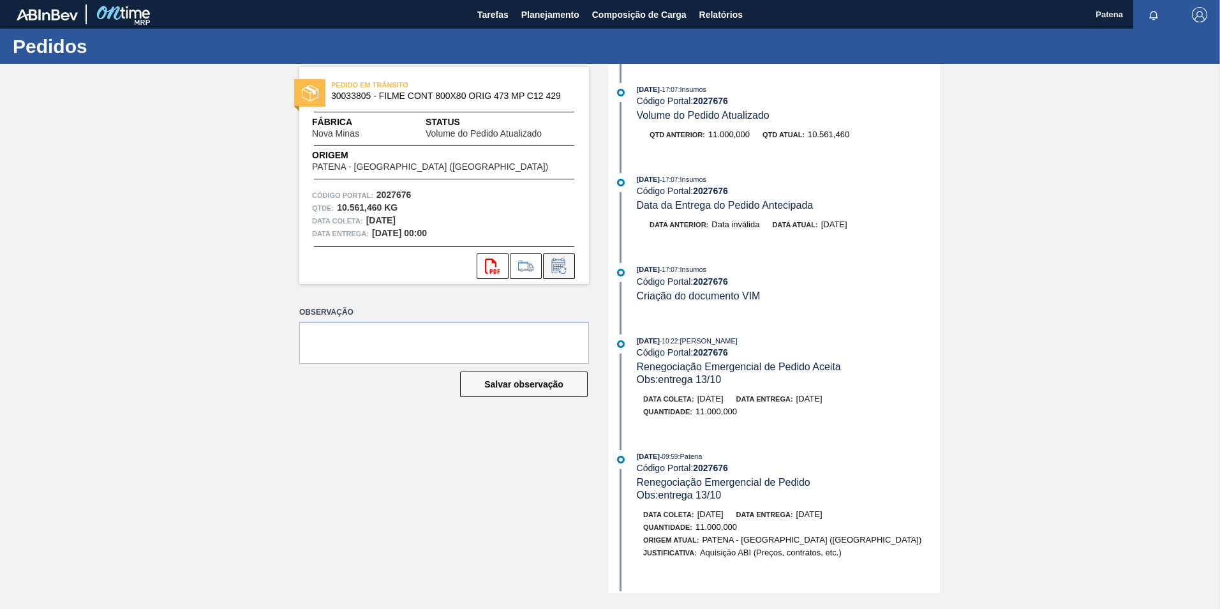
click at [559, 266] on icon at bounding box center [559, 265] width 20 height 15
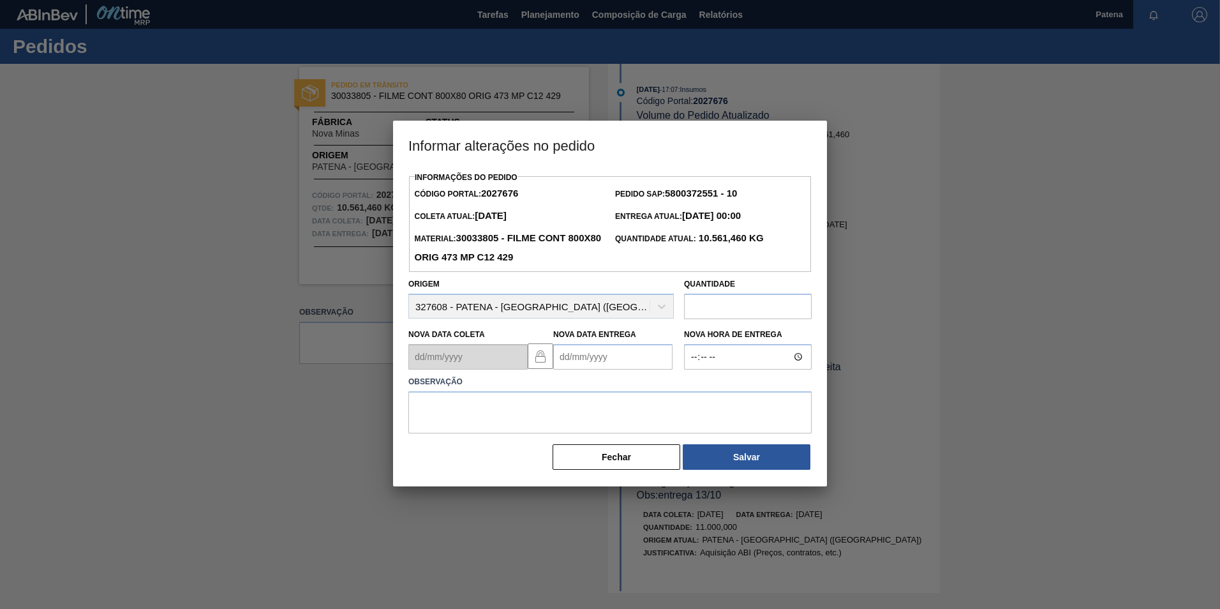
click at [581, 356] on Entrega2027676 "Nova Data Entrega" at bounding box center [612, 357] width 119 height 26
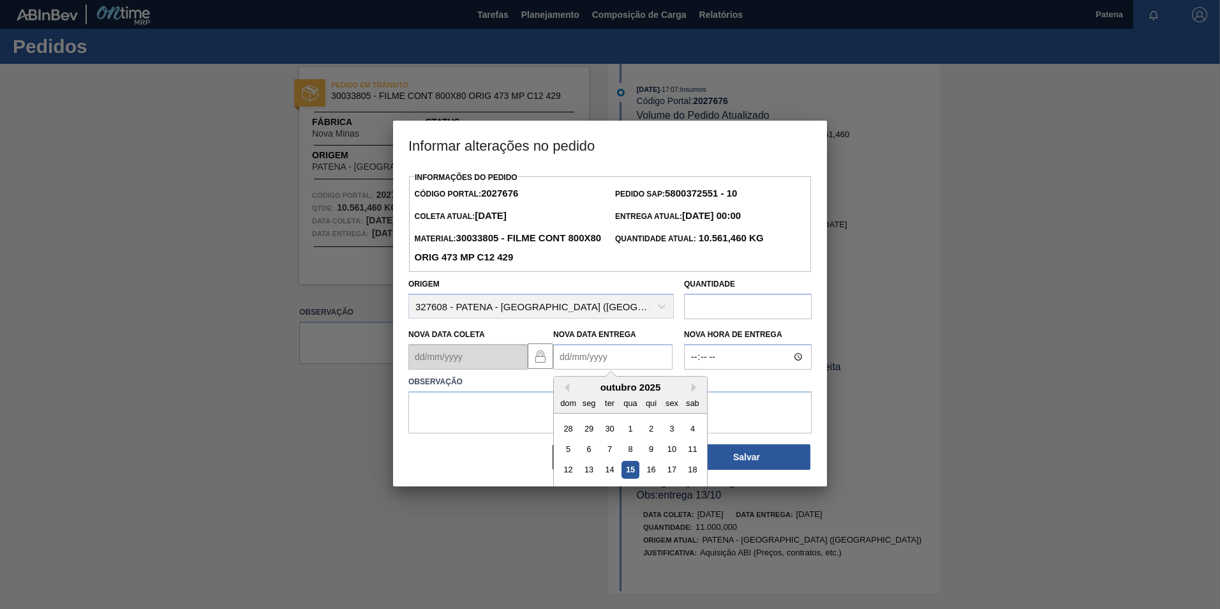
click at [626, 468] on div "15" at bounding box center [629, 469] width 17 height 17
type Entrega2027676 "[DATE]"
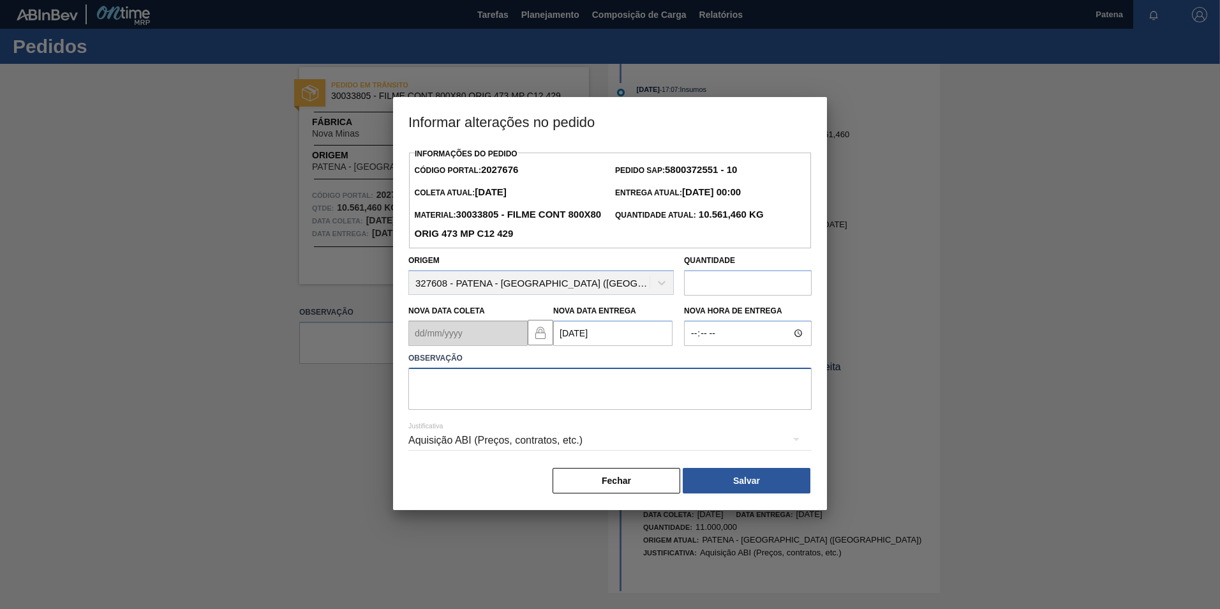
click at [557, 390] on textarea at bounding box center [609, 389] width 403 height 42
type textarea "NOVA DATA DE ENTREGA"
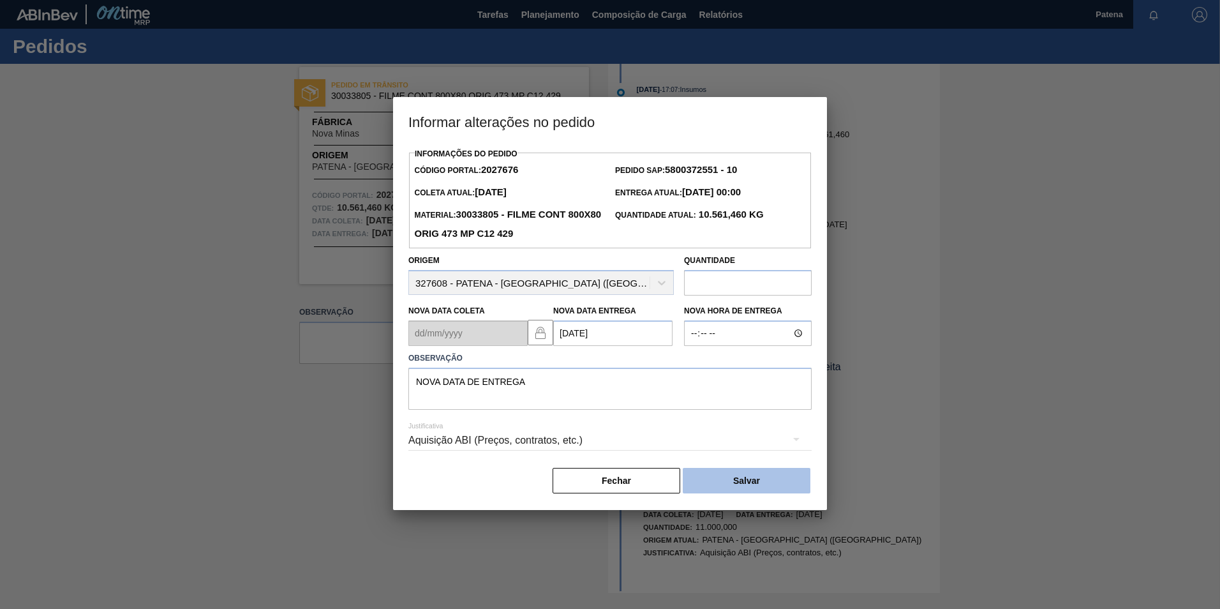
click at [771, 484] on button "Salvar" at bounding box center [747, 481] width 128 height 26
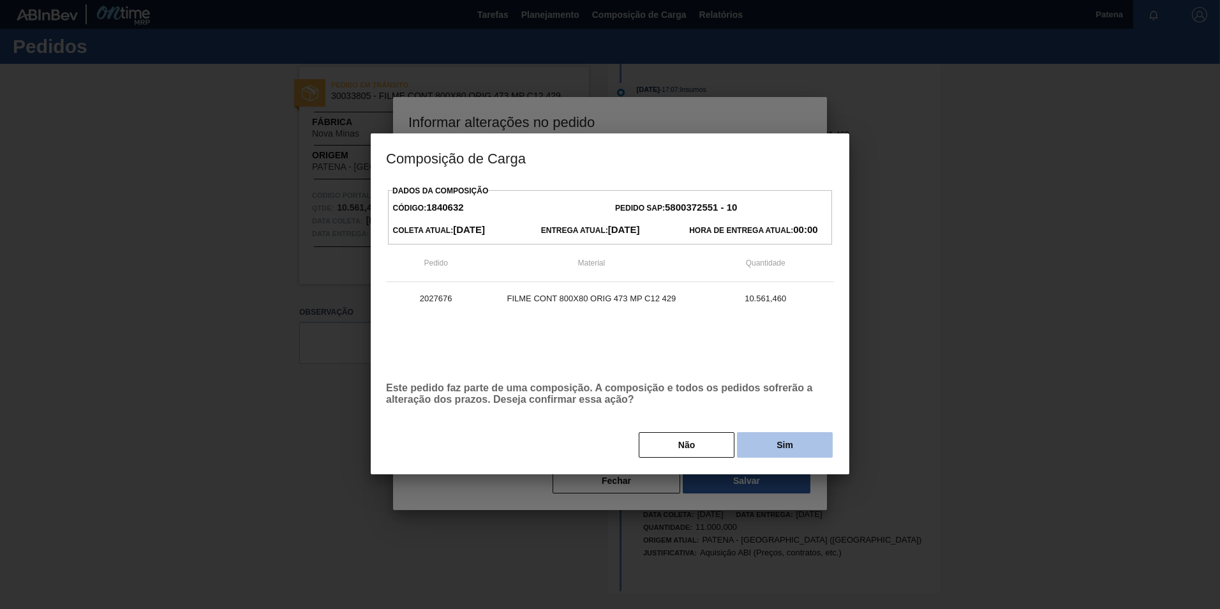
click at [780, 448] on button "Sim" at bounding box center [785, 445] width 96 height 26
